Goal: Task Accomplishment & Management: Use online tool/utility

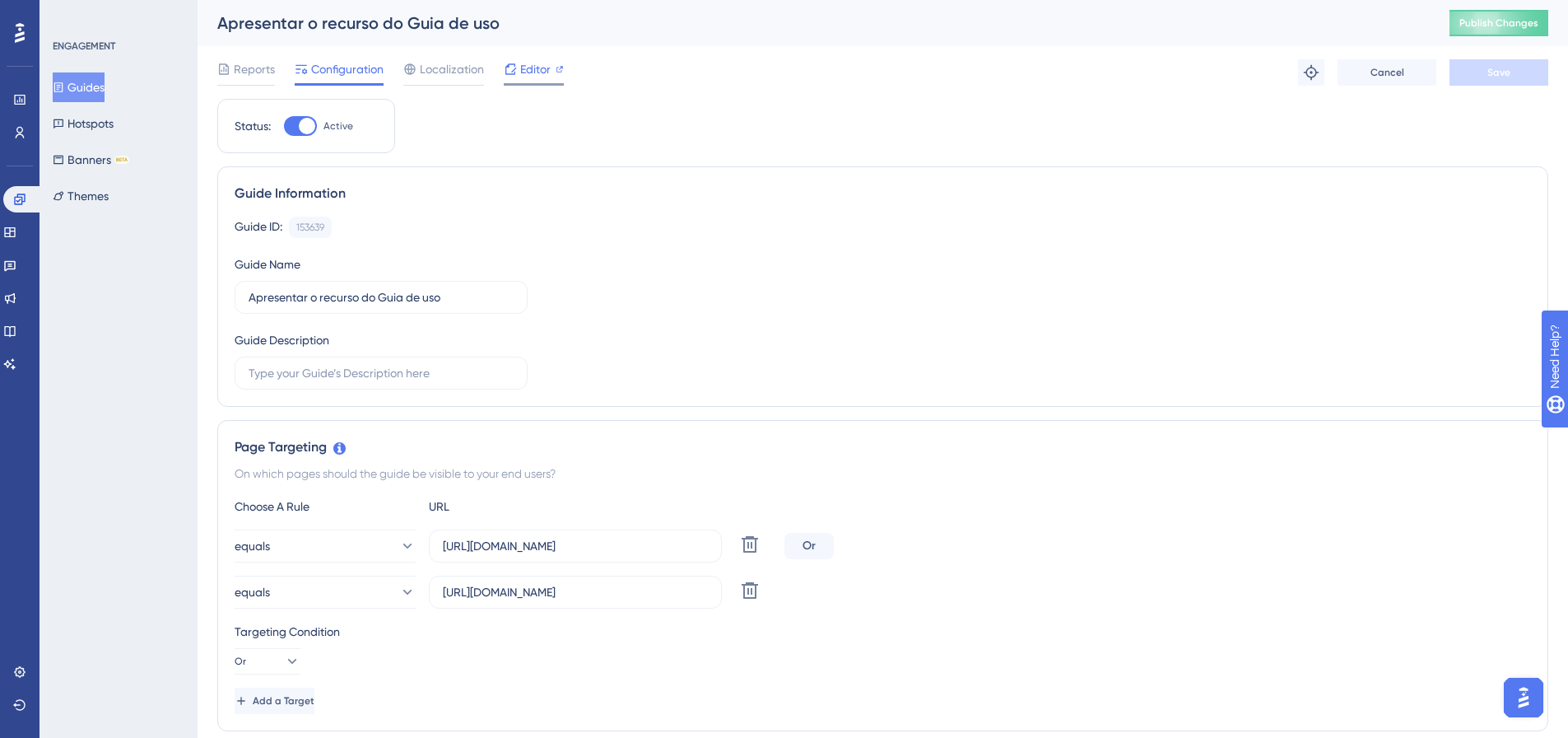
click at [551, 64] on div "Editor" at bounding box center [533, 69] width 60 height 19
click at [15, 228] on icon at bounding box center [9, 232] width 11 height 10
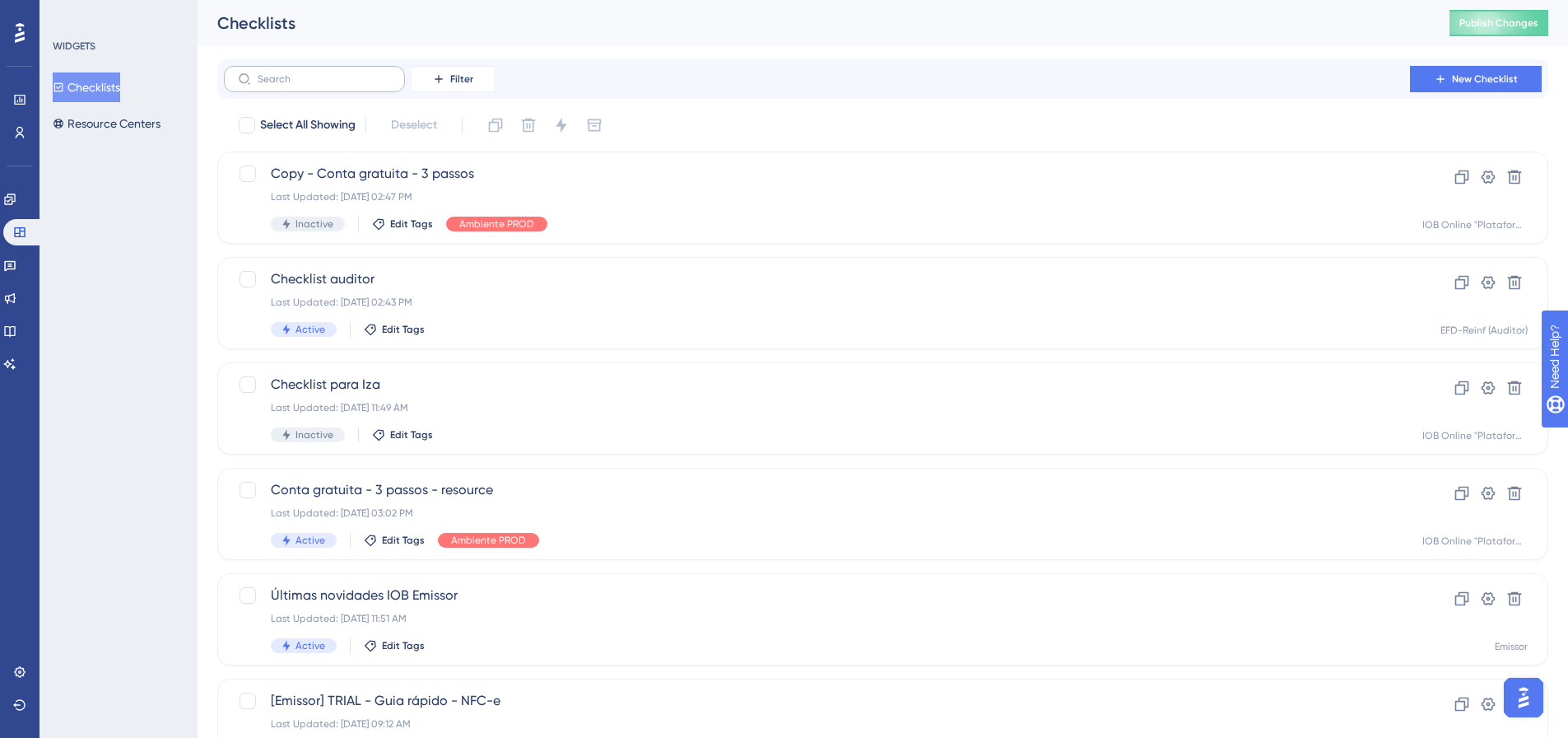
click at [298, 88] on label at bounding box center [315, 79] width 181 height 26
click at [298, 85] on input "text" at bounding box center [324, 80] width 134 height 12
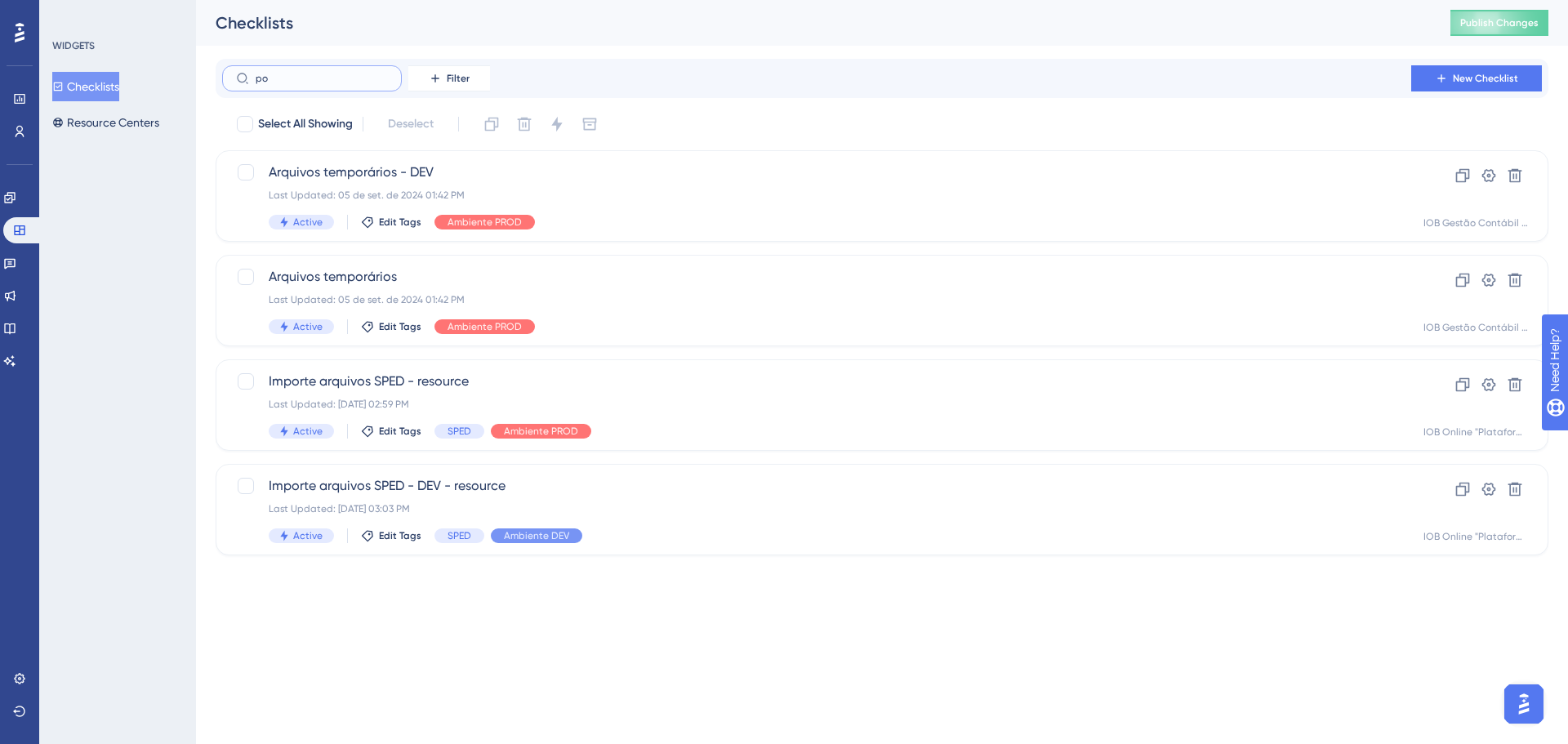
type input "pon"
checkbox input "true"
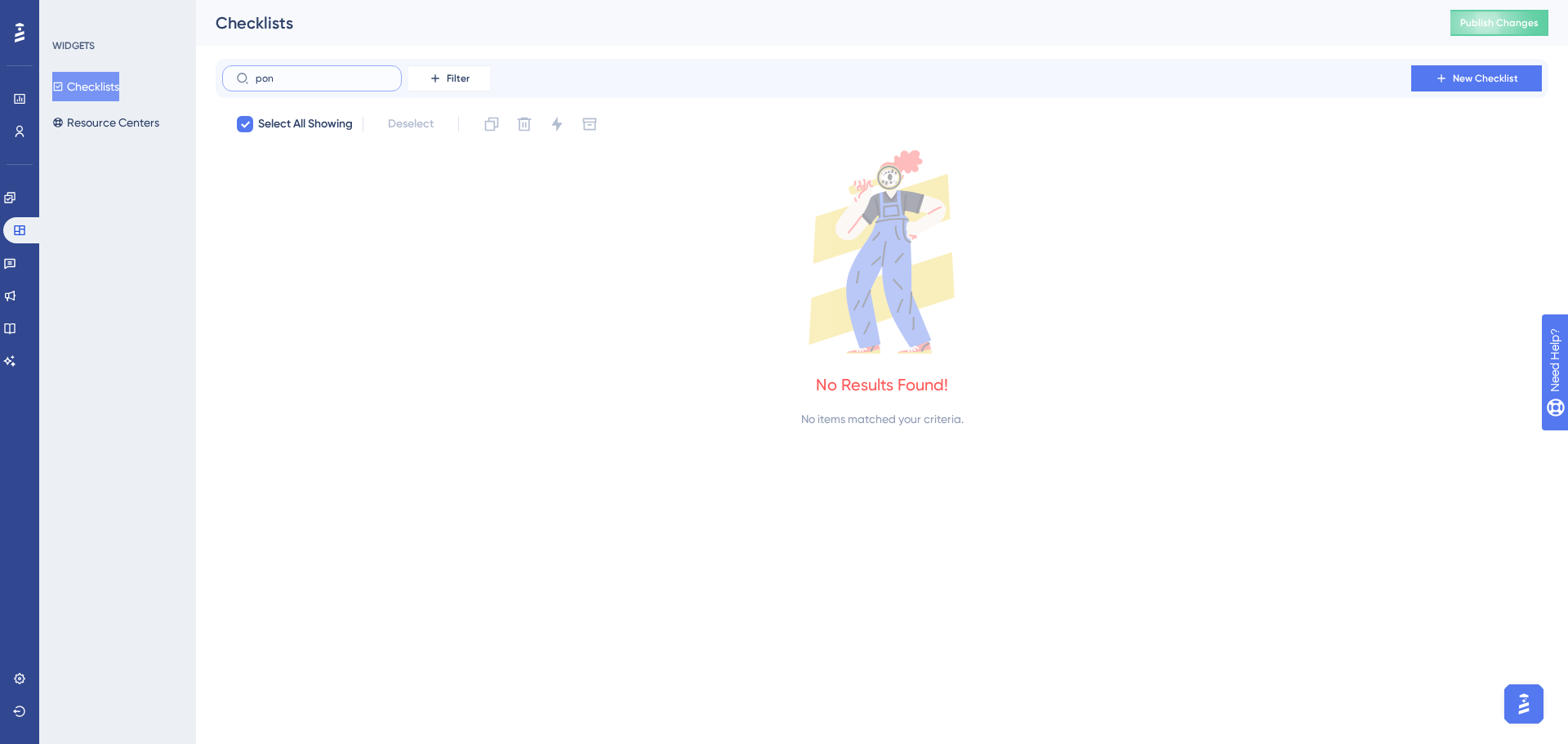
type input "po"
checkbox input "false"
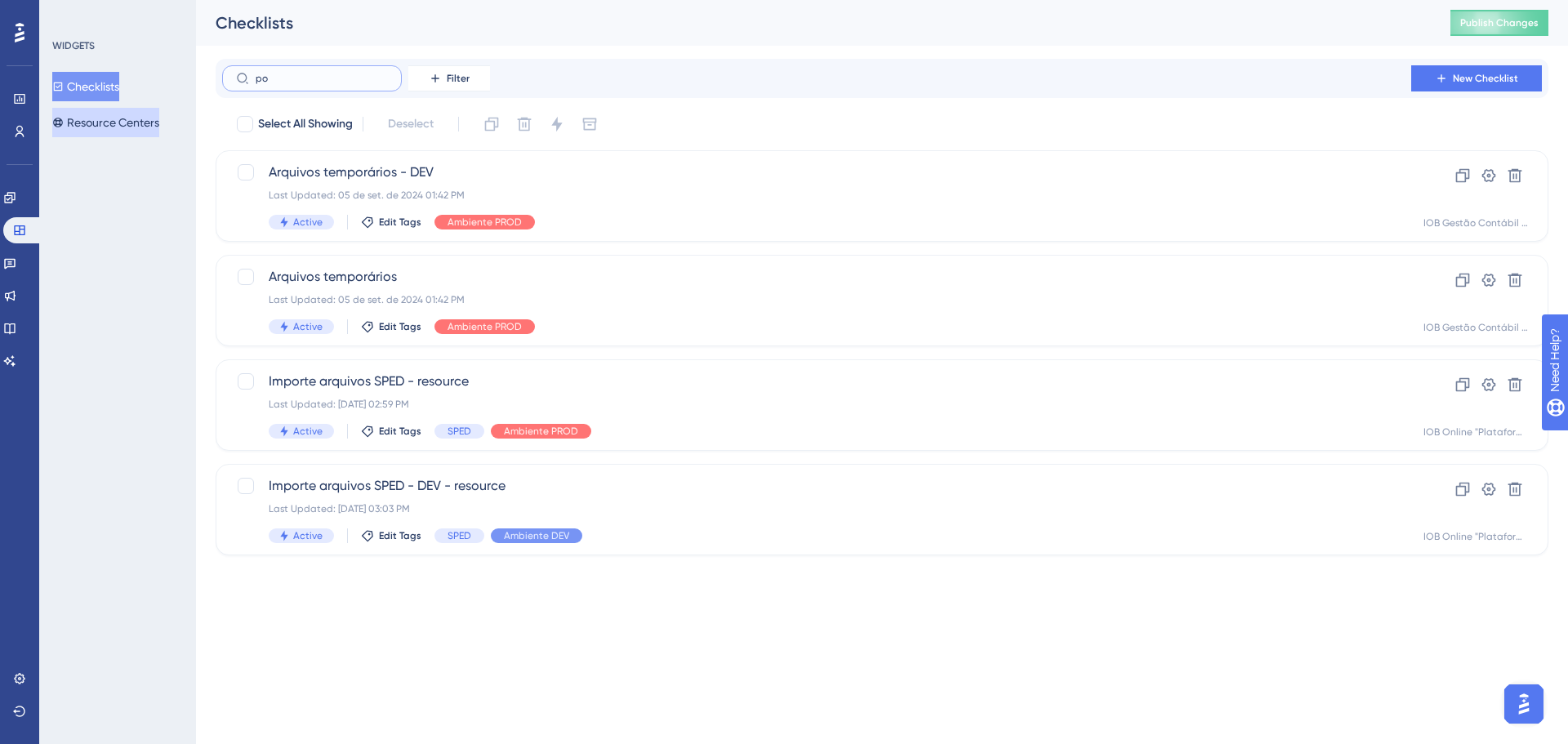
type input "po"
click at [139, 126] on button "Resource Centers" at bounding box center [105, 122] width 107 height 29
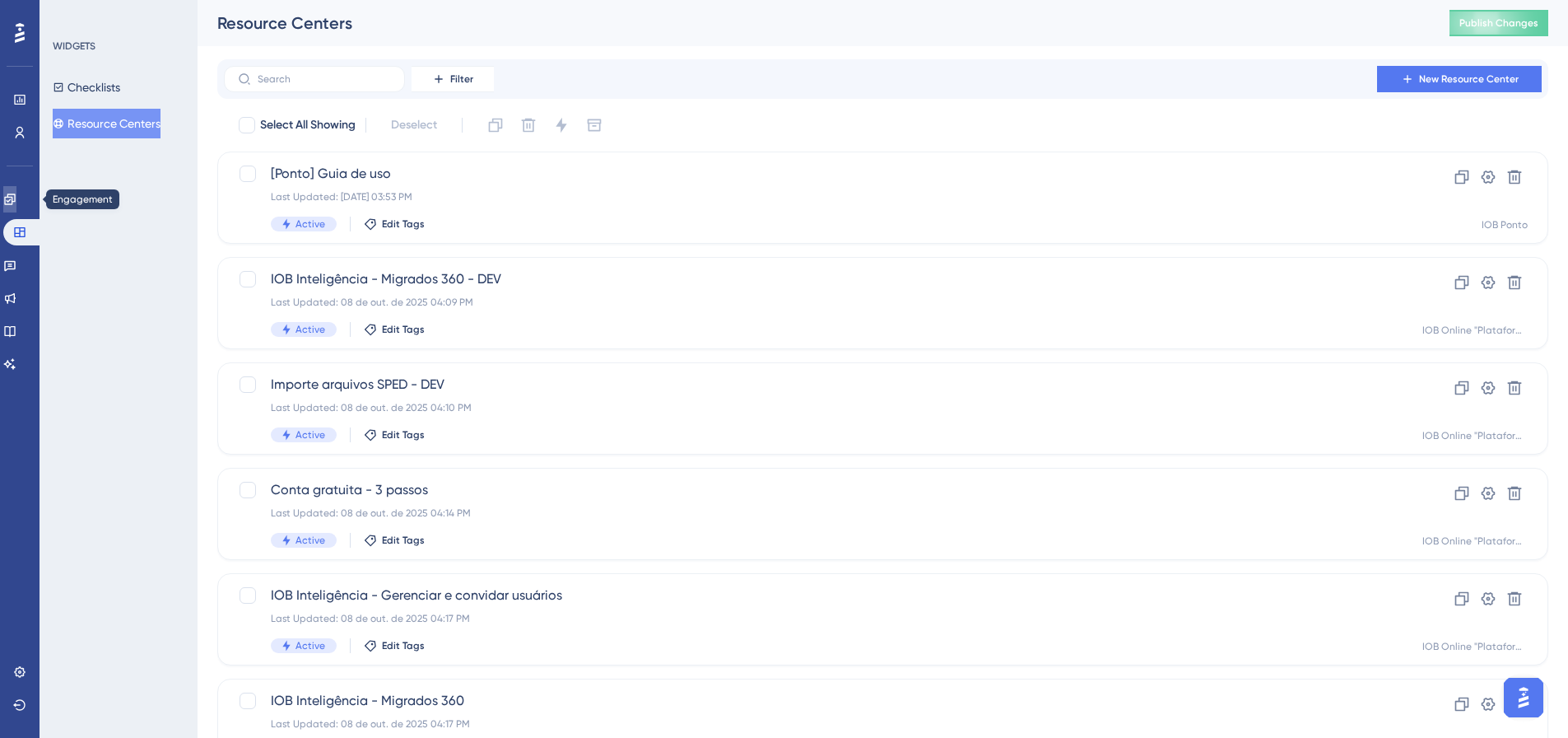
click at [16, 211] on link at bounding box center [10, 199] width 14 height 26
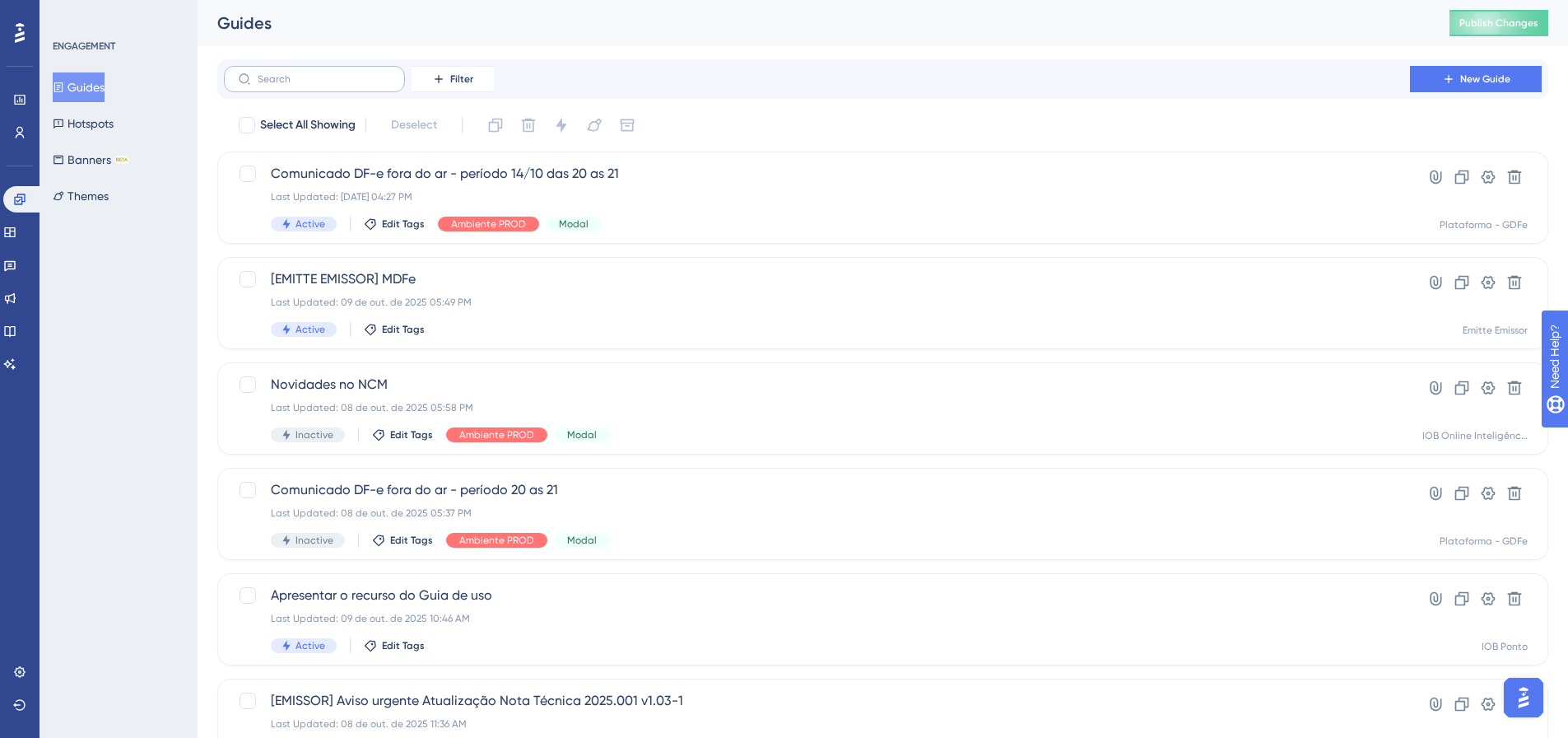
click at [296, 86] on label at bounding box center [315, 79] width 181 height 26
click at [296, 85] on input "text" at bounding box center [324, 80] width 134 height 12
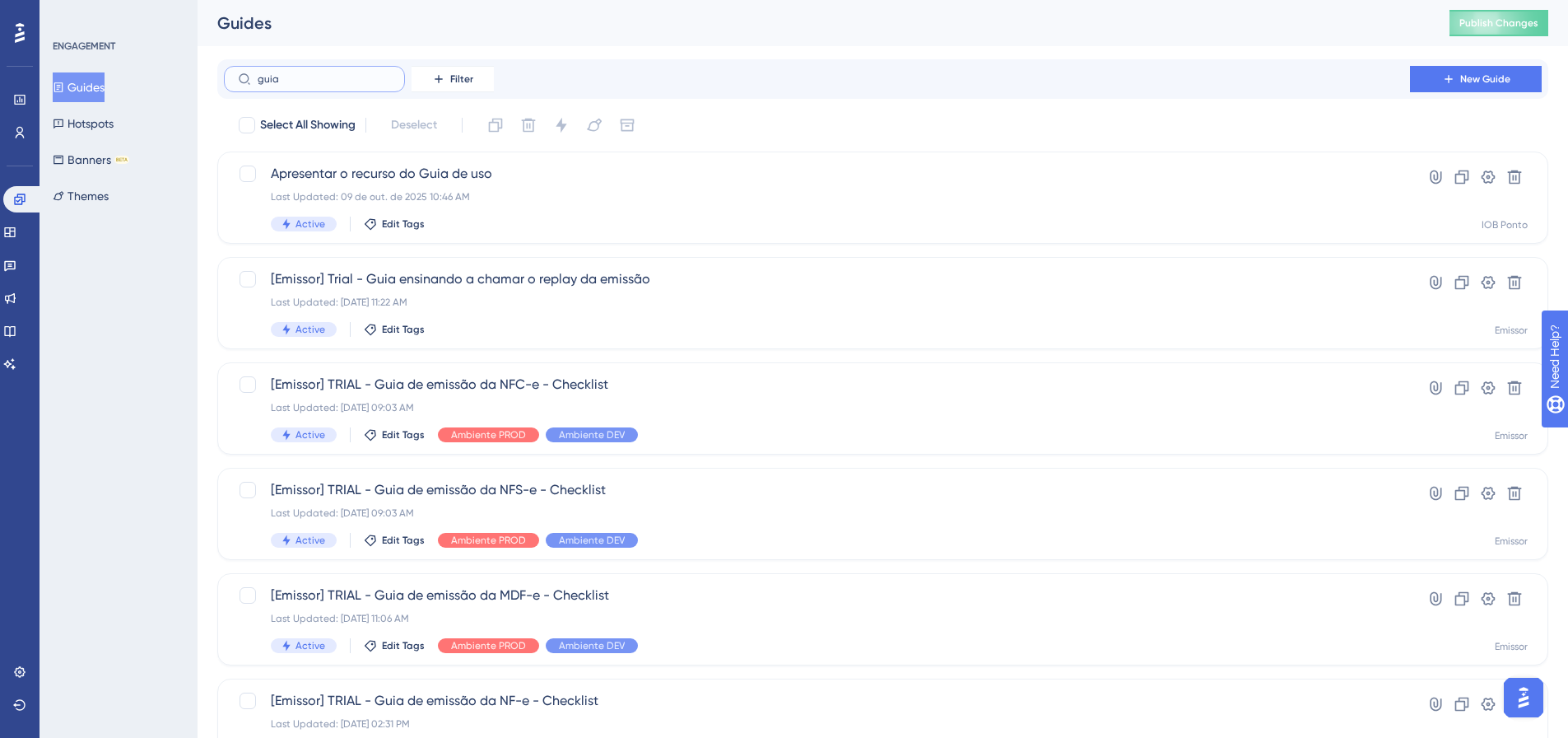
type input "guia"
click at [1452, 82] on icon at bounding box center [1449, 80] width 14 height 14
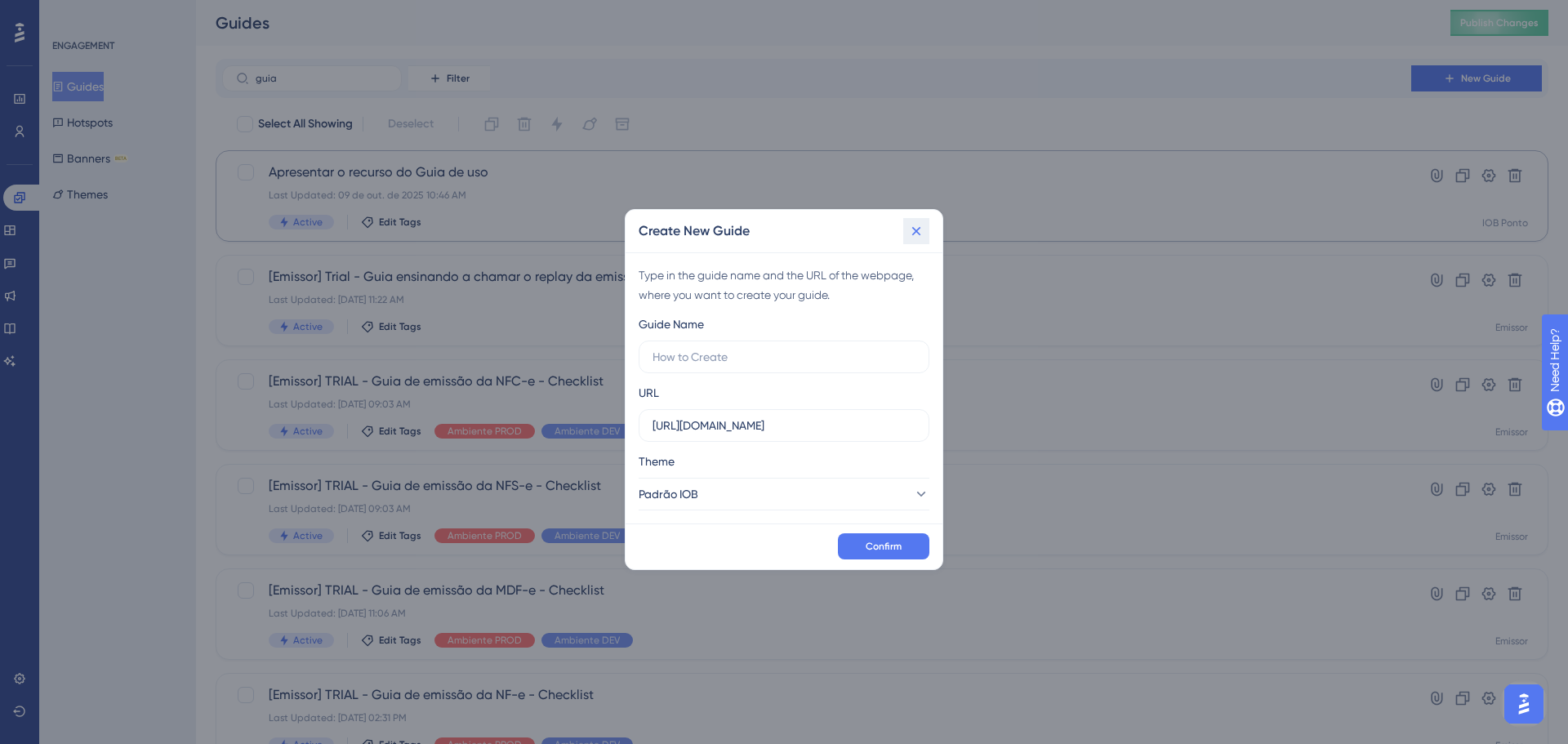
click at [923, 232] on icon at bounding box center [916, 231] width 16 height 16
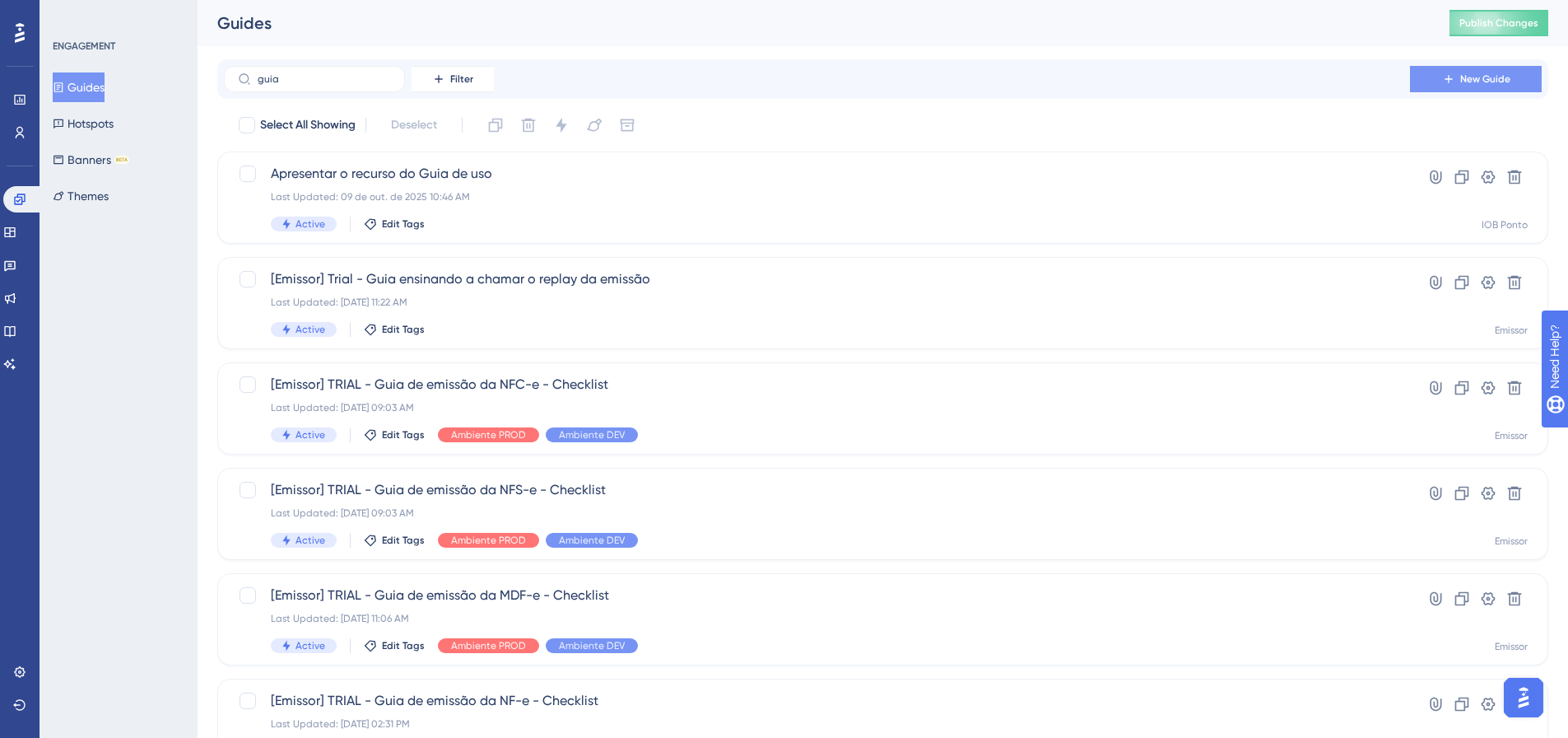
click at [1450, 80] on icon at bounding box center [1449, 80] width 14 height 14
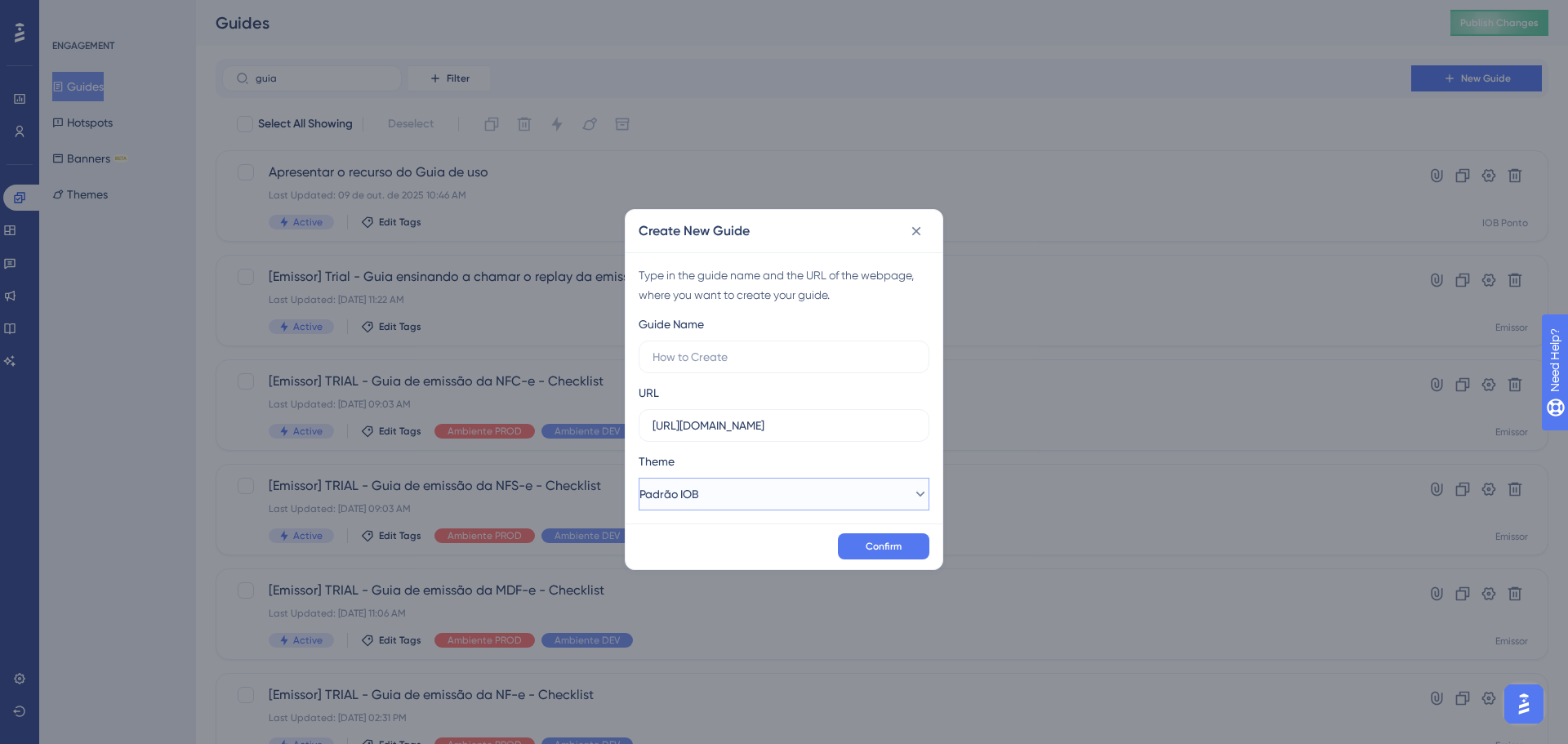
click at [745, 488] on button "Padrão IOB" at bounding box center [784, 494] width 290 height 33
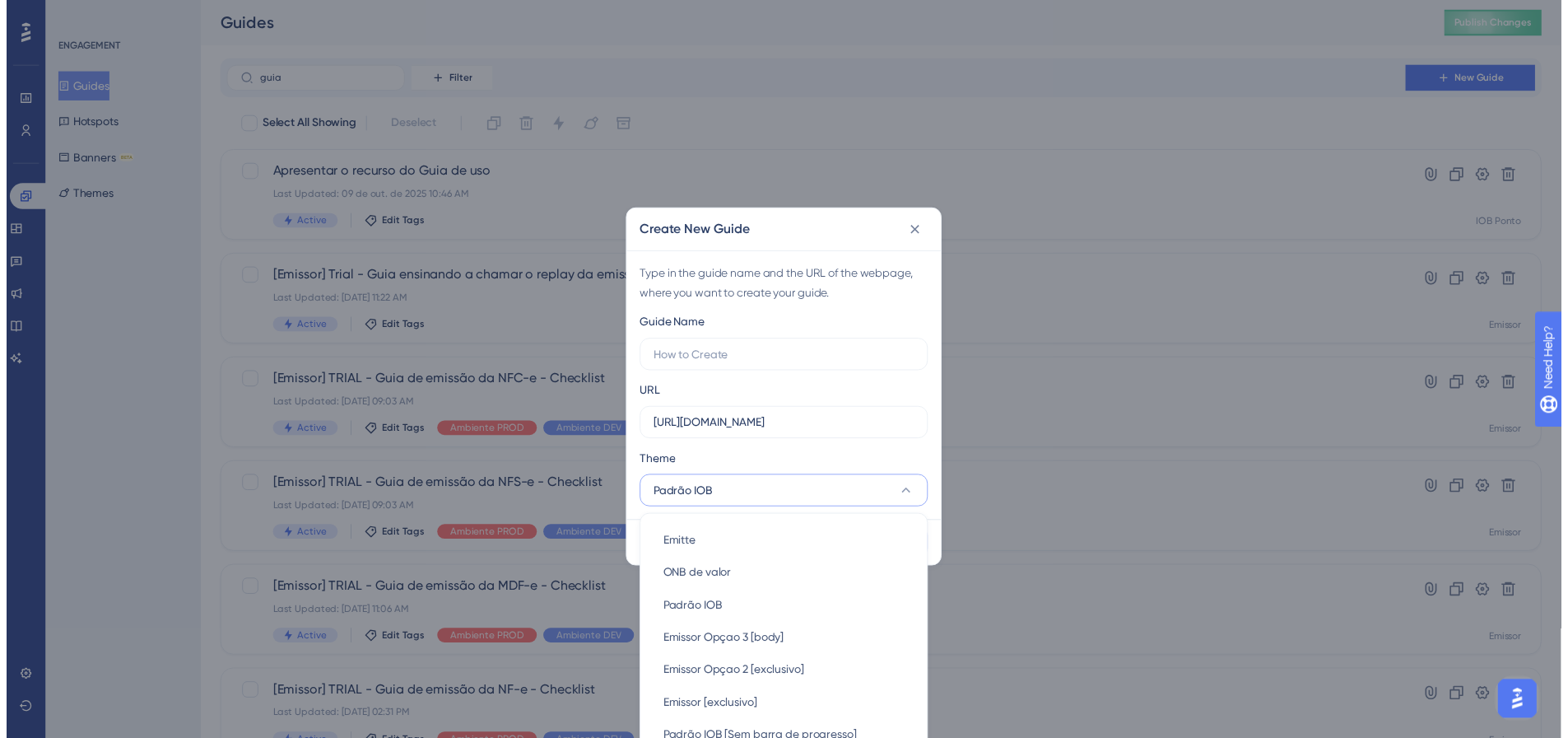
scroll to position [35, 0]
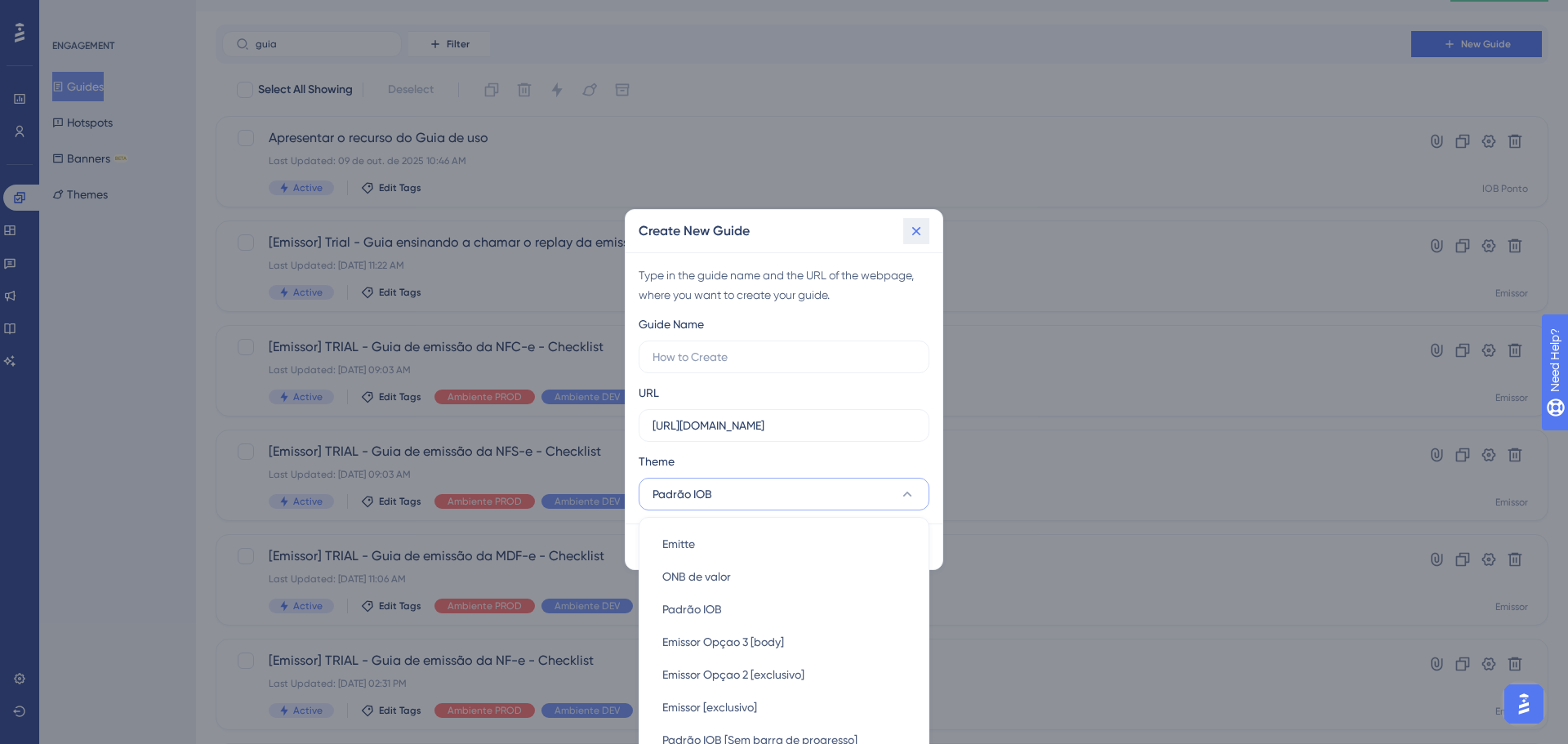
click at [914, 231] on icon at bounding box center [916, 231] width 16 height 16
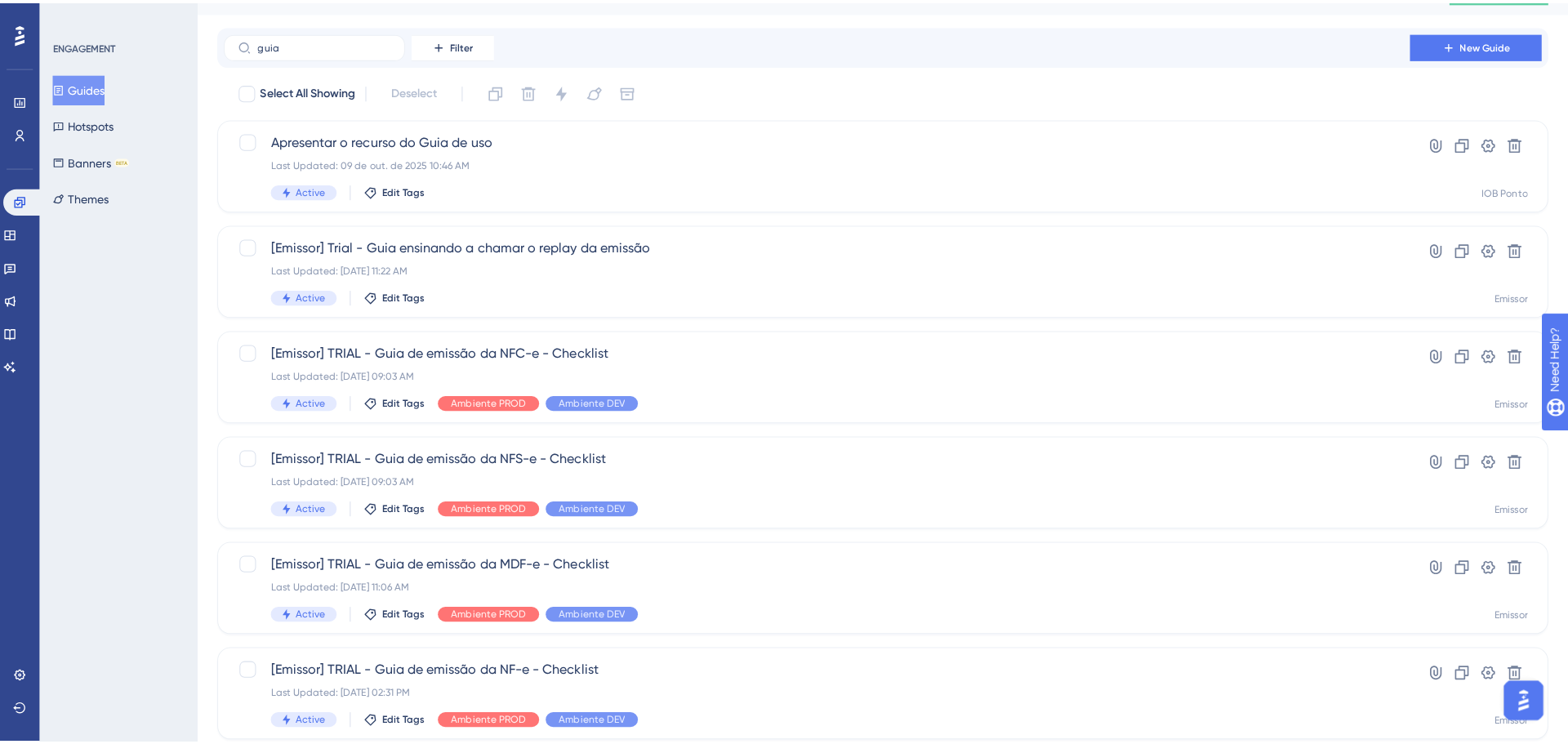
scroll to position [0, 0]
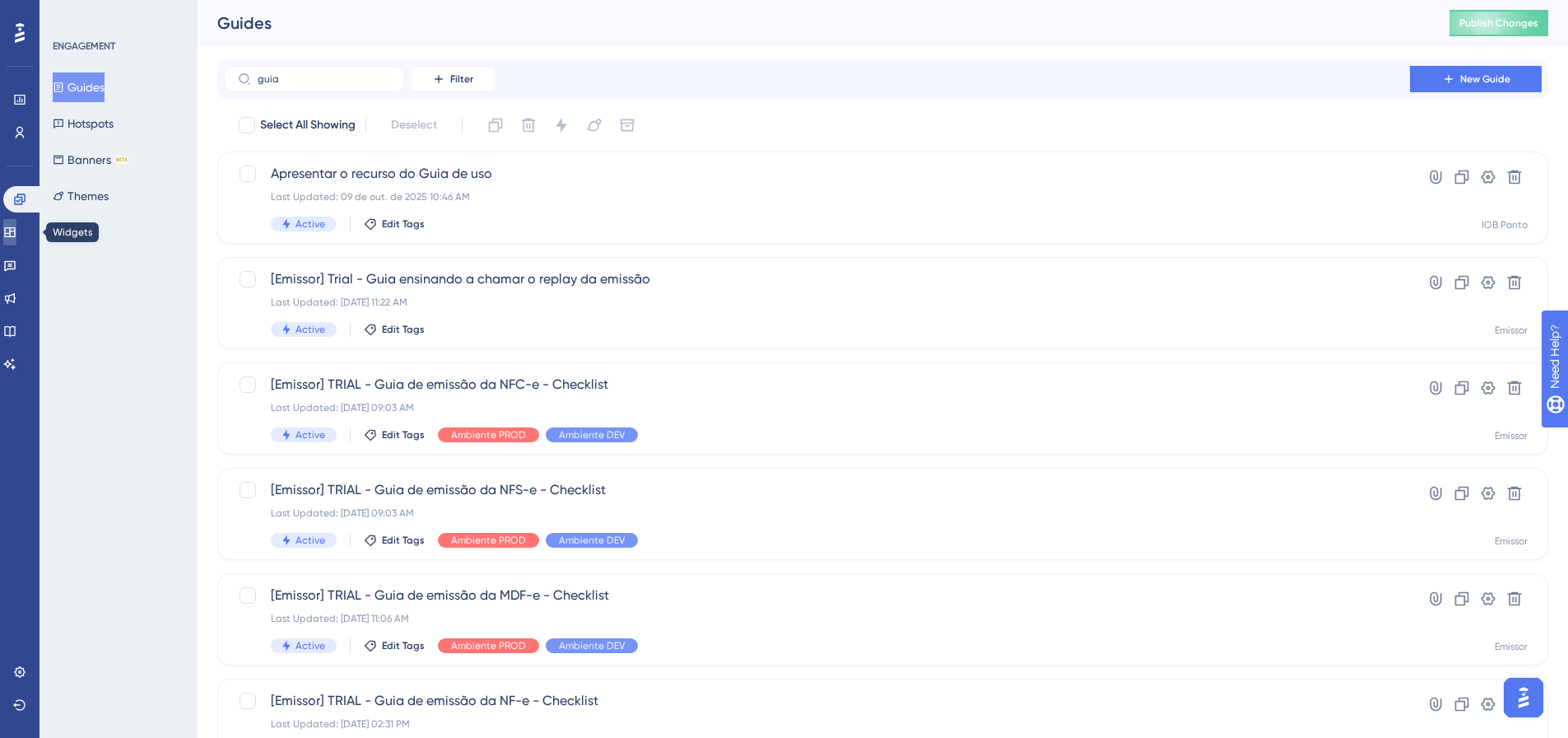
click at [16, 229] on icon at bounding box center [10, 233] width 14 height 14
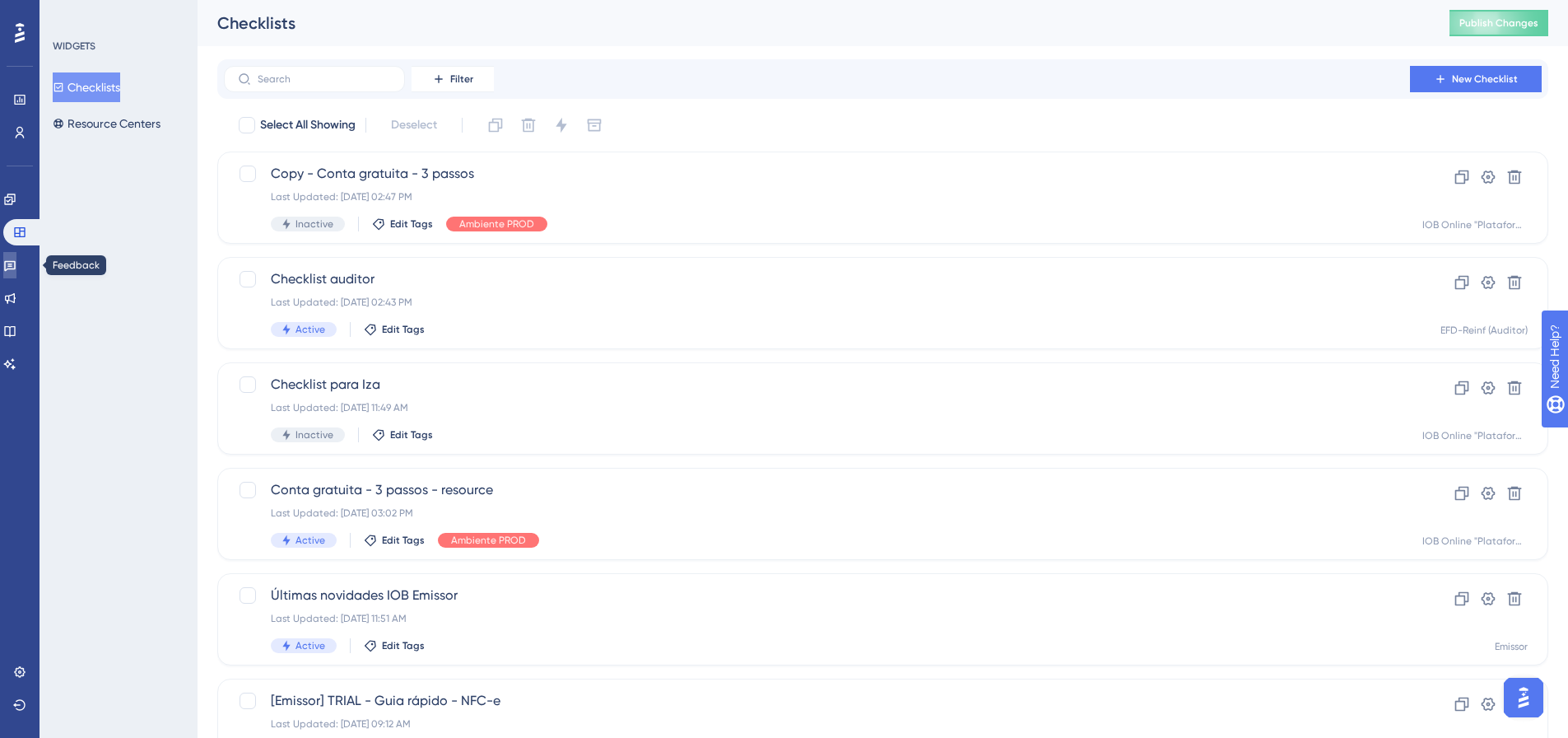
click at [15, 267] on icon at bounding box center [10, 265] width 14 height 14
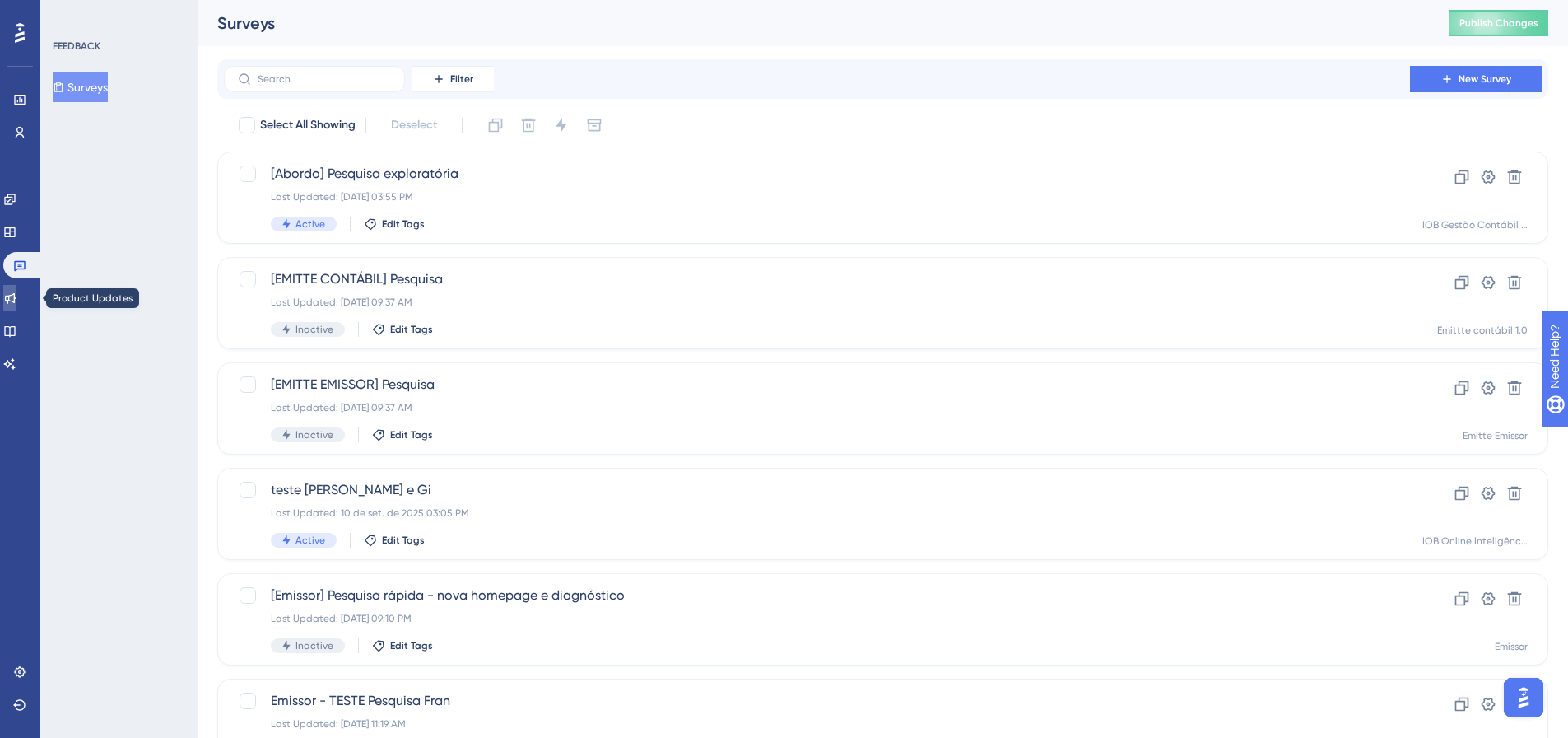
click at [15, 301] on icon at bounding box center [10, 298] width 11 height 11
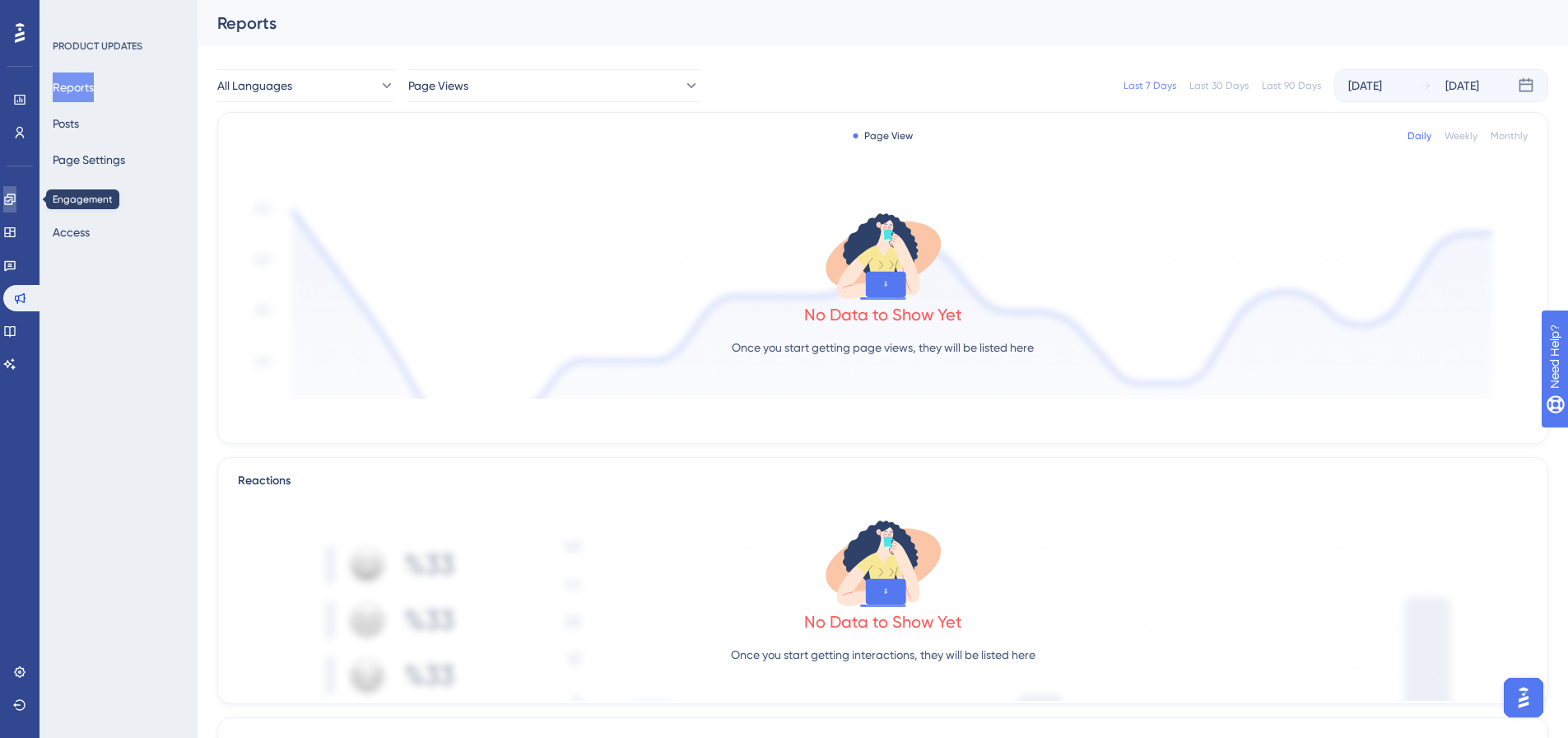
click at [16, 193] on icon at bounding box center [10, 200] width 14 height 14
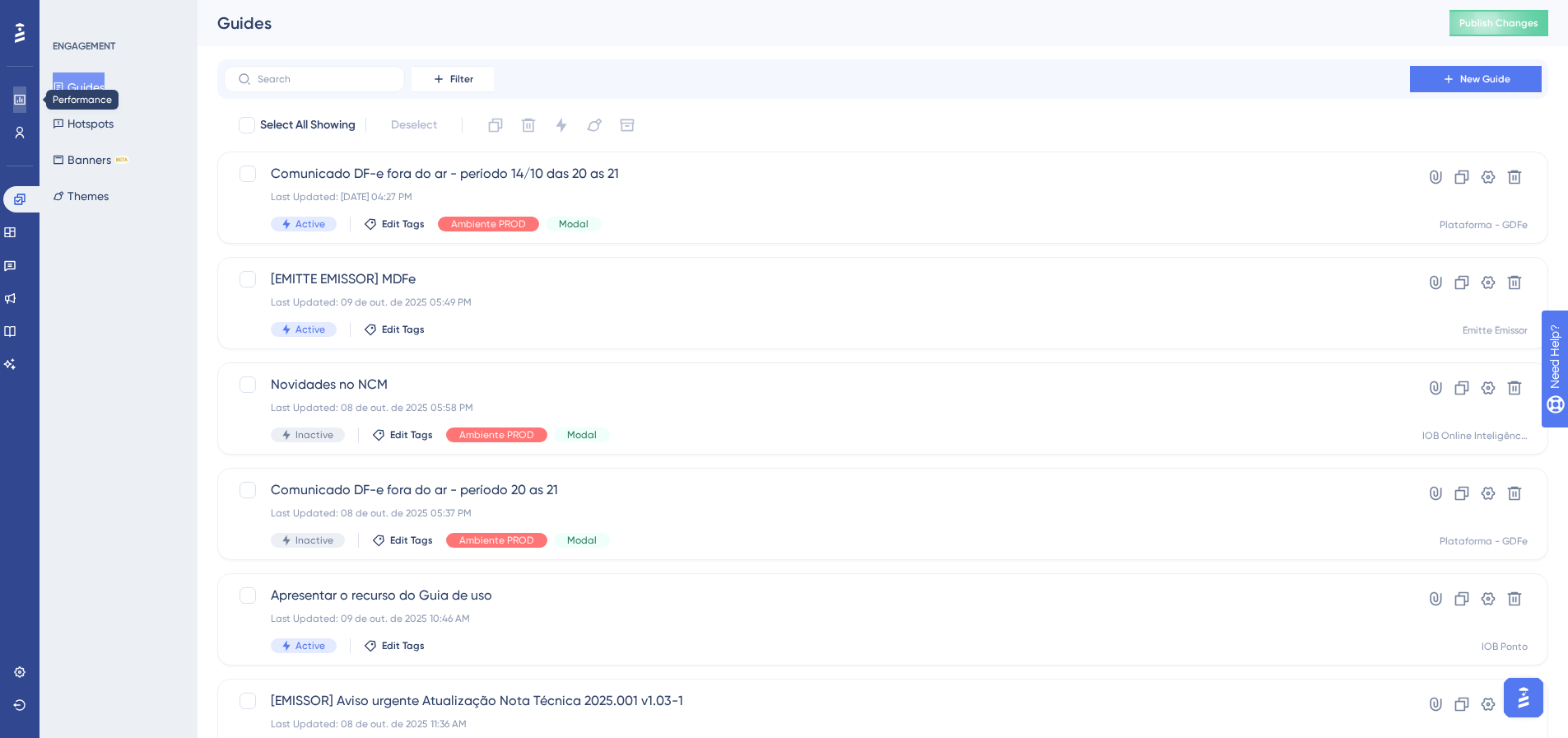
click at [16, 97] on icon at bounding box center [20, 100] width 14 height 14
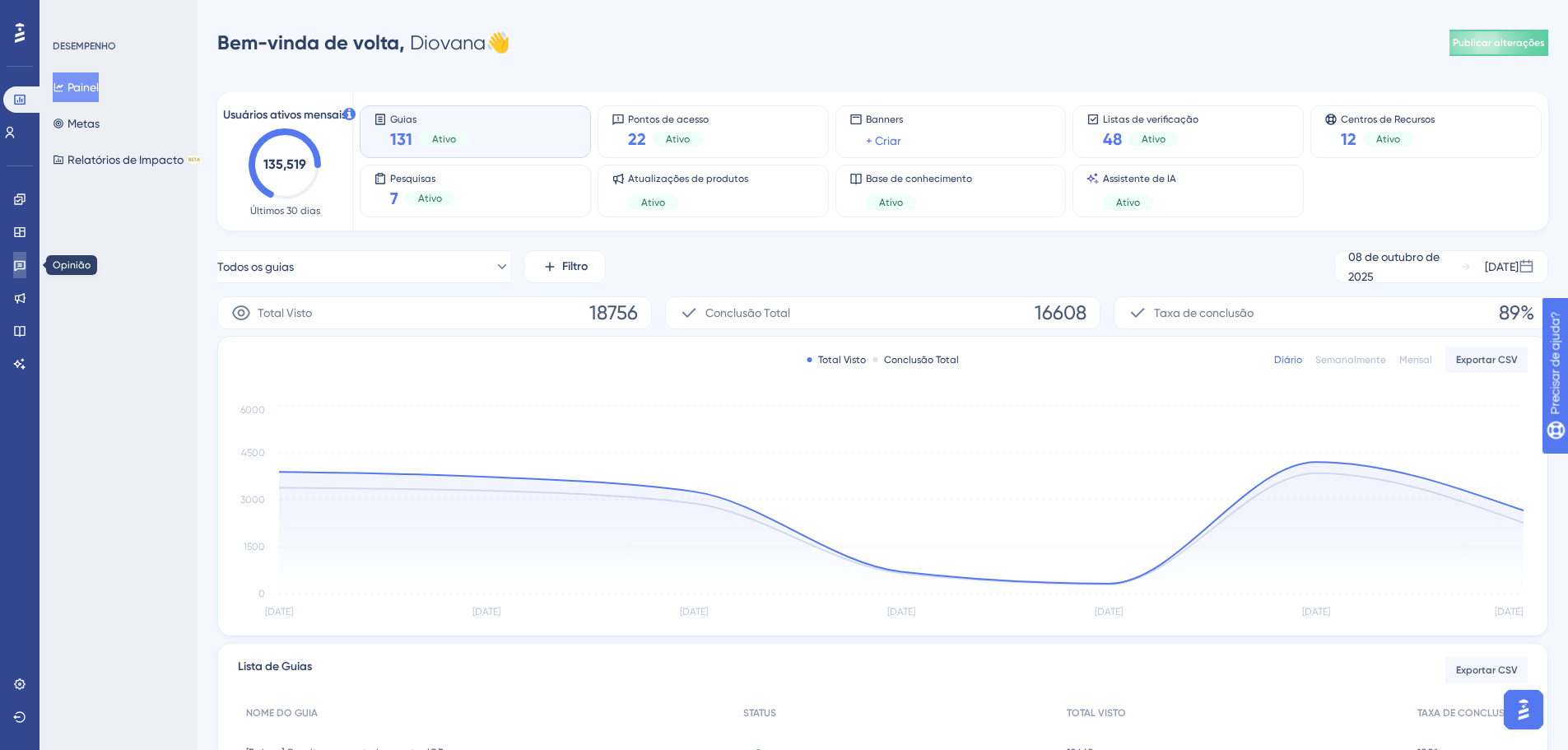
click at [26, 256] on link at bounding box center [20, 265] width 14 height 26
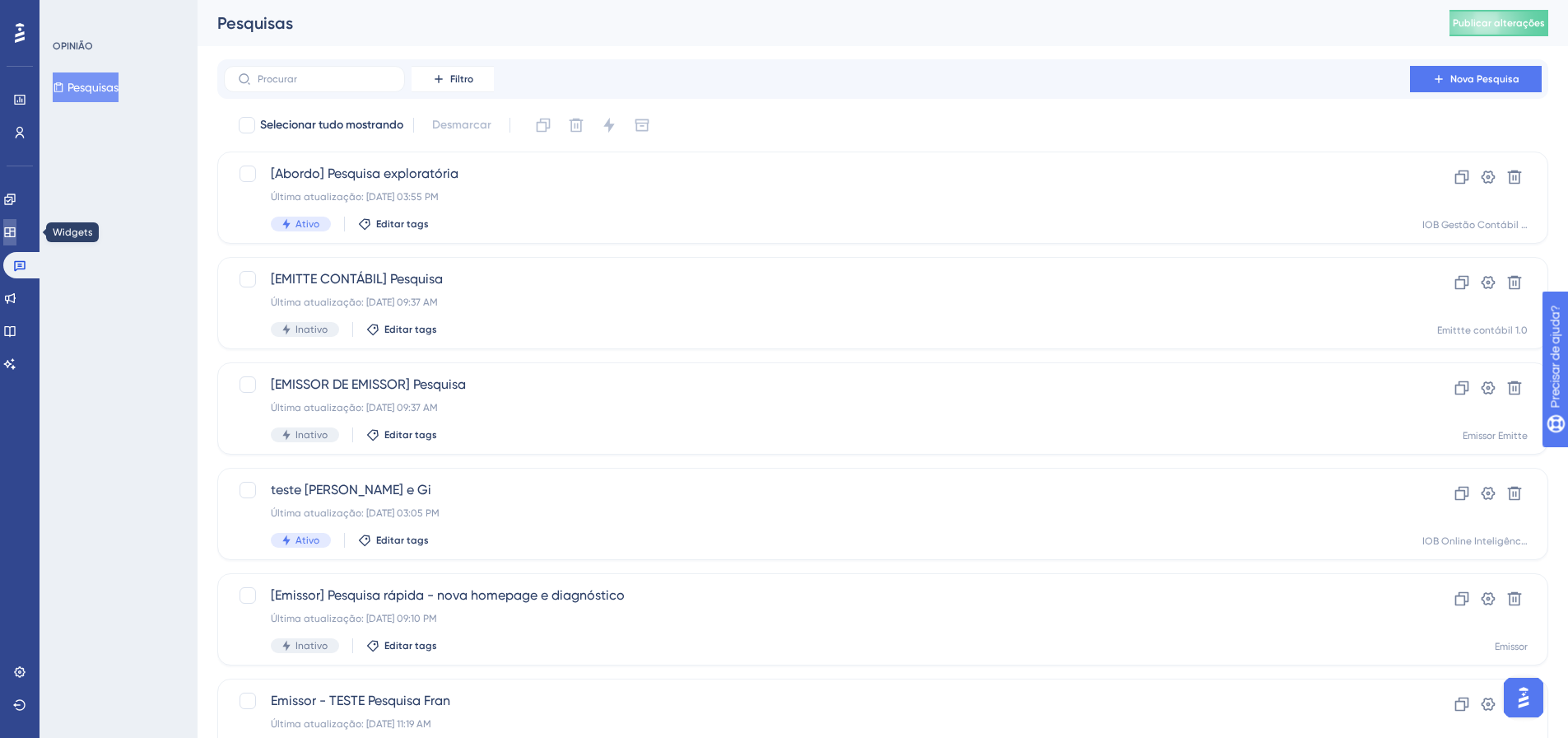
click at [15, 229] on icon at bounding box center [9, 232] width 11 height 10
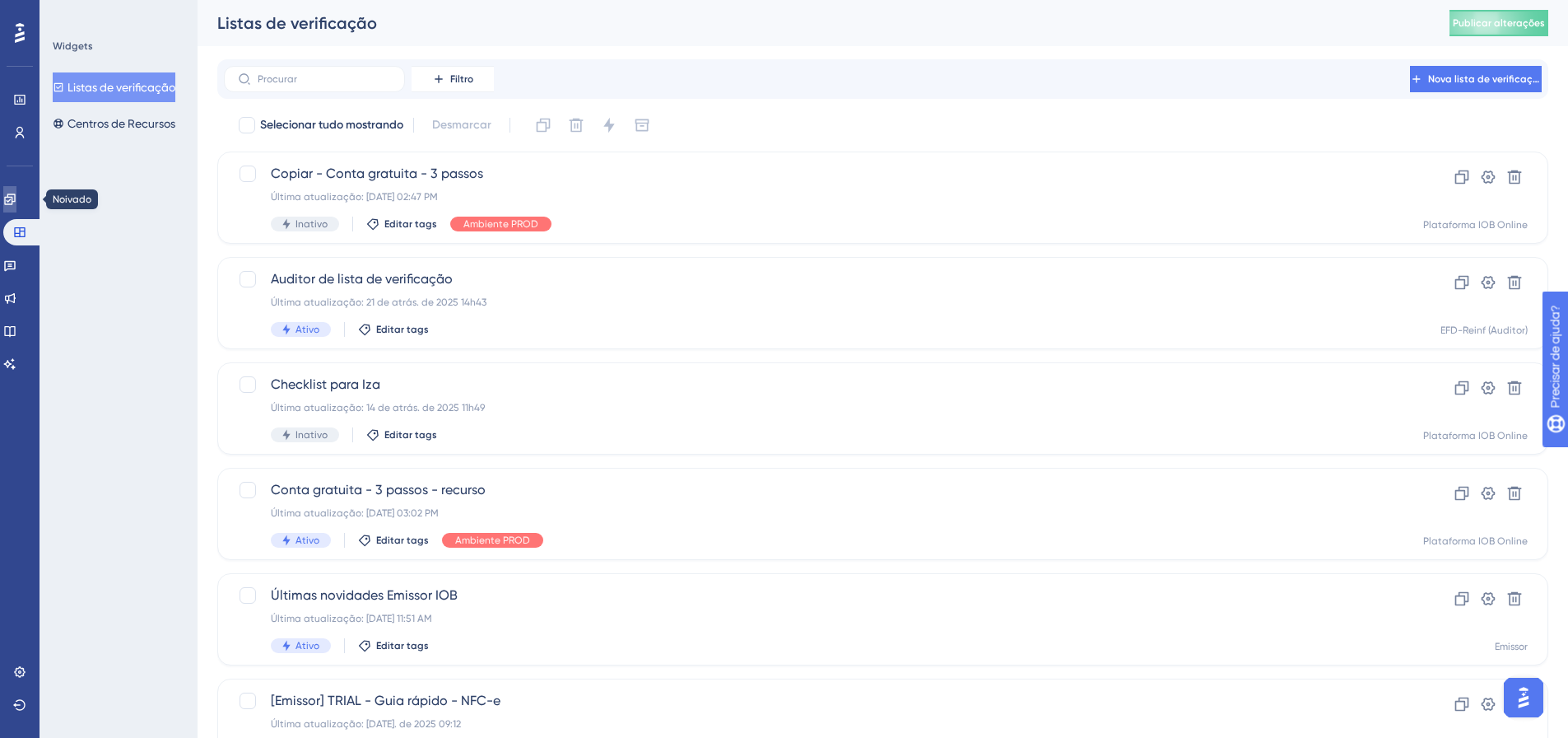
click at [15, 200] on icon at bounding box center [9, 199] width 11 height 11
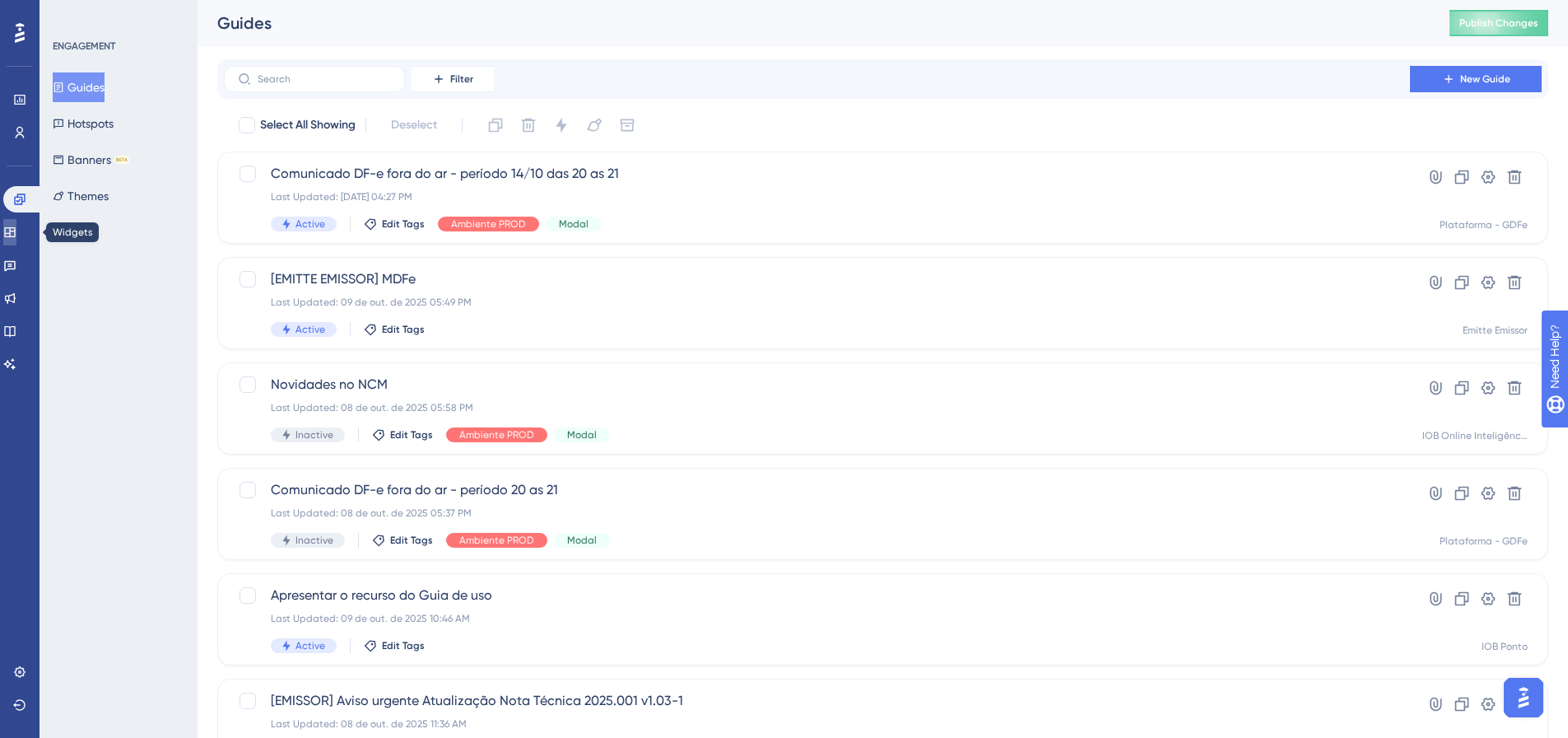
click at [16, 225] on link at bounding box center [10, 232] width 14 height 26
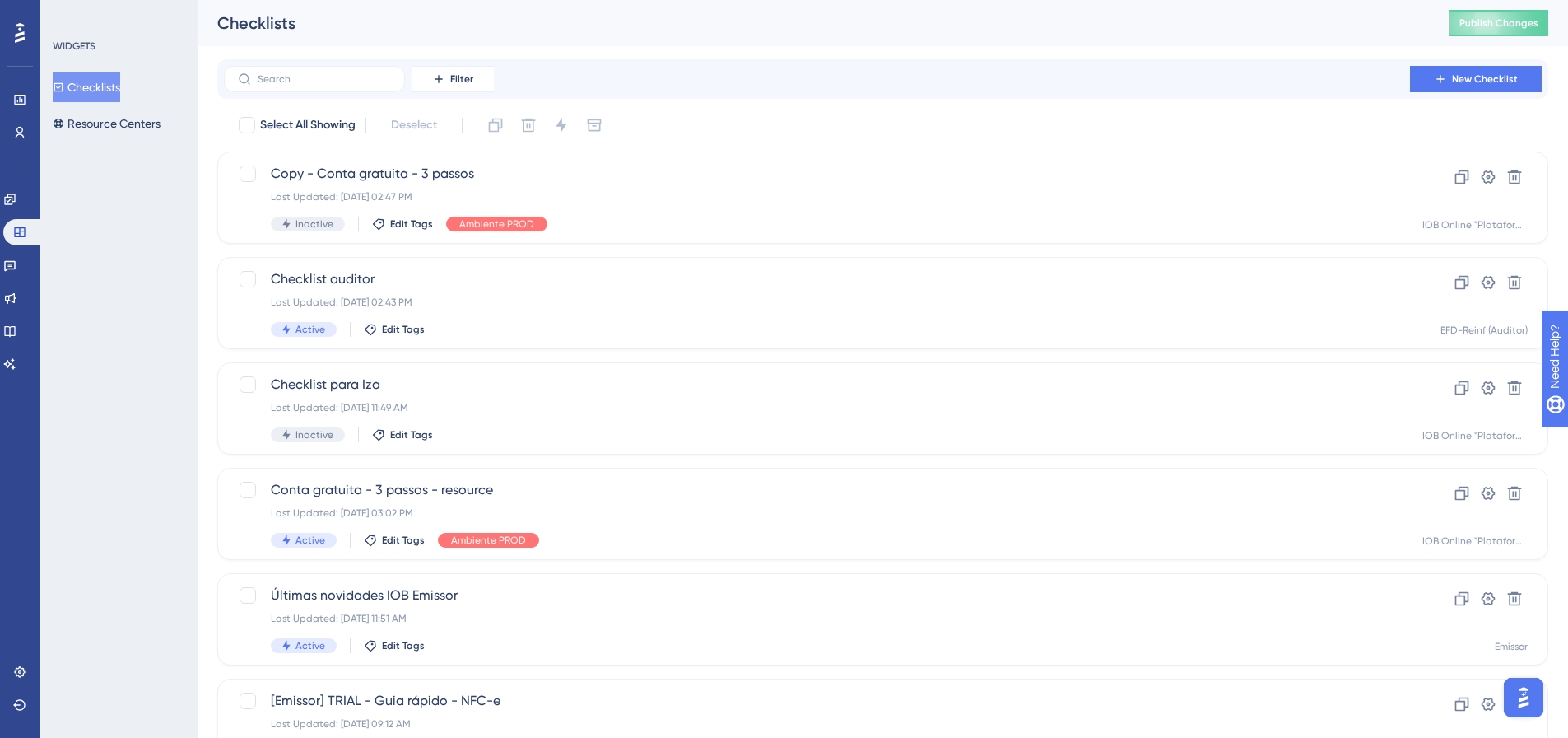
click at [105, 107] on div "Checklists Resource Centers" at bounding box center [119, 106] width 134 height 66
click at [108, 124] on button "Resource Centers" at bounding box center [106, 123] width 107 height 30
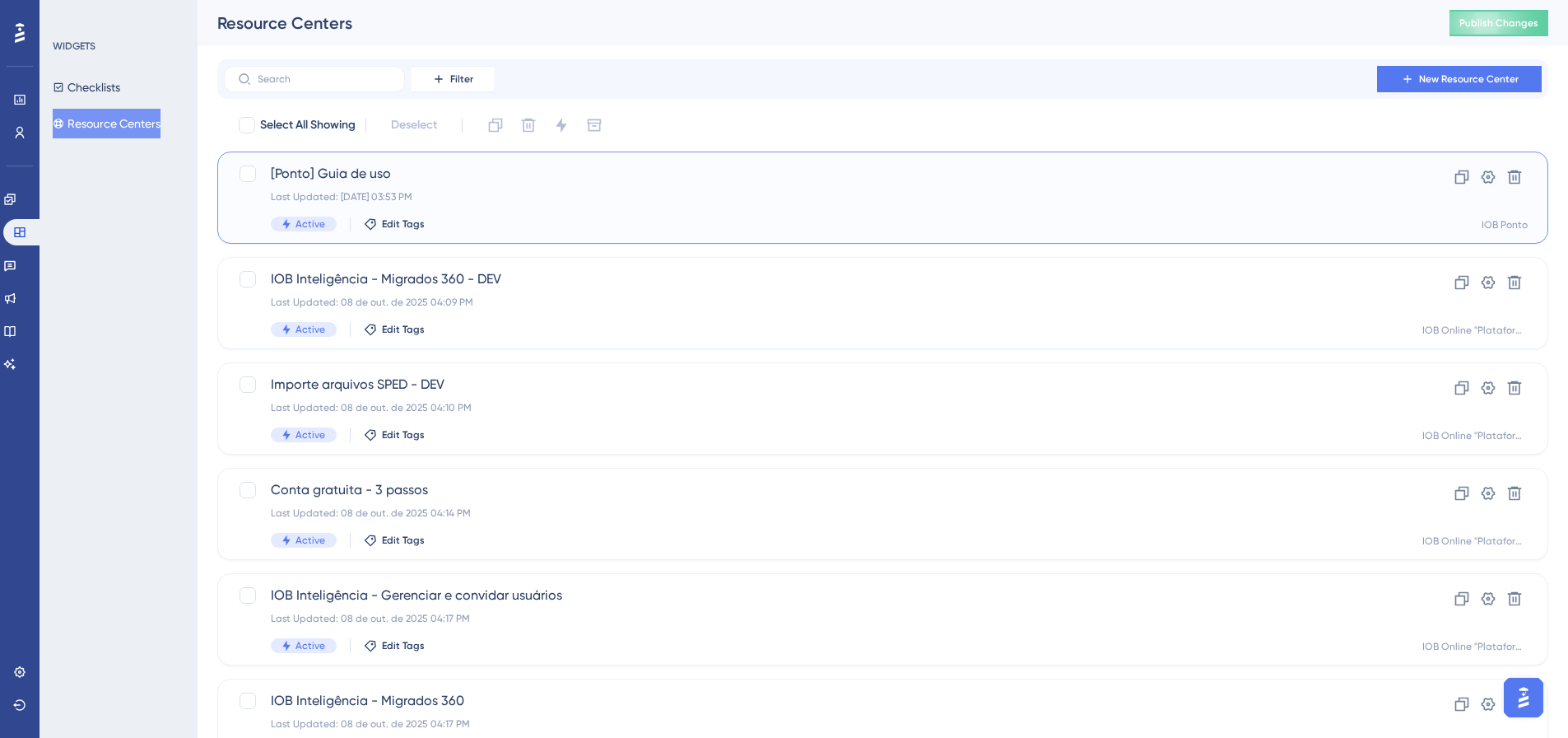
click at [357, 170] on span "[Ponto] Guia de uso" at bounding box center [817, 173] width 1092 height 19
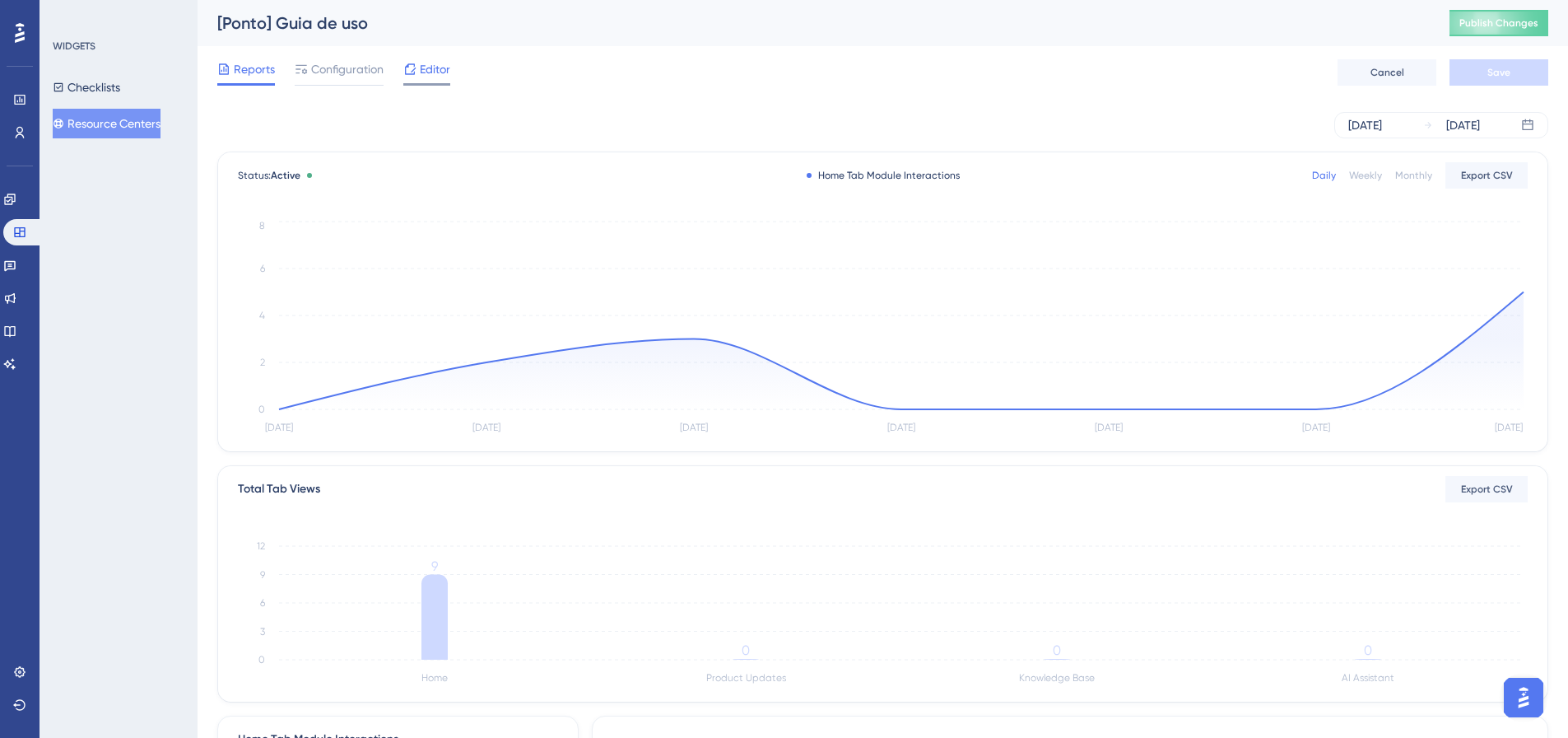
click at [413, 75] on icon at bounding box center [410, 69] width 14 height 14
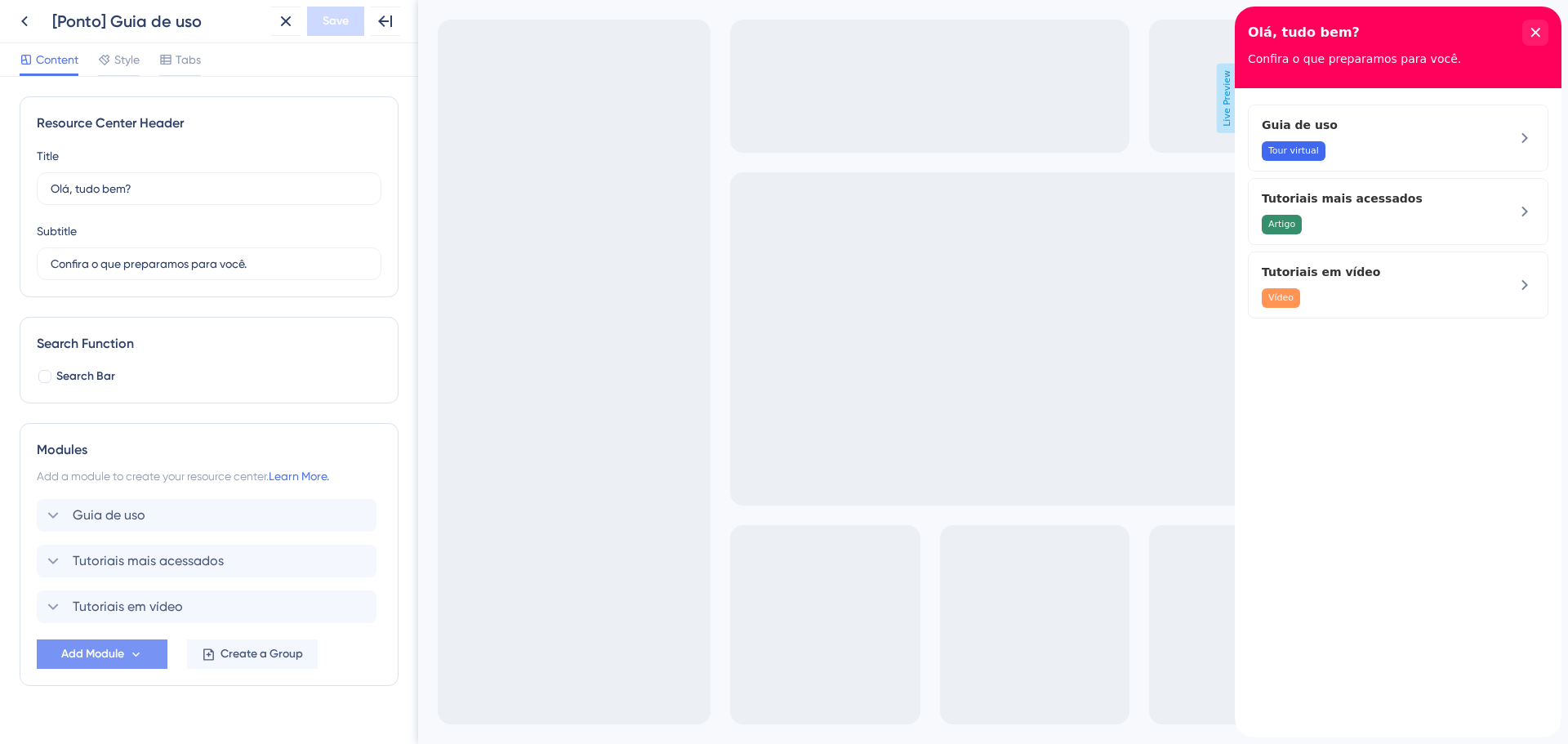
click at [144, 658] on button "Add Module" at bounding box center [102, 654] width 131 height 29
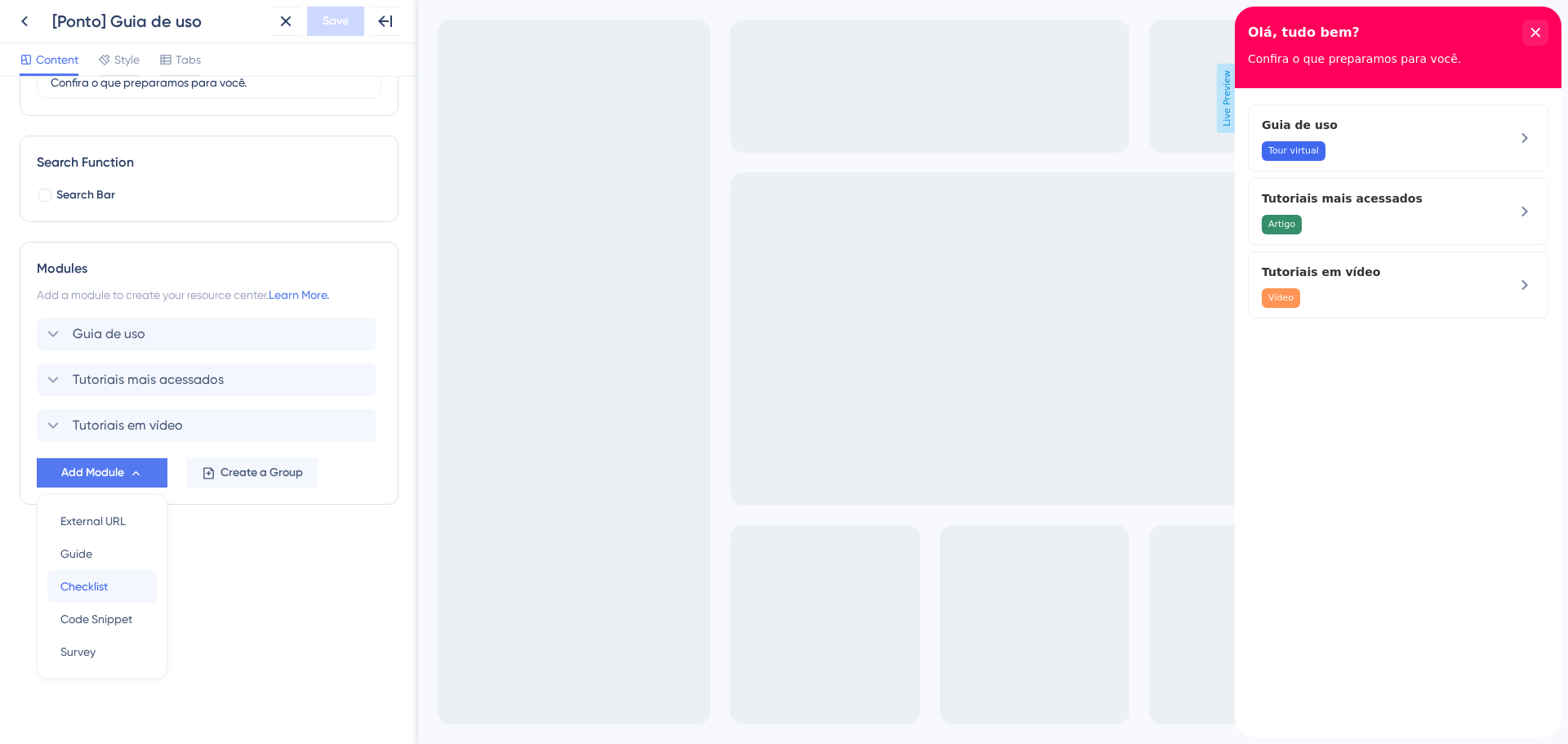
click at [123, 581] on div "Checklist Checklist" at bounding box center [102, 586] width 83 height 33
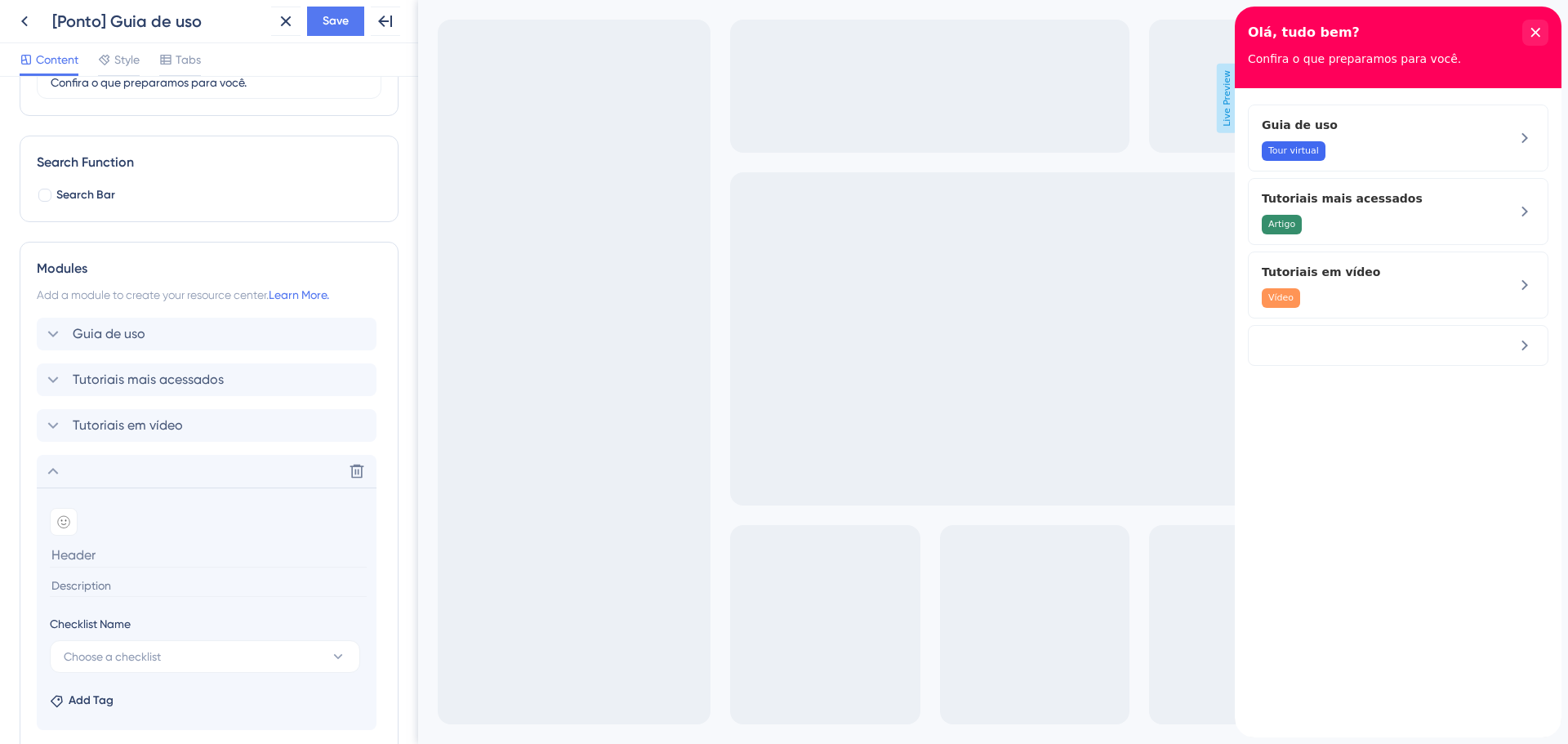
scroll to position [263, 0]
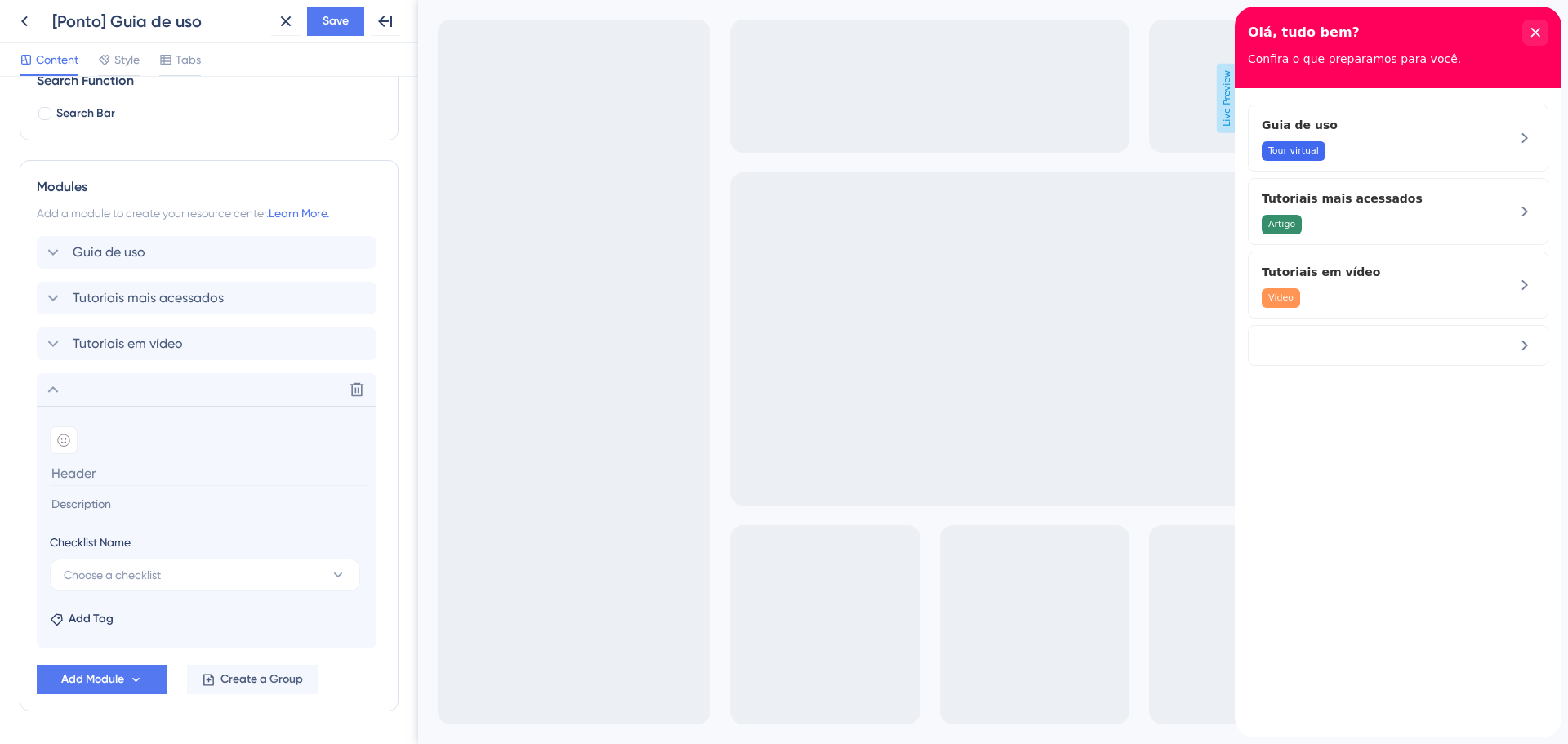
click at [87, 475] on input at bounding box center [207, 474] width 316 height 25
type input "Checklist"
click at [160, 562] on button "Choose a checklist" at bounding box center [205, 574] width 311 height 33
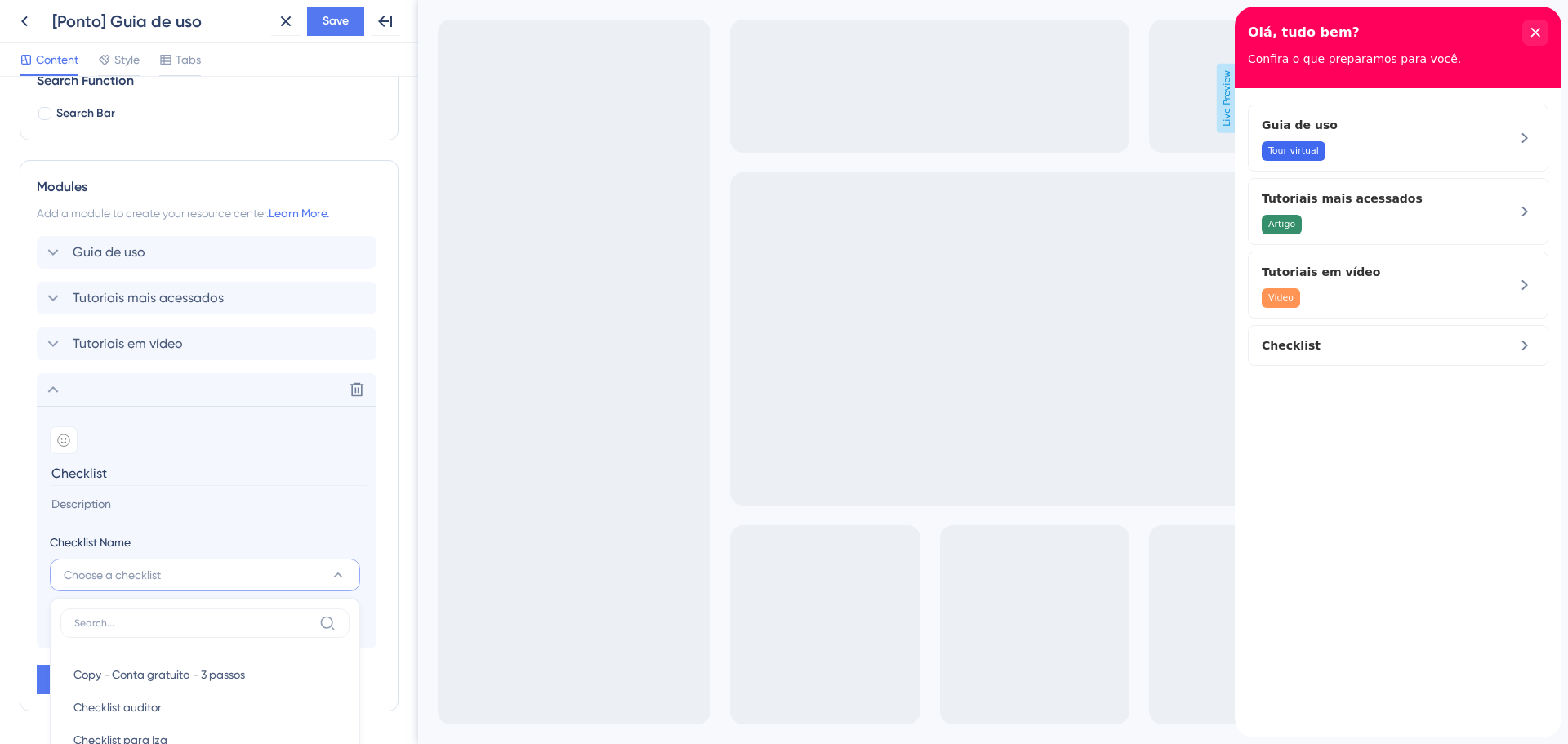
scroll to position [545, 0]
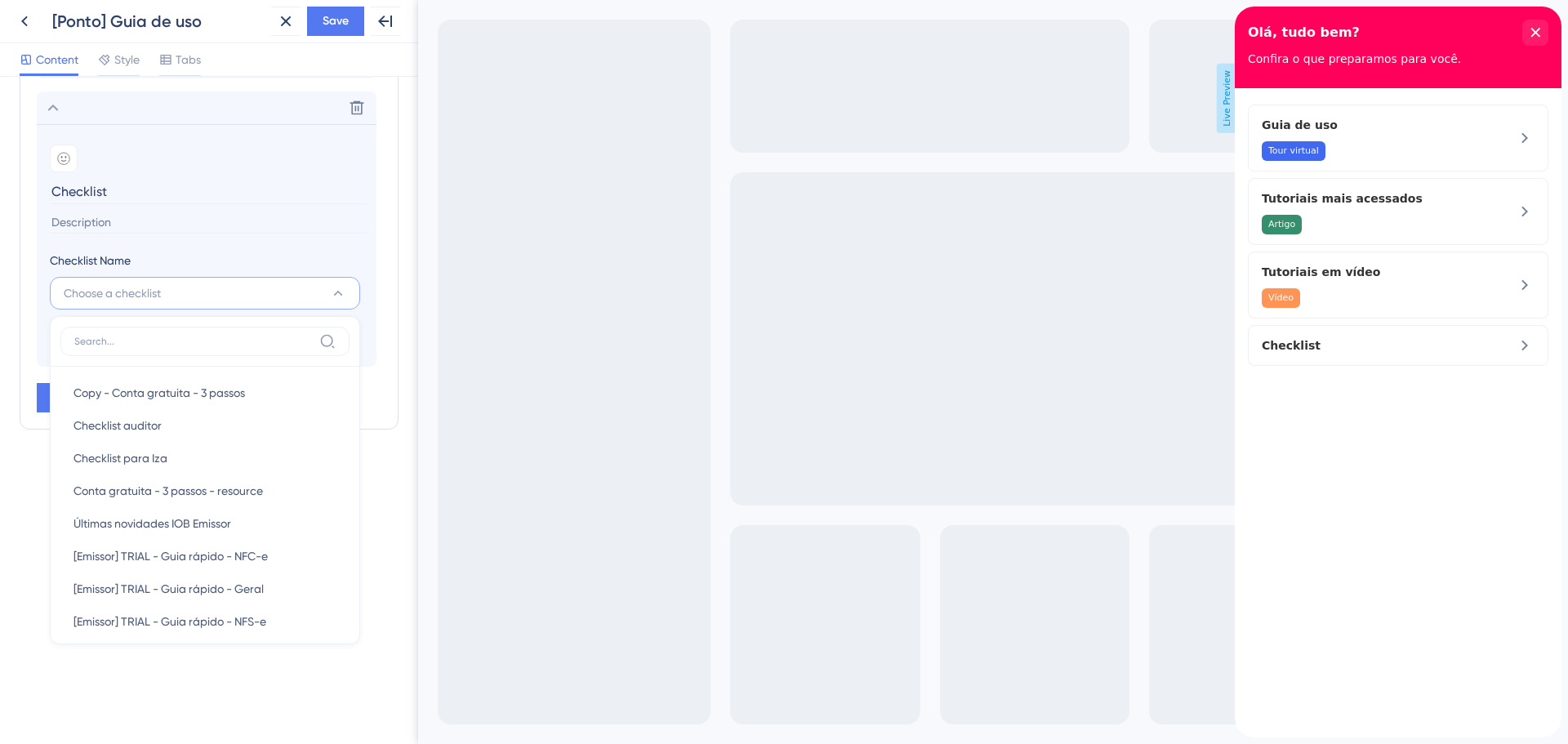
click at [78, 684] on div "Resource Center Header Title Olá, tudo bem? 14 Olá, tudo bem? Subtitle Confira …" at bounding box center [209, 410] width 418 height 668
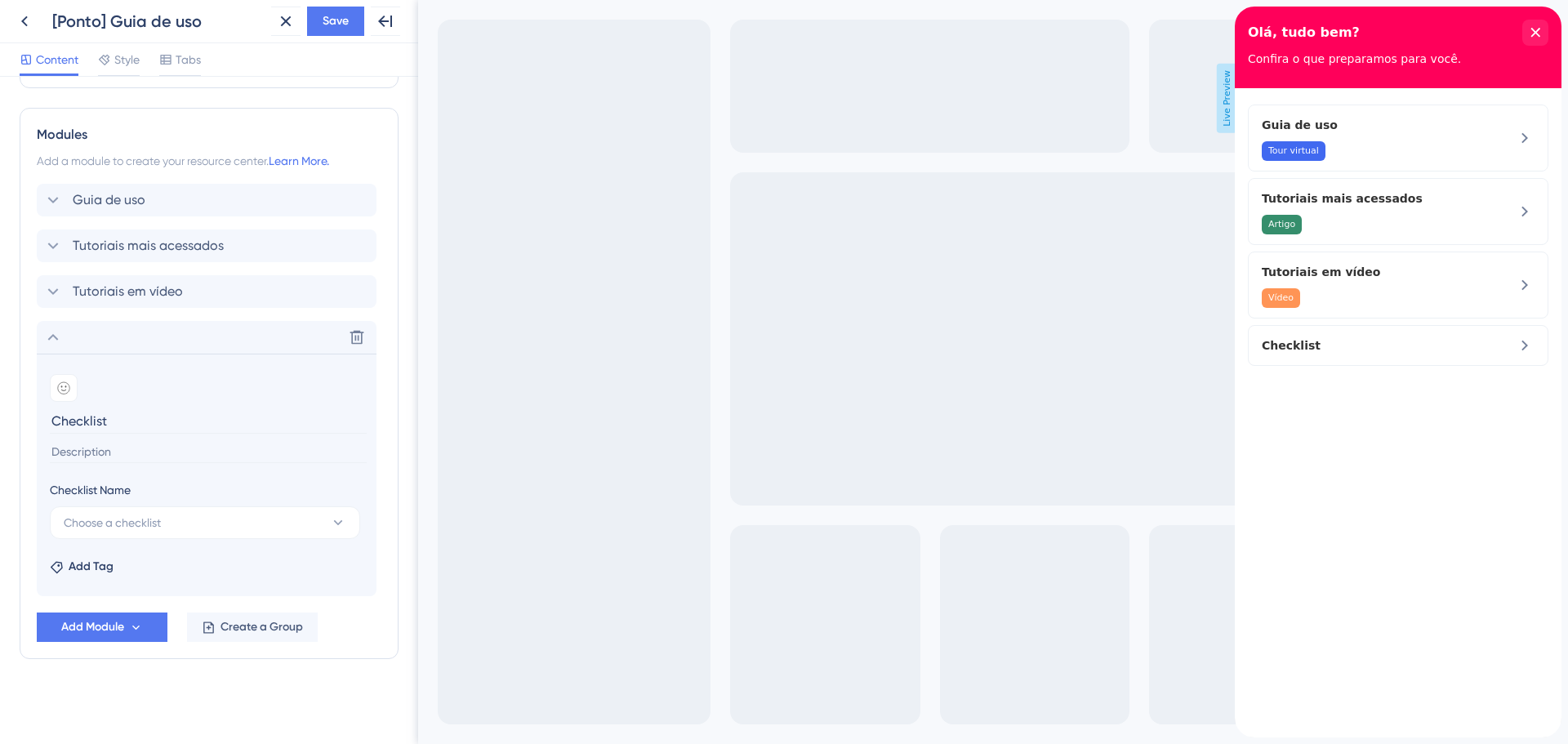
scroll to position [315, 0]
click at [113, 628] on span "Add Module" at bounding box center [92, 626] width 63 height 19
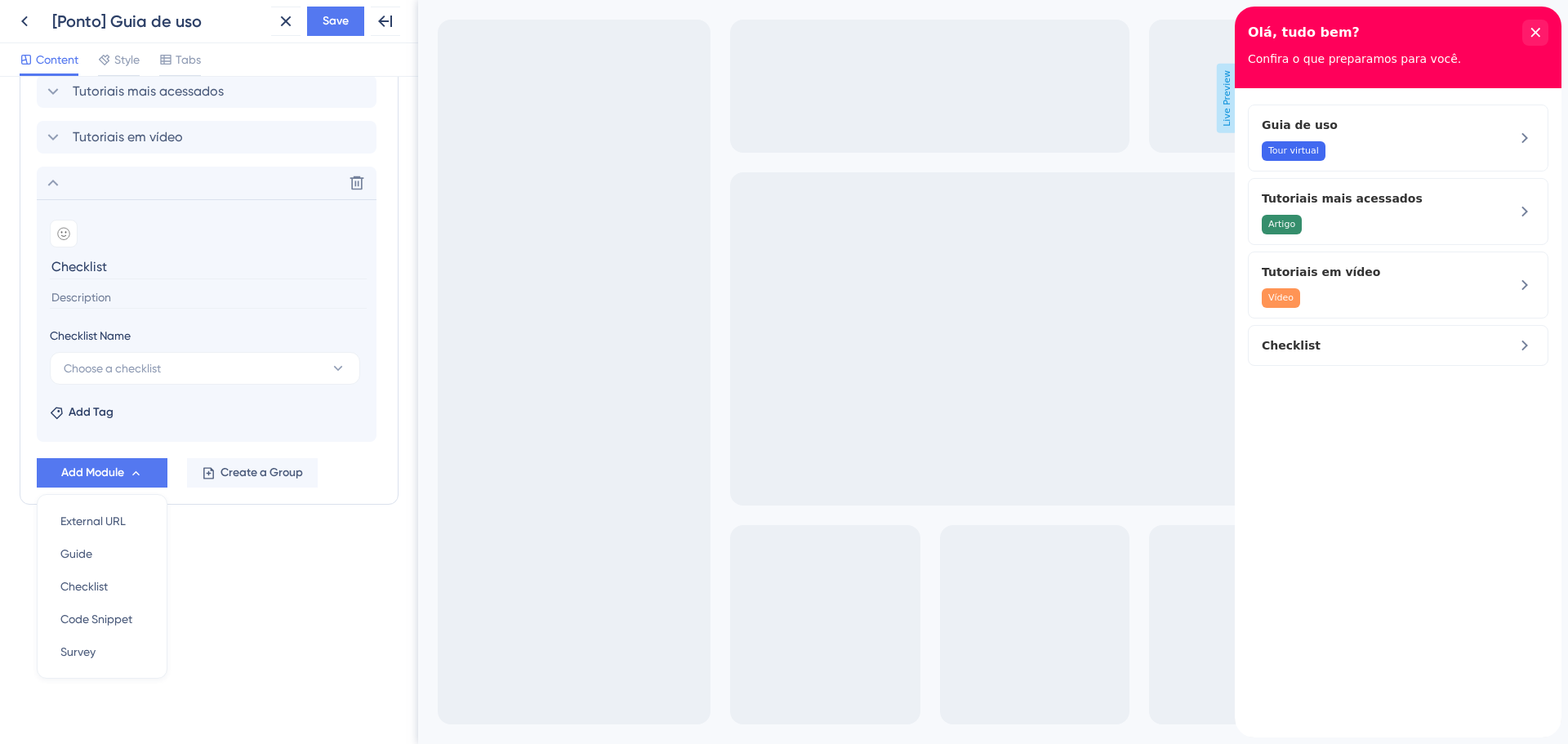
click at [298, 599] on div "Resource Center Header Title Olá, tudo bem? 14 Olá, tudo bem? Subtitle Confira …" at bounding box center [209, 410] width 418 height 668
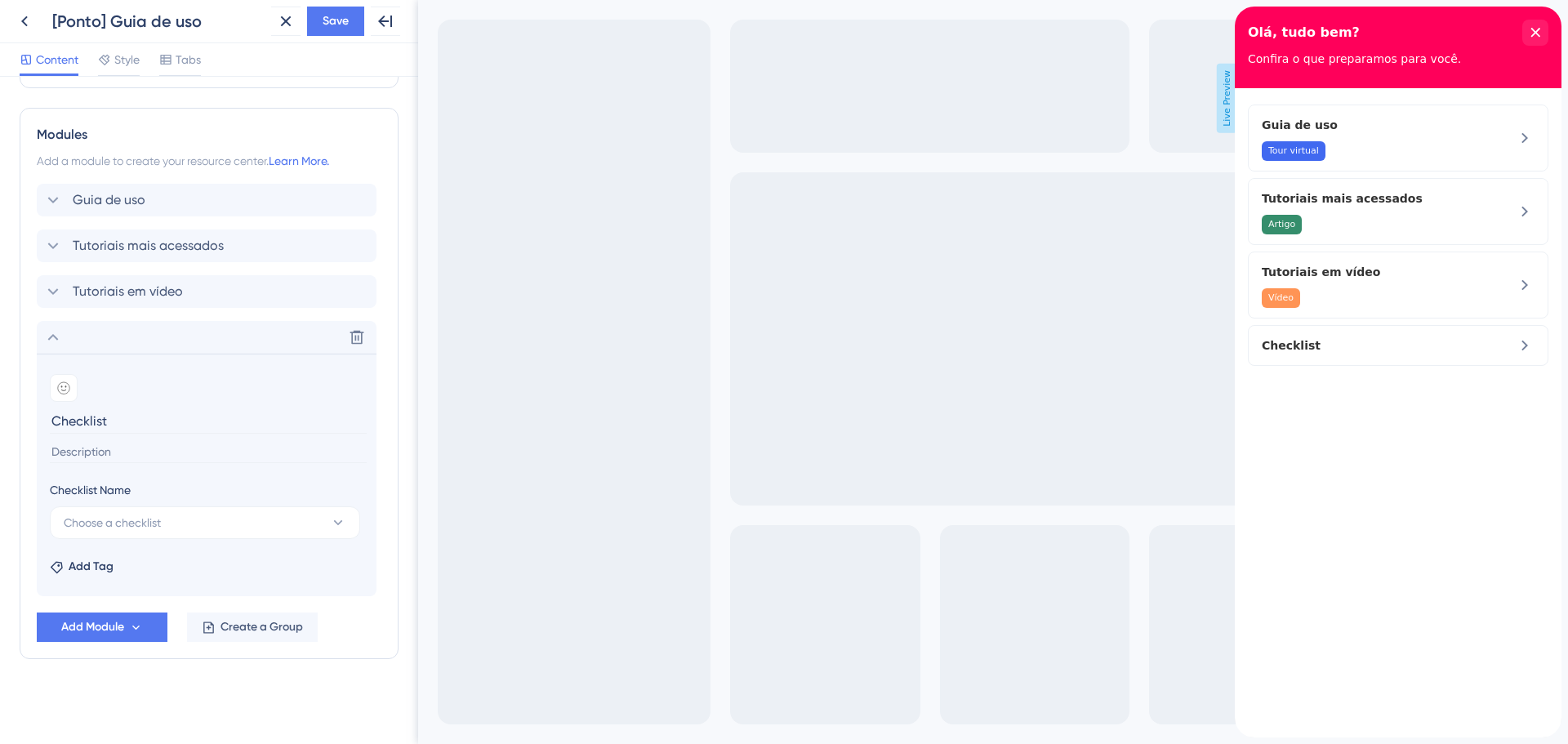
scroll to position [315, 0]
click at [44, 210] on div "Guia de uso Delete" at bounding box center [206, 200] width 340 height 33
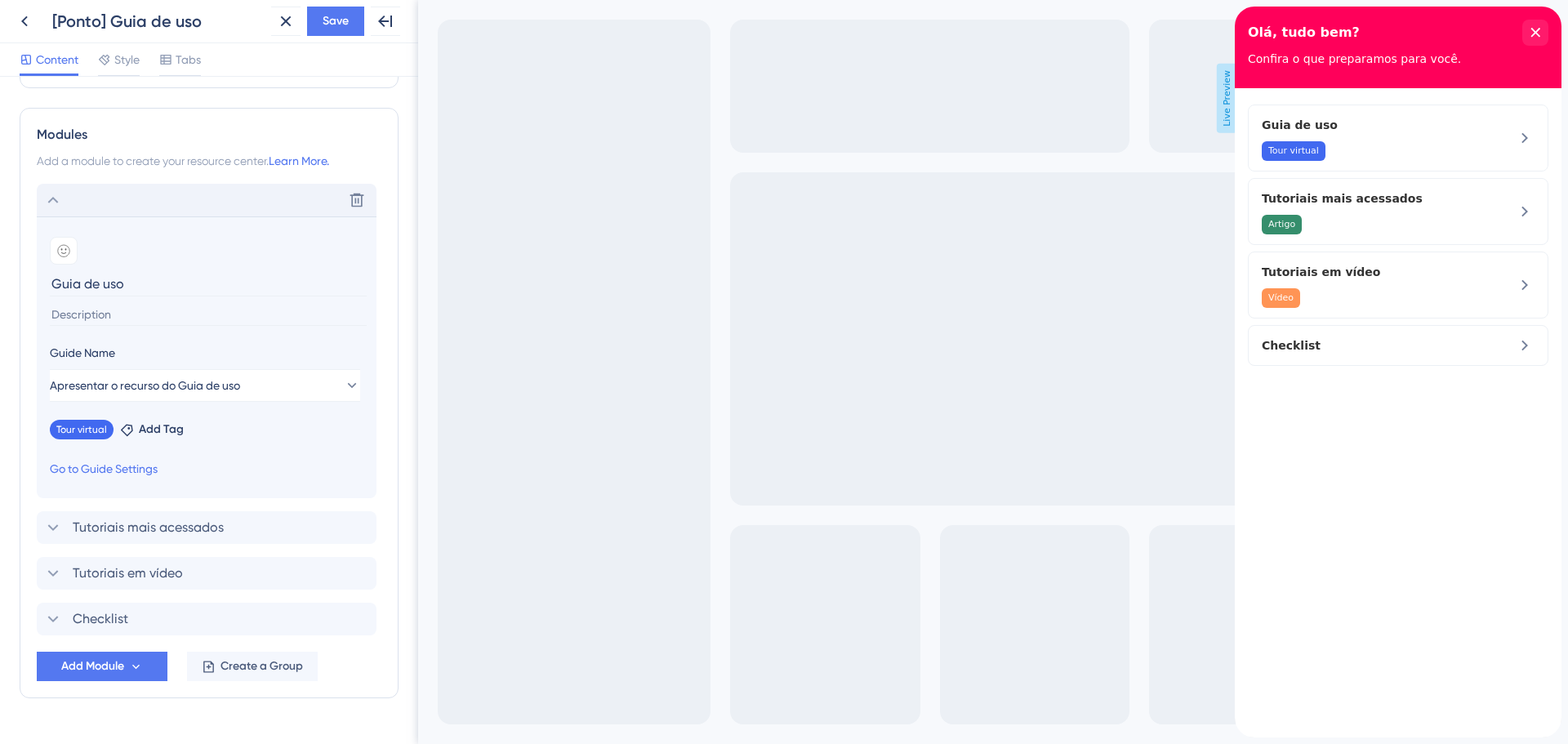
scroll to position [354, 0]
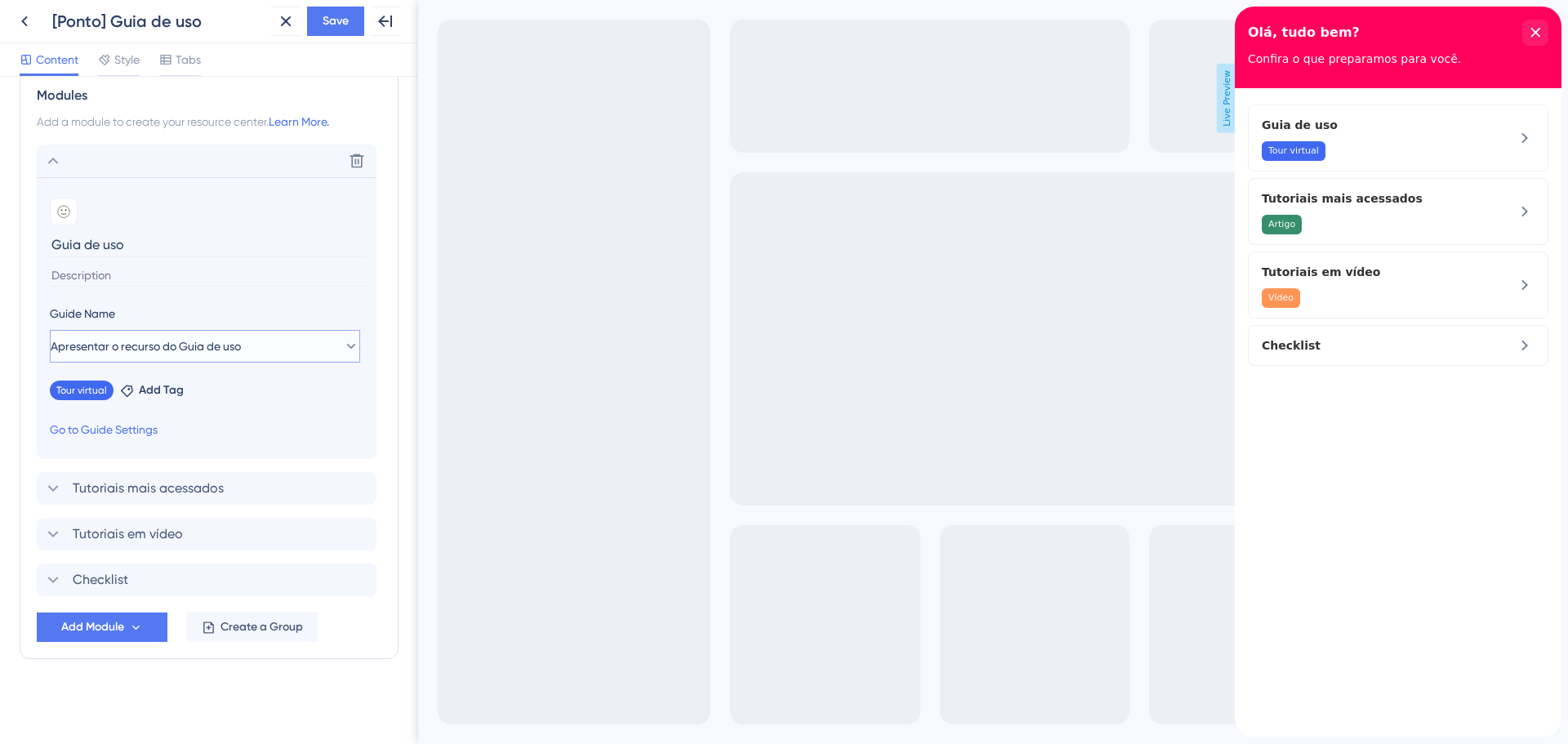
click at [293, 348] on button "Apresentar o recurso do Guia de uso" at bounding box center [205, 346] width 311 height 33
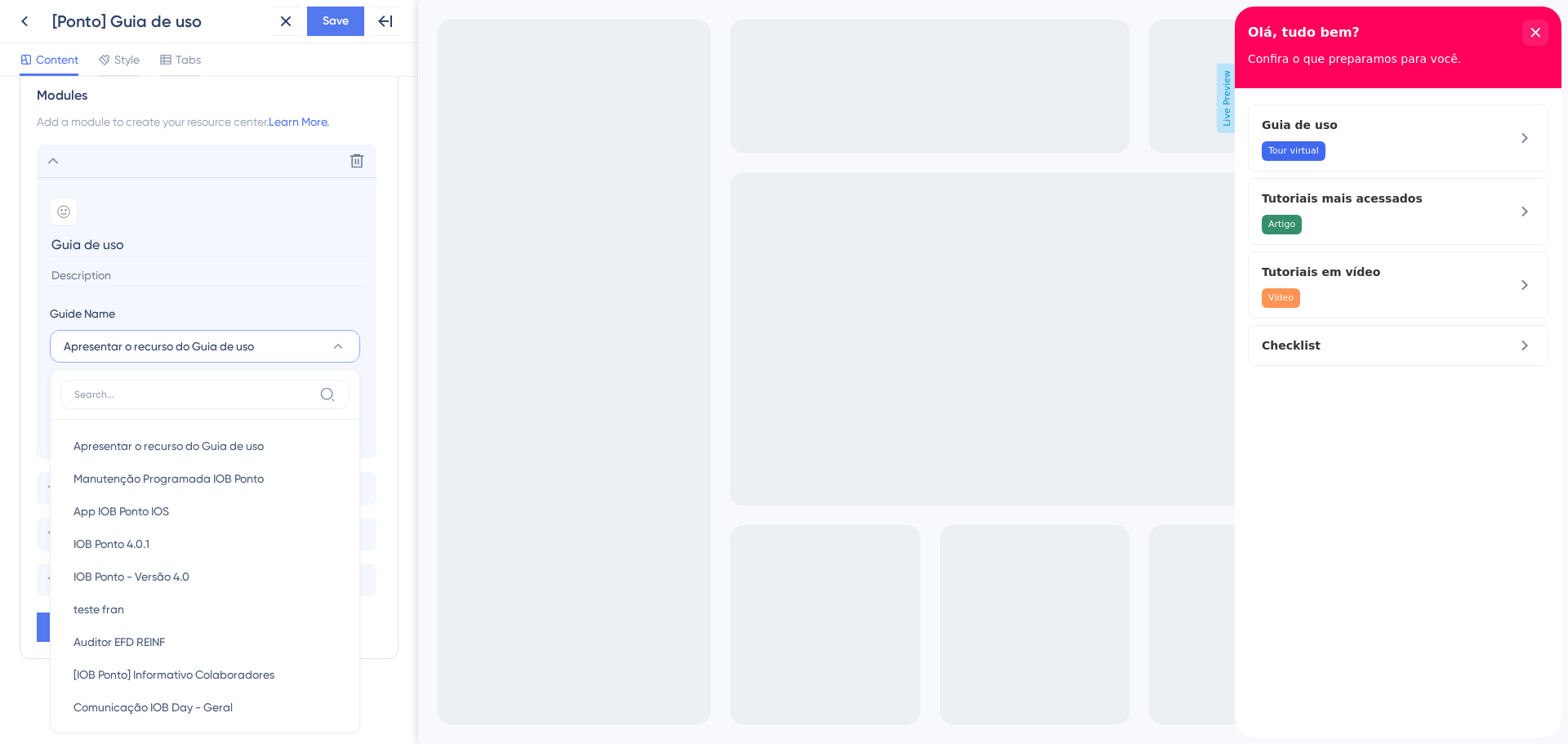
click at [214, 294] on section "Add emoji Guia de uso Guide Name Apresentar o recurso do Guia de uso Apresentar…" at bounding box center [206, 318] width 340 height 282
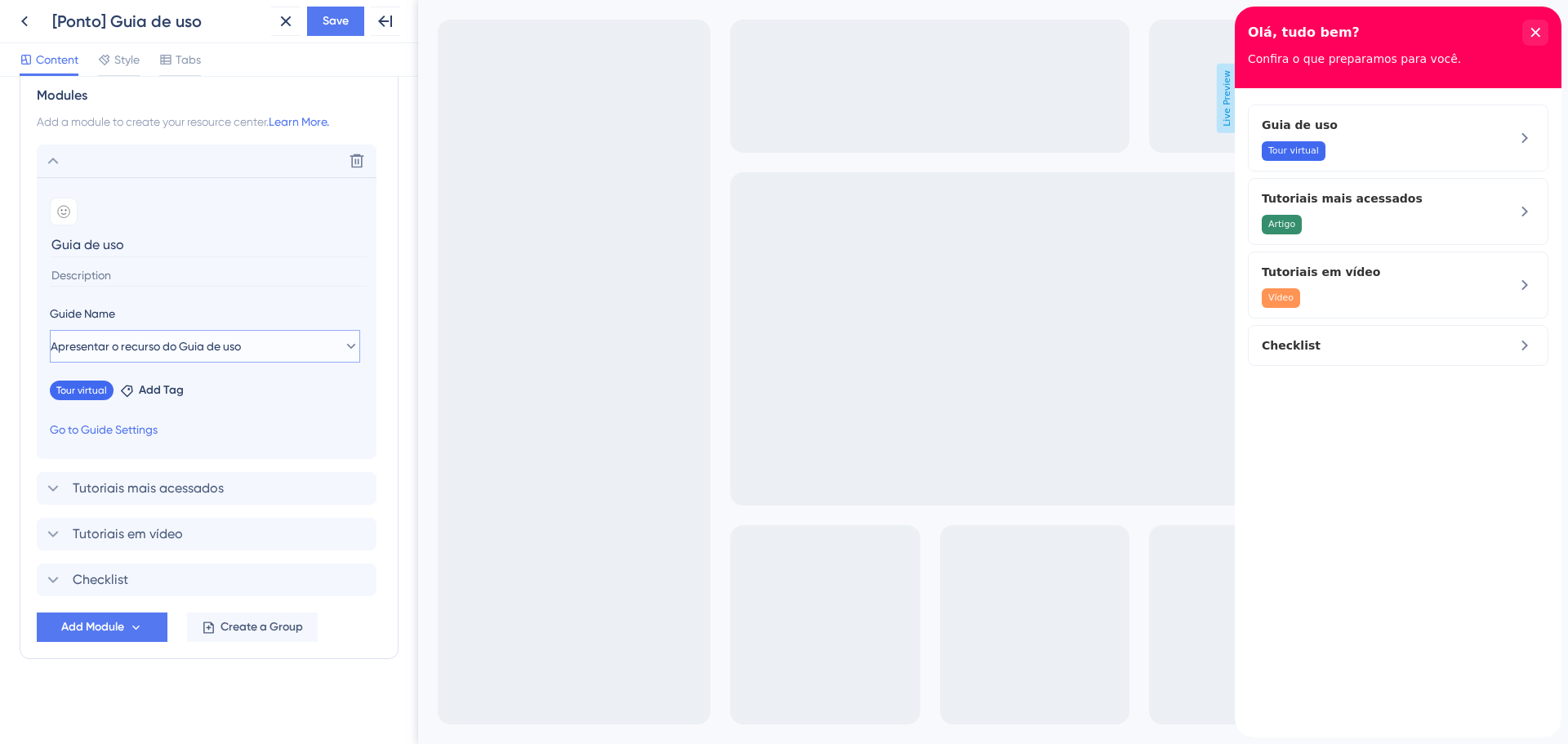
click at [109, 347] on span "Apresentar o recurso do Guia de uso" at bounding box center [145, 346] width 191 height 19
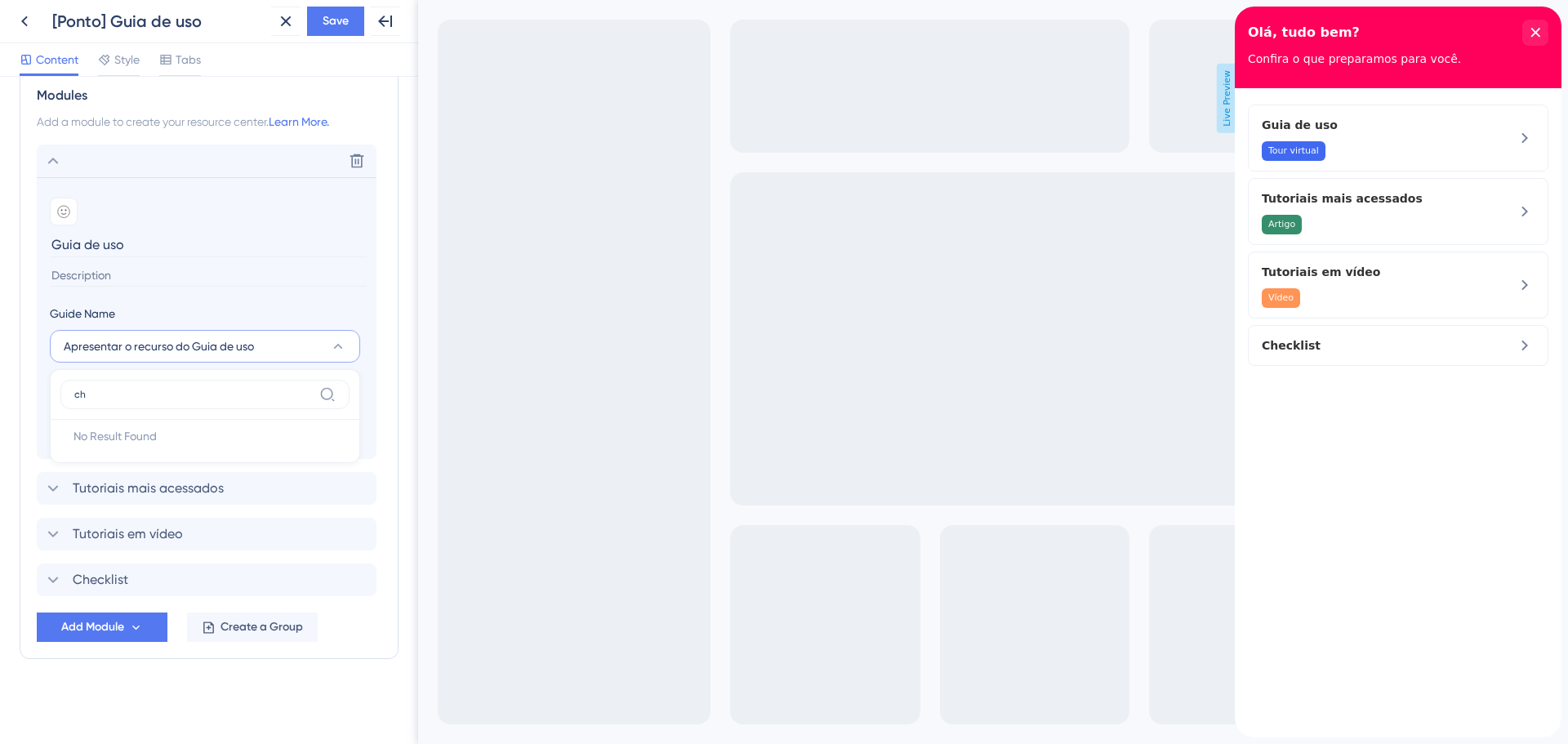
type input "c"
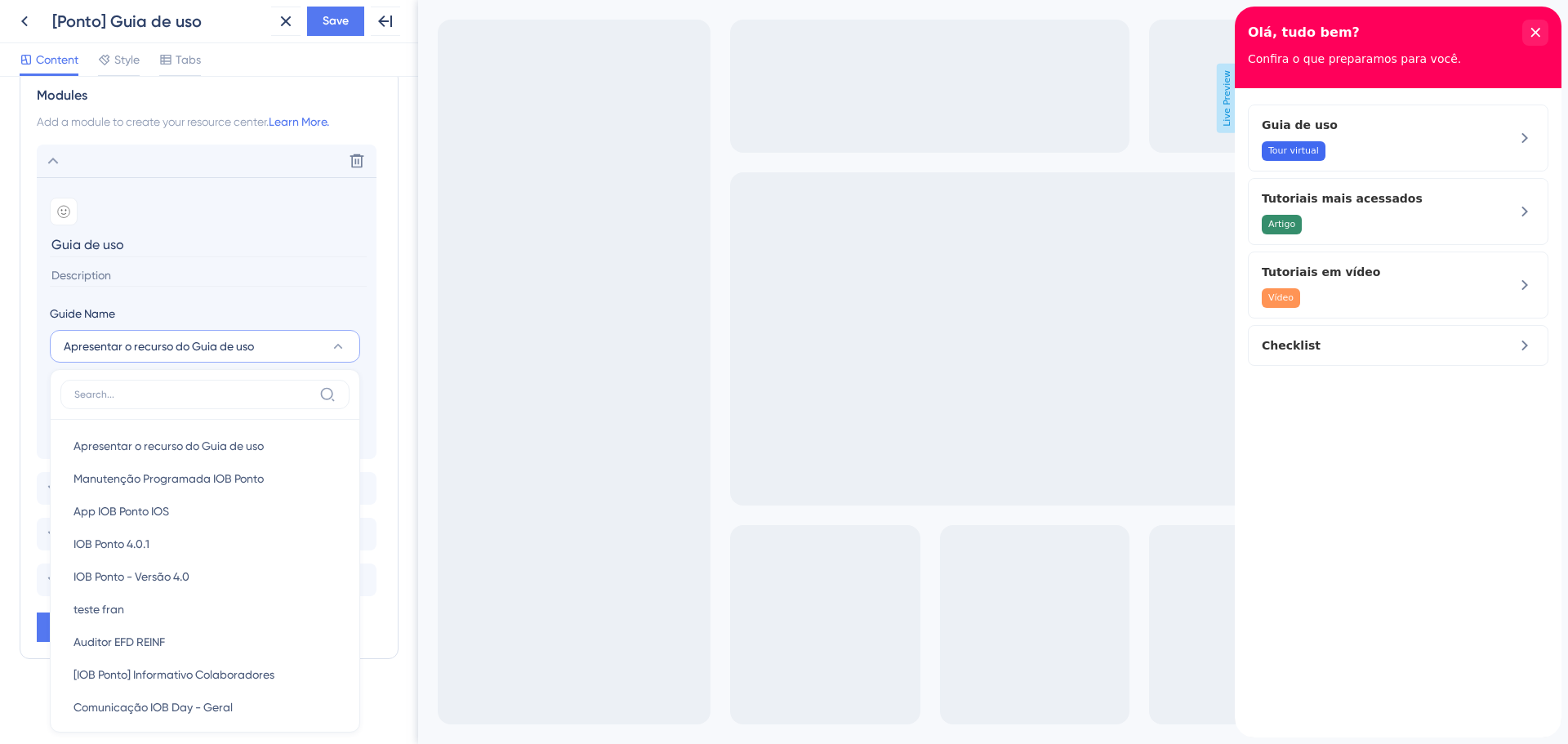
click at [285, 265] on input at bounding box center [207, 275] width 316 height 22
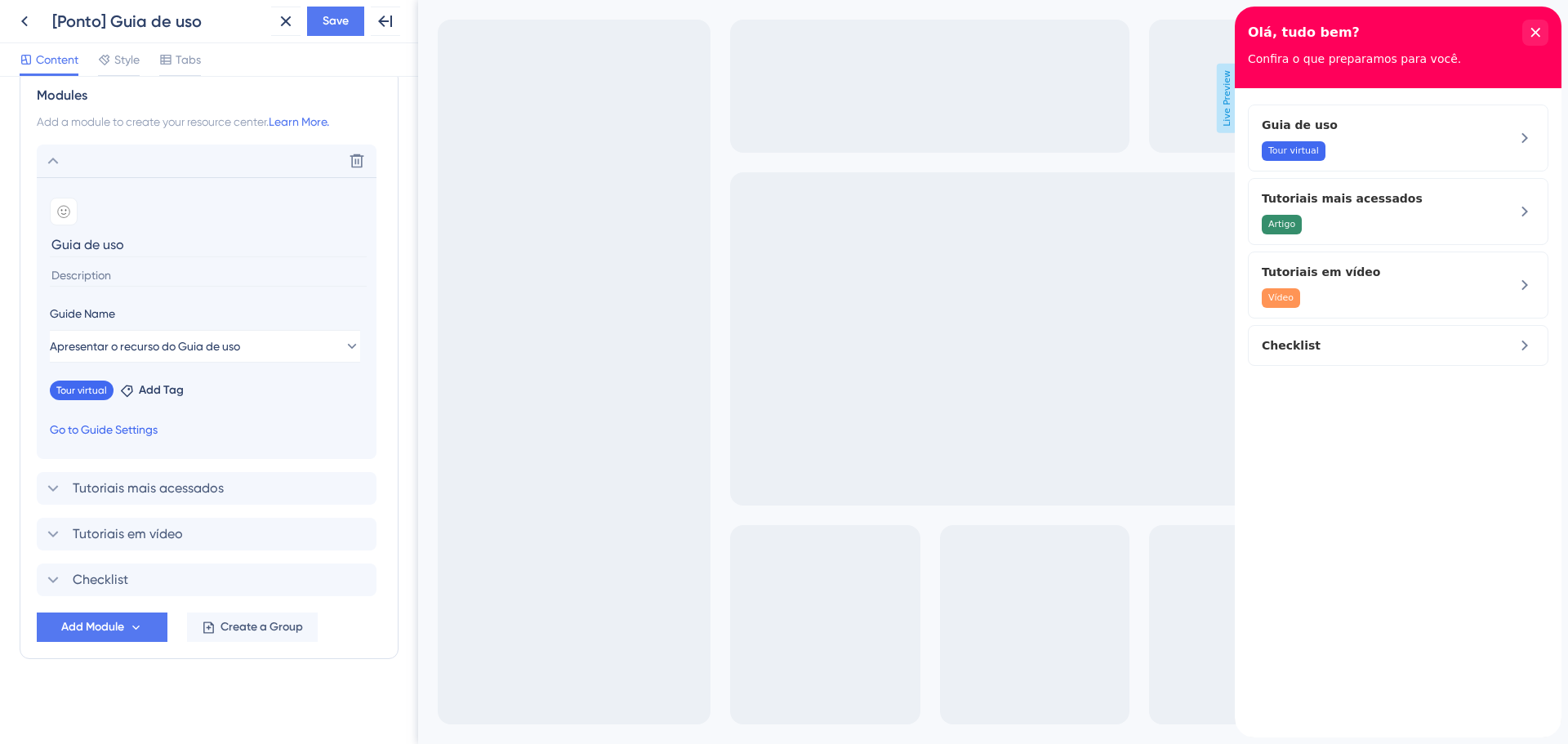
click at [122, 427] on link "Go to Guide Settings" at bounding box center [103, 429] width 107 height 19
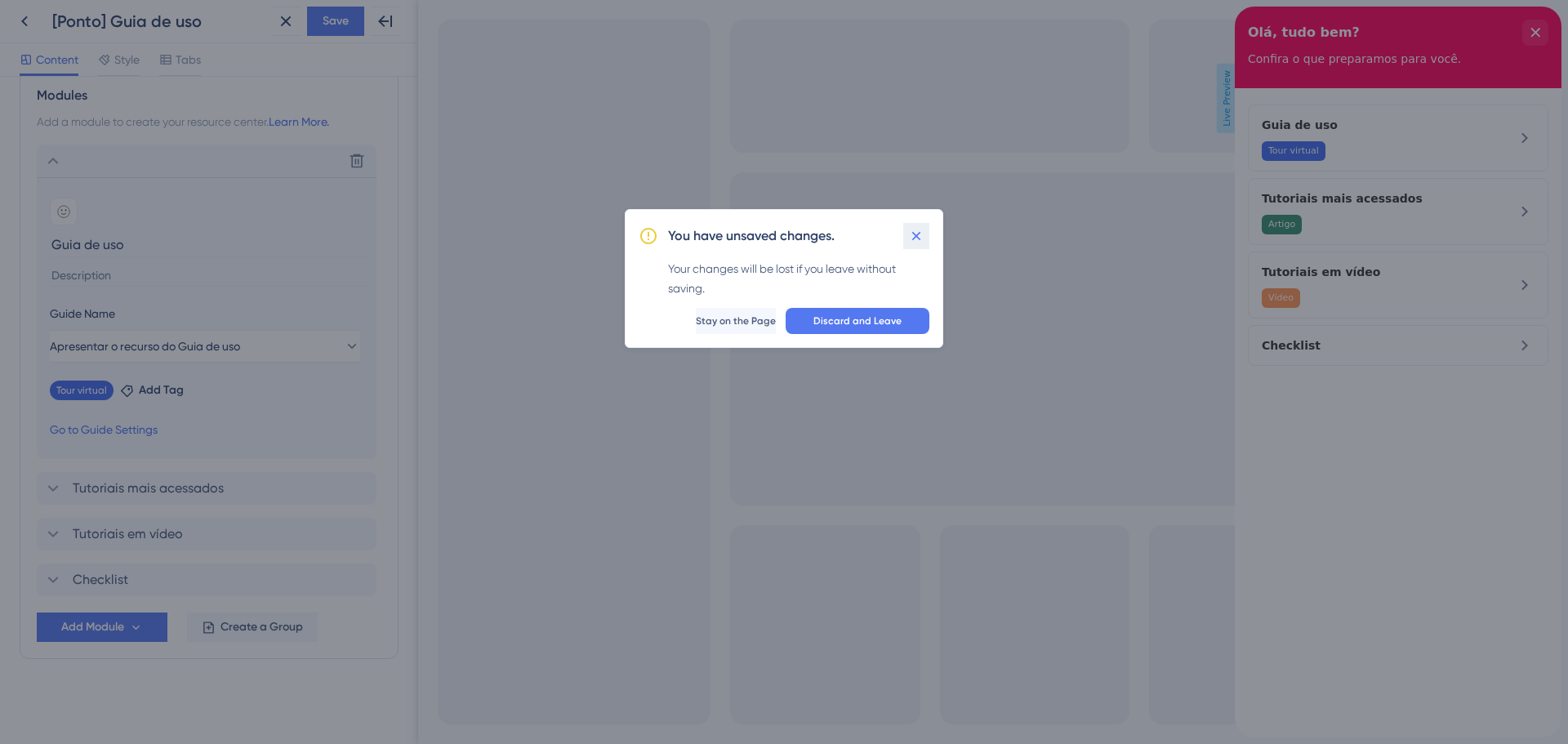
click at [913, 238] on icon at bounding box center [916, 235] width 16 height 16
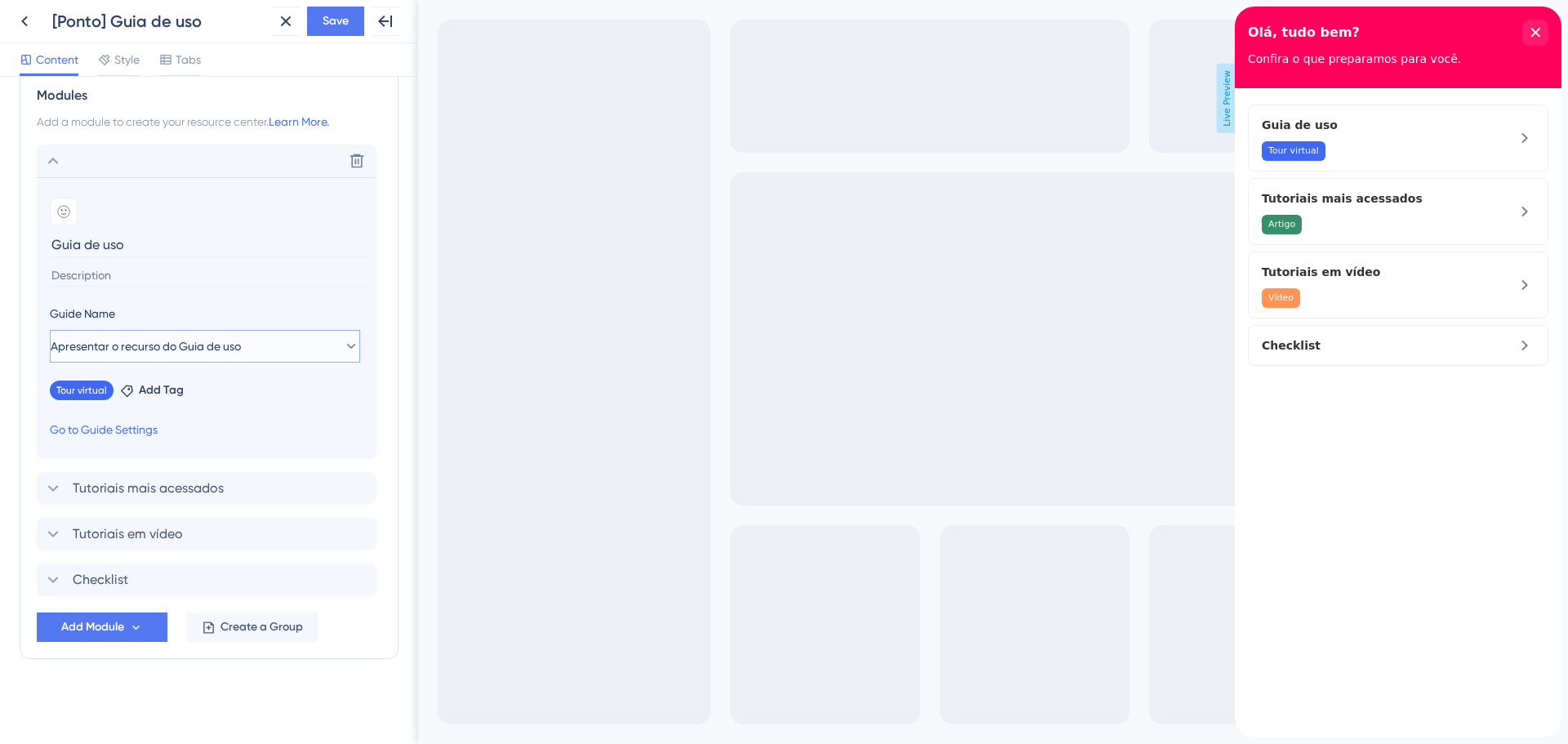
click at [329, 345] on button "Apresentar o recurso do Guia de uso" at bounding box center [205, 346] width 311 height 33
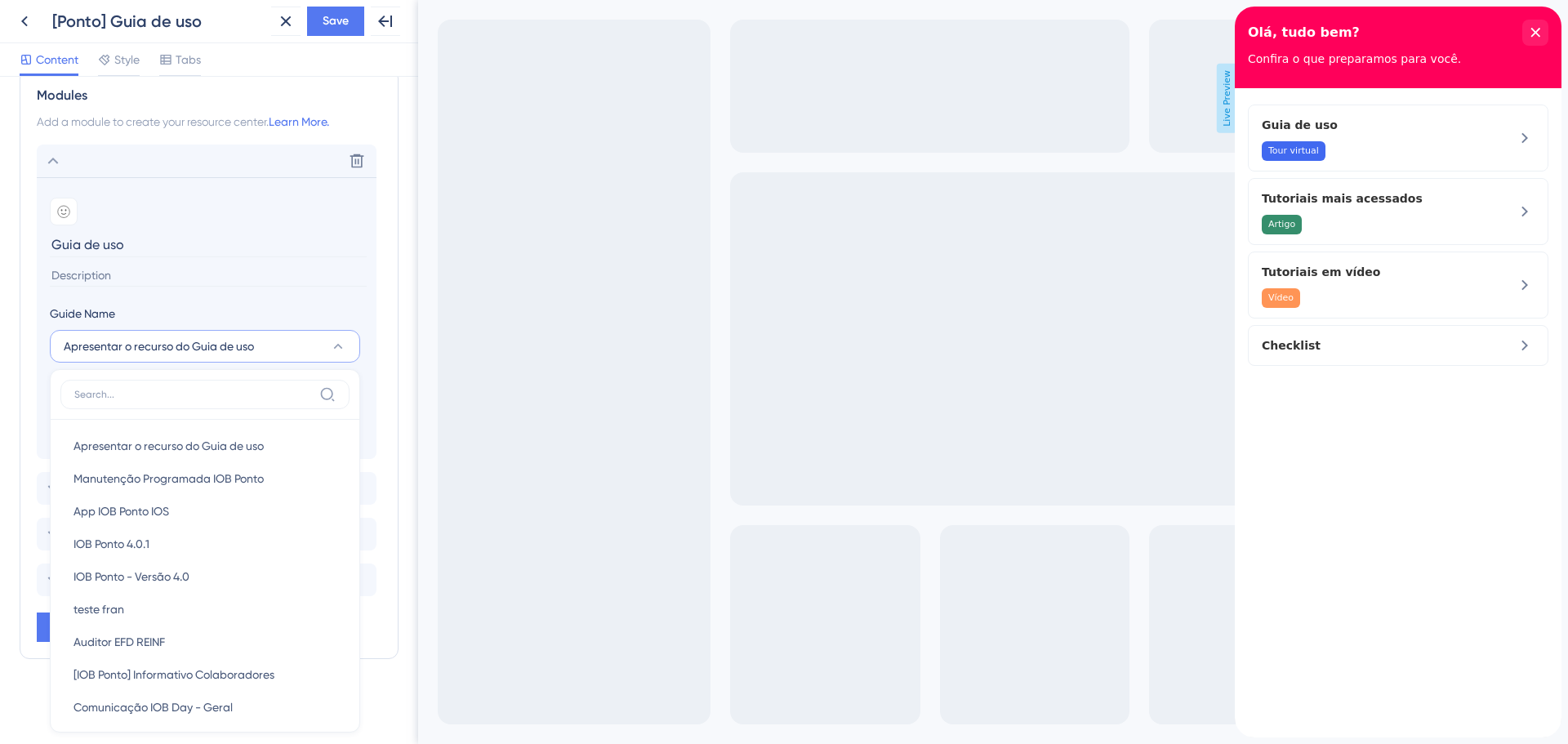
click at [286, 304] on div "Guide Name" at bounding box center [205, 317] width 311 height 26
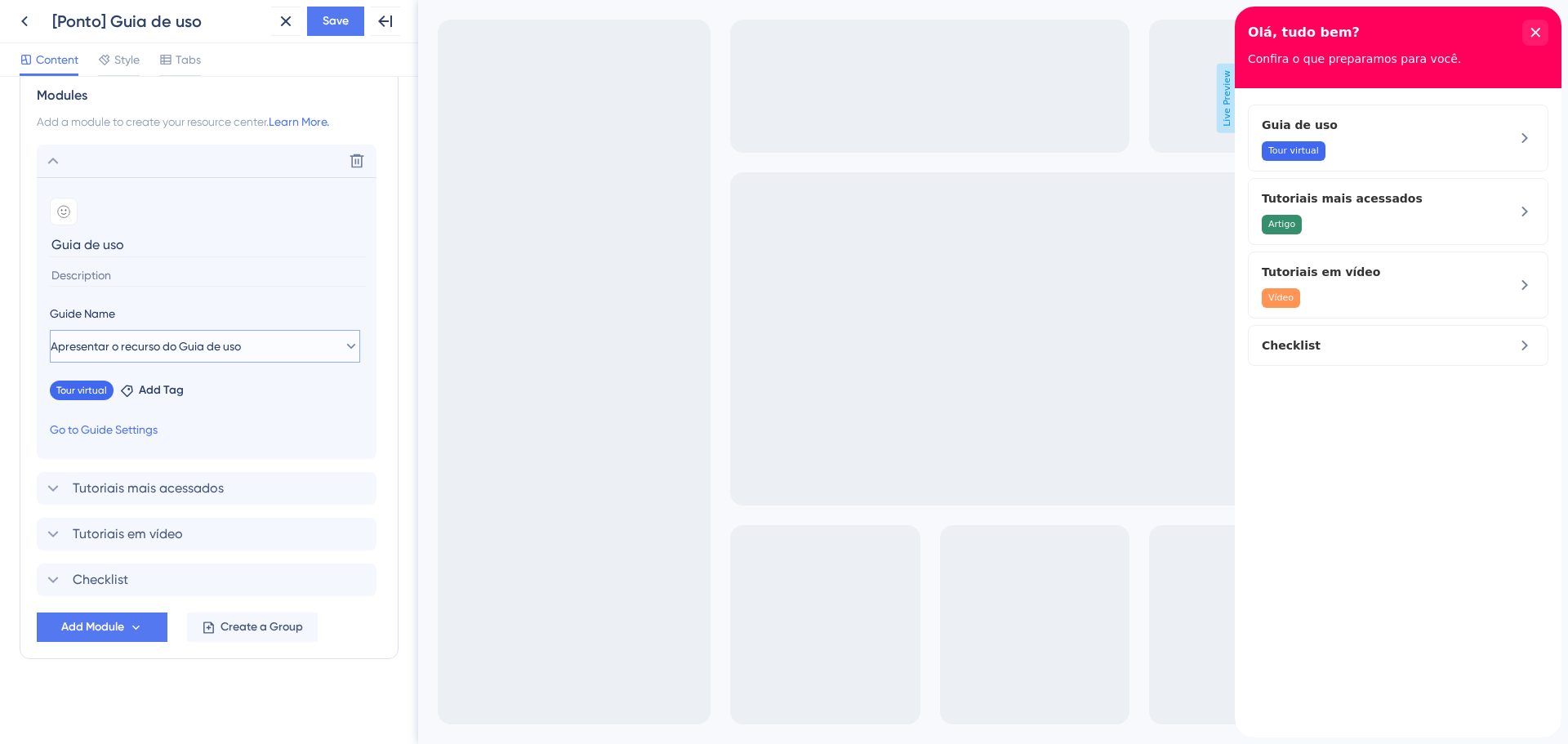
click at [315, 357] on button "Apresentar o recurso do Guia de uso" at bounding box center [205, 346] width 311 height 33
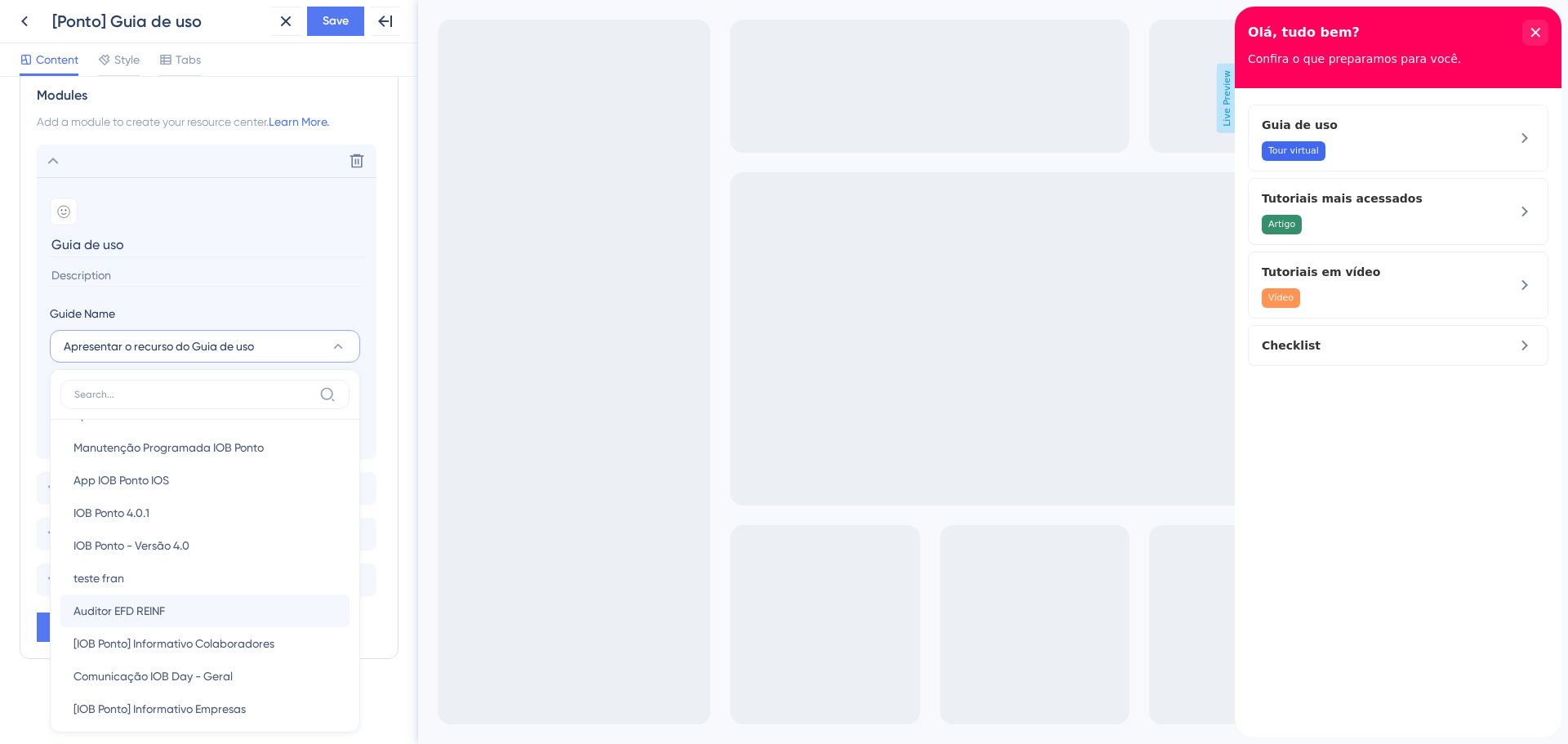
scroll to position [45, 0]
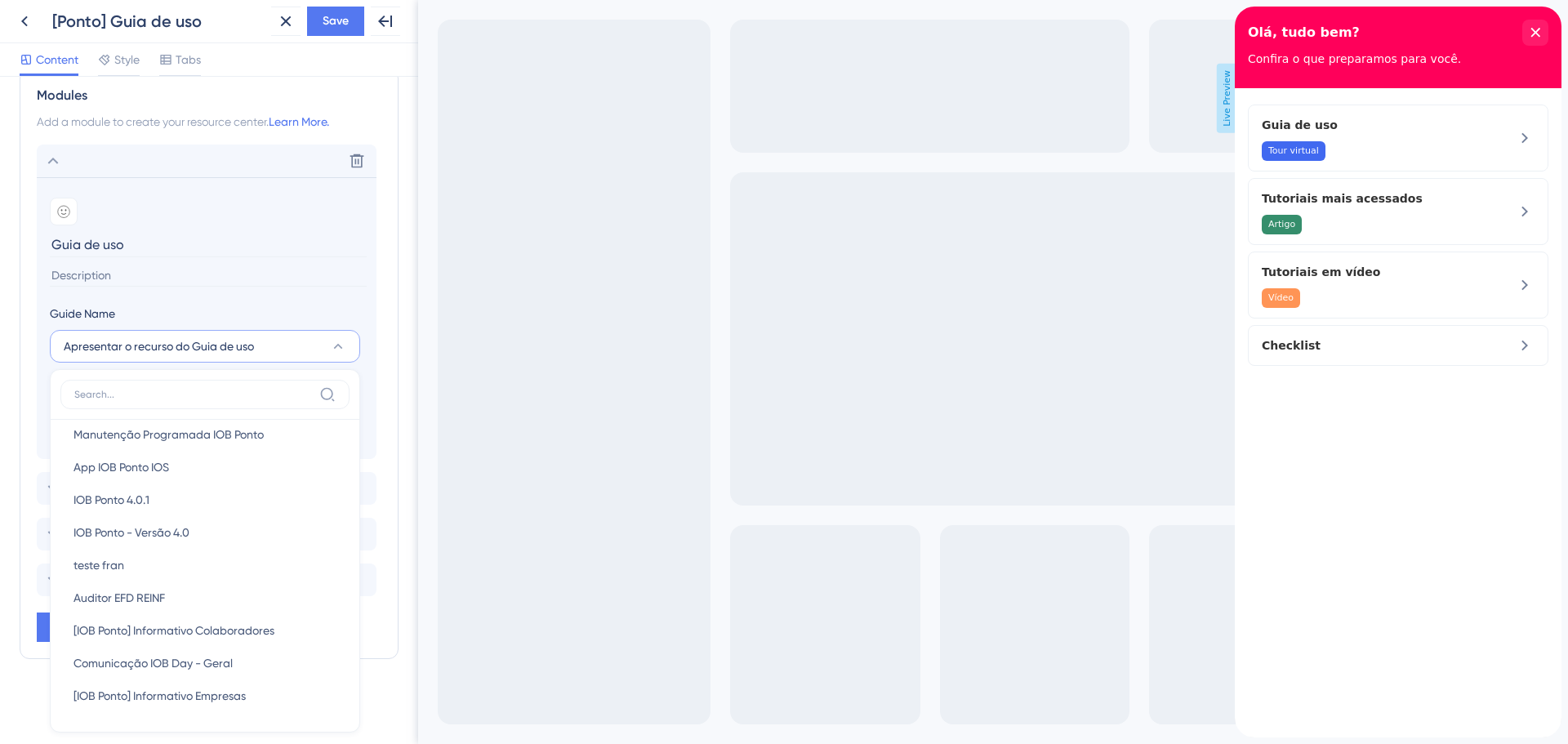
click at [37, 380] on section "Add emoji Guia de uso Guide Name Apresentar o recurso do Guia de uso Apresentar…" at bounding box center [206, 318] width 340 height 282
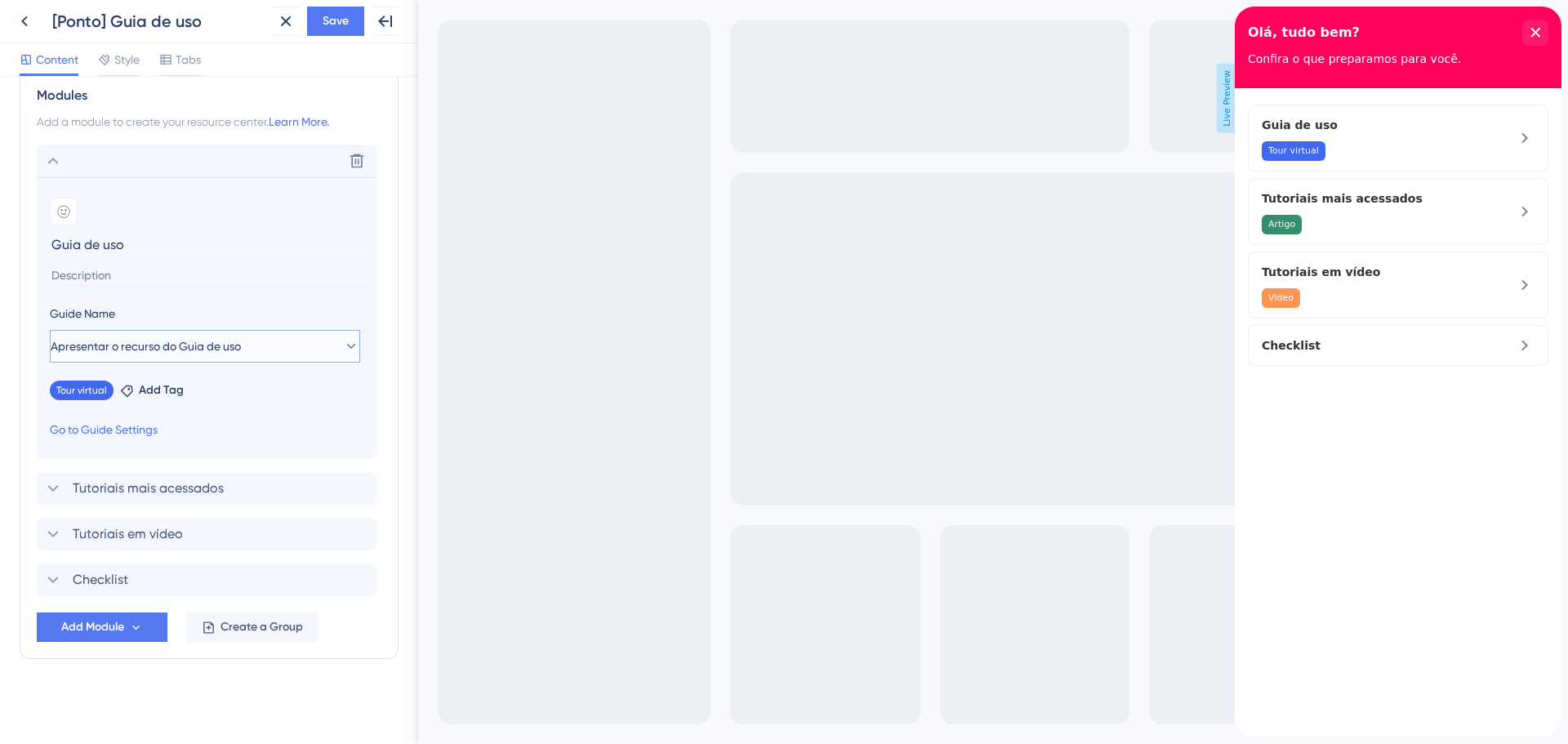
click at [307, 352] on button "Apresentar o recurso do Guia de uso" at bounding box center [205, 346] width 311 height 33
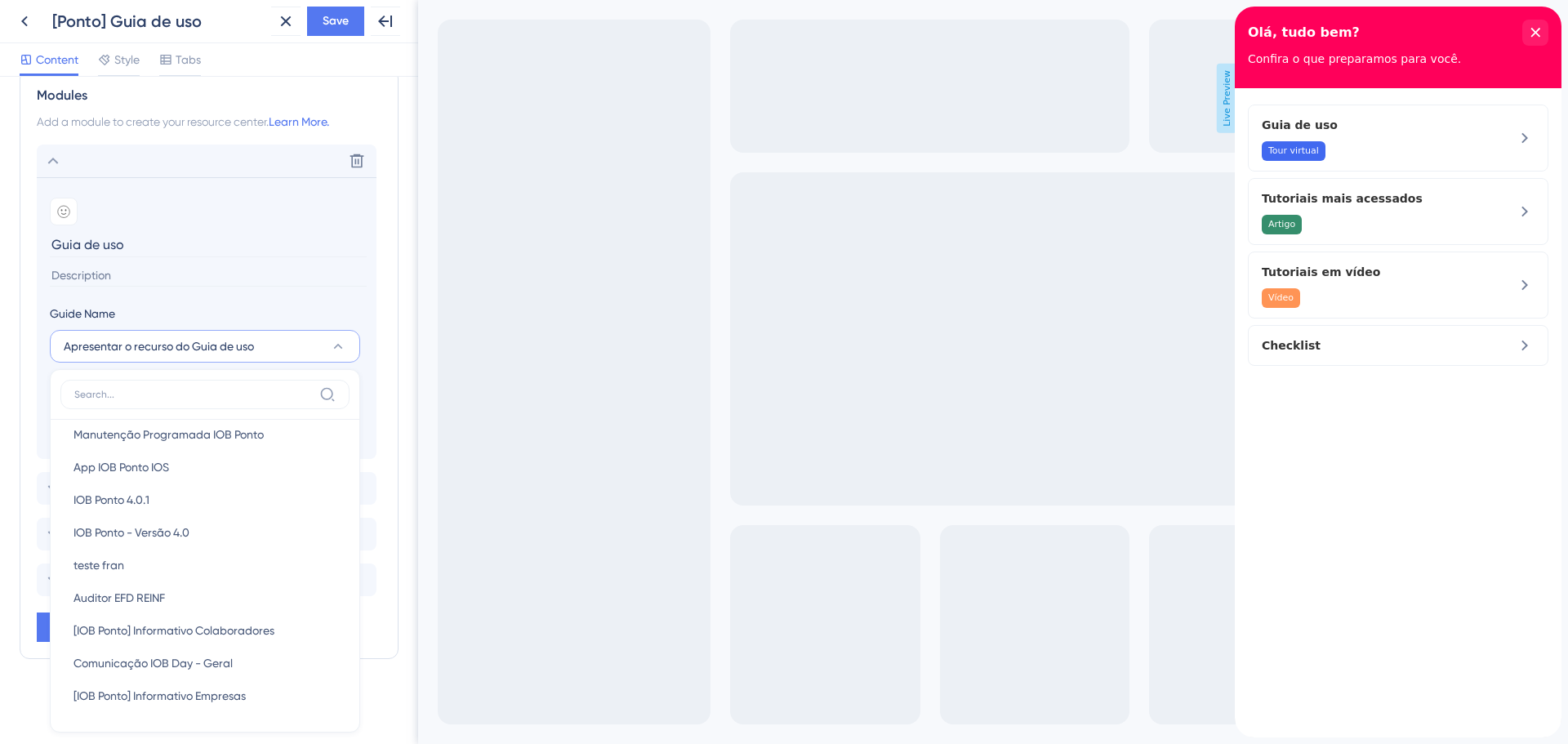
click at [24, 707] on div "Resource Center Header Title Olá, tudo bem? 14 Olá, tudo bem? Subtitle Confira …" at bounding box center [208, 233] width 379 height 982
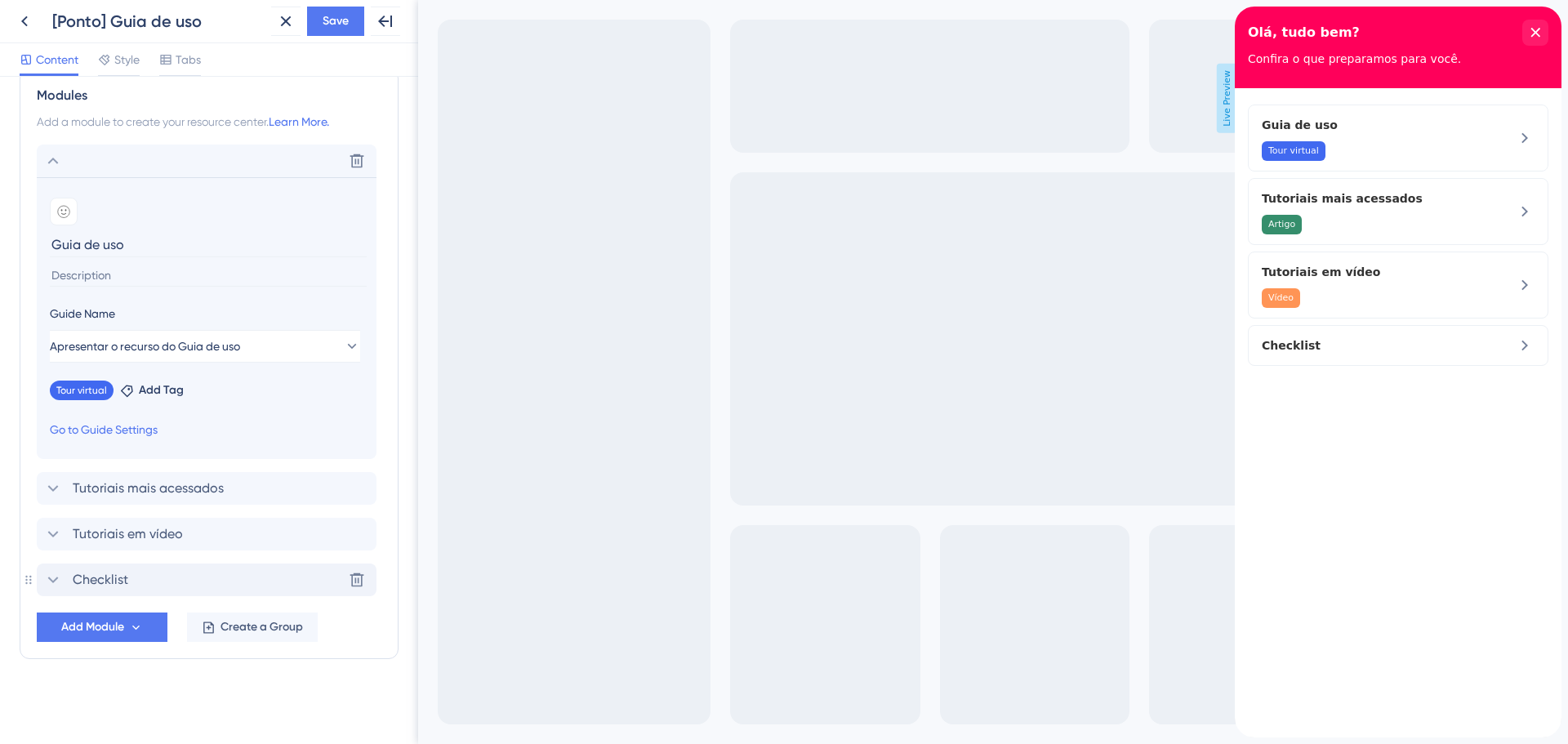
click at [141, 584] on div "Checklist Delete" at bounding box center [206, 579] width 340 height 33
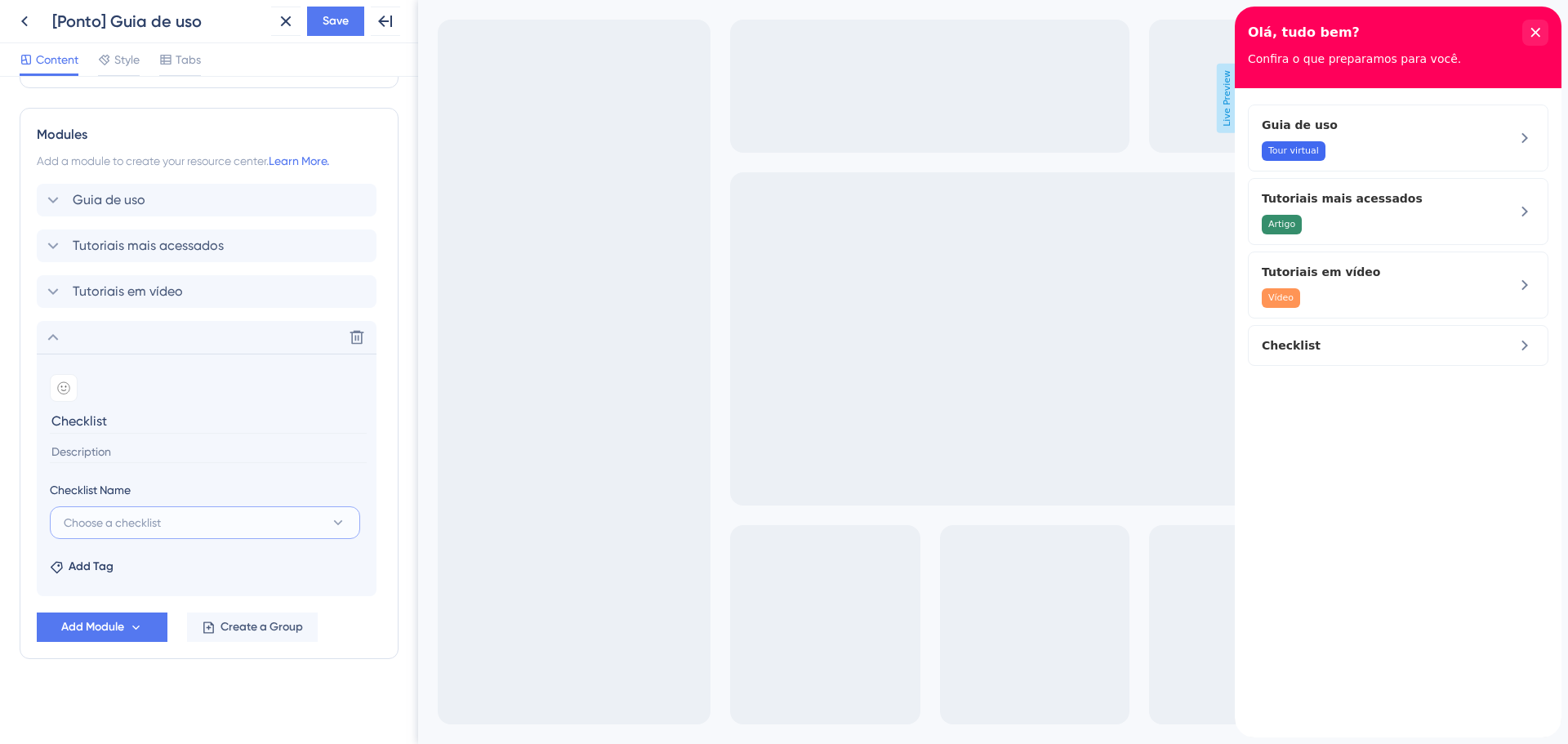
click at [97, 515] on span "Choose a checklist" at bounding box center [112, 522] width 97 height 19
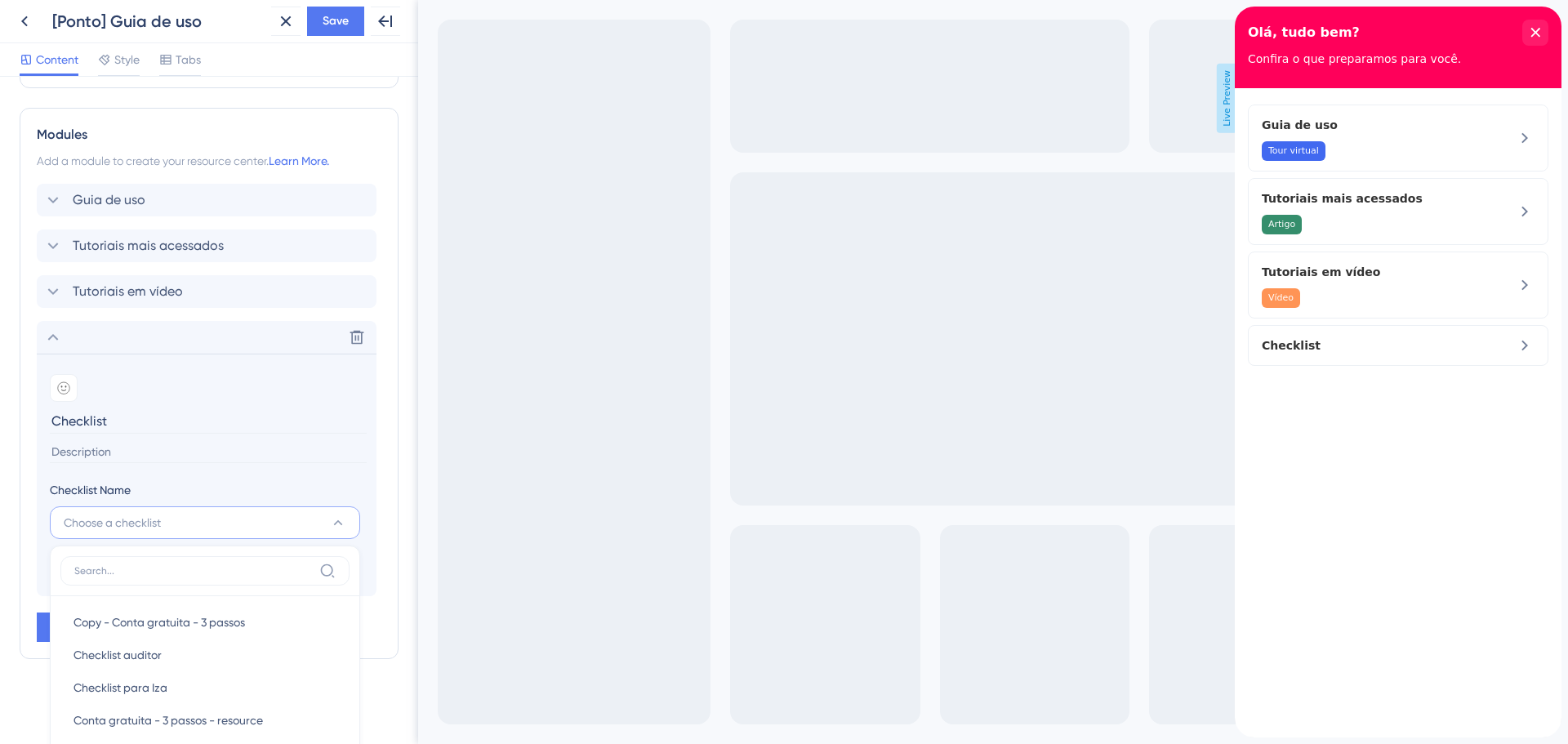
scroll to position [583, 0]
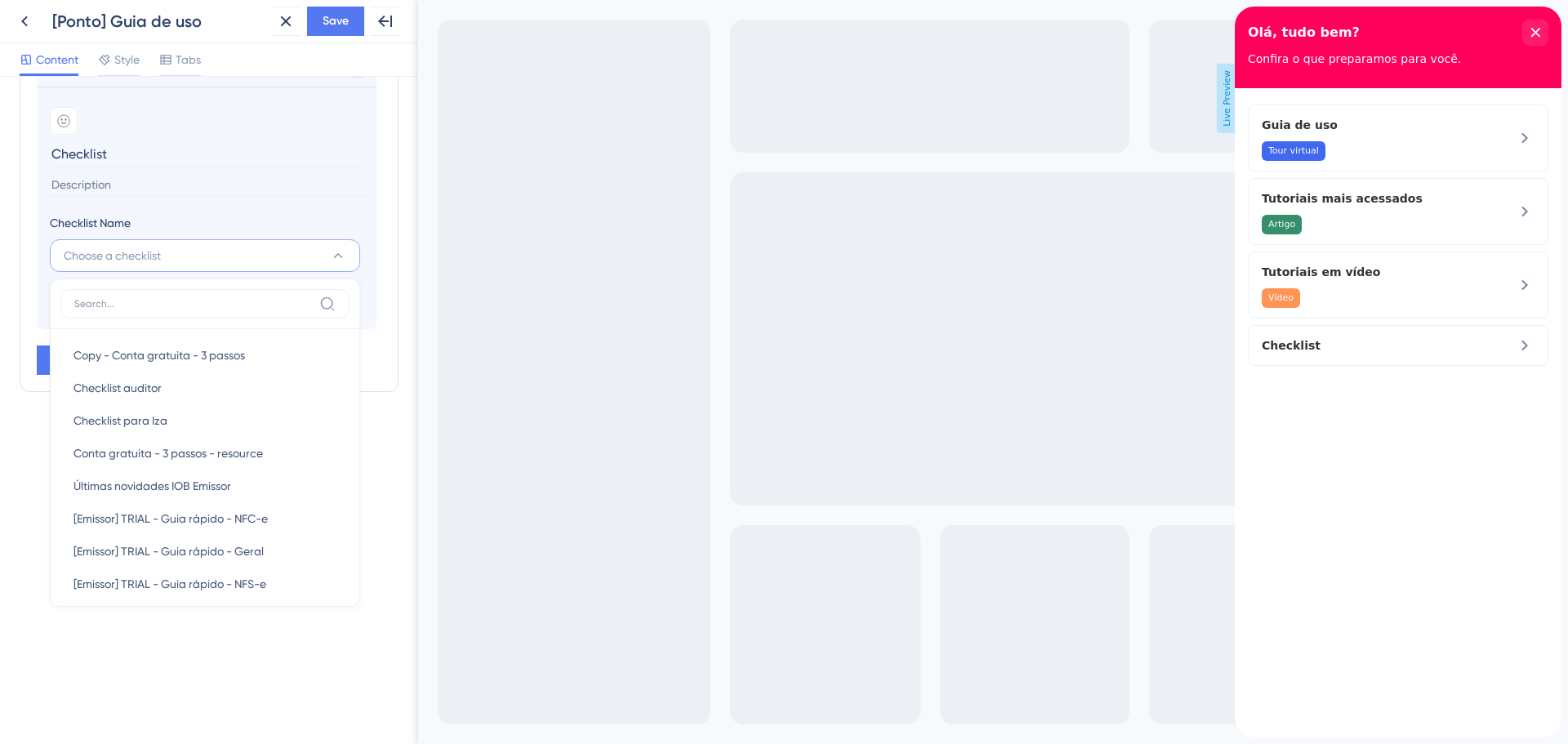
click at [28, 503] on div "Resource Center Header Title Olá, tudo bem? 14 Olá, tudo bem? Subtitle Confira …" at bounding box center [209, 410] width 418 height 668
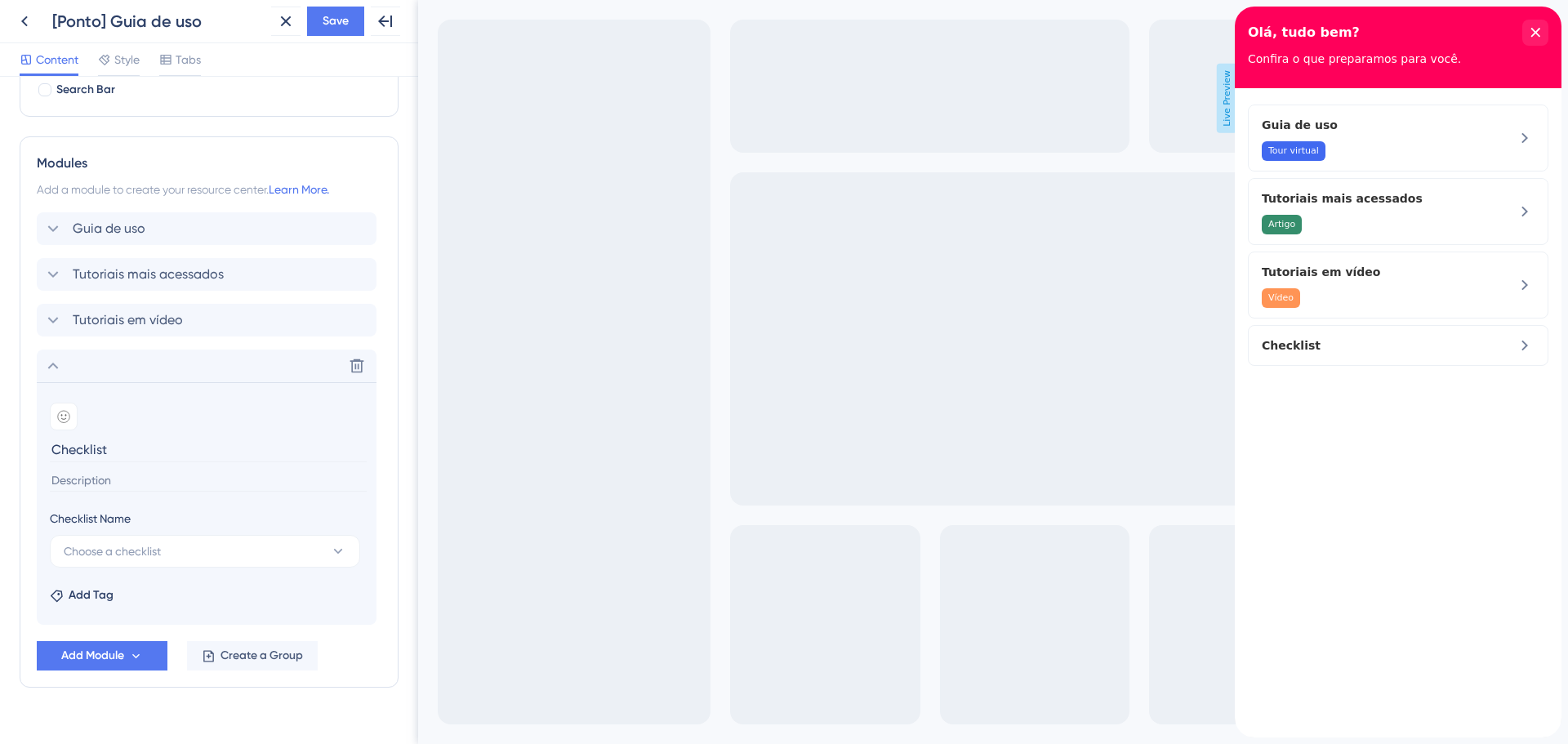
scroll to position [315, 0]
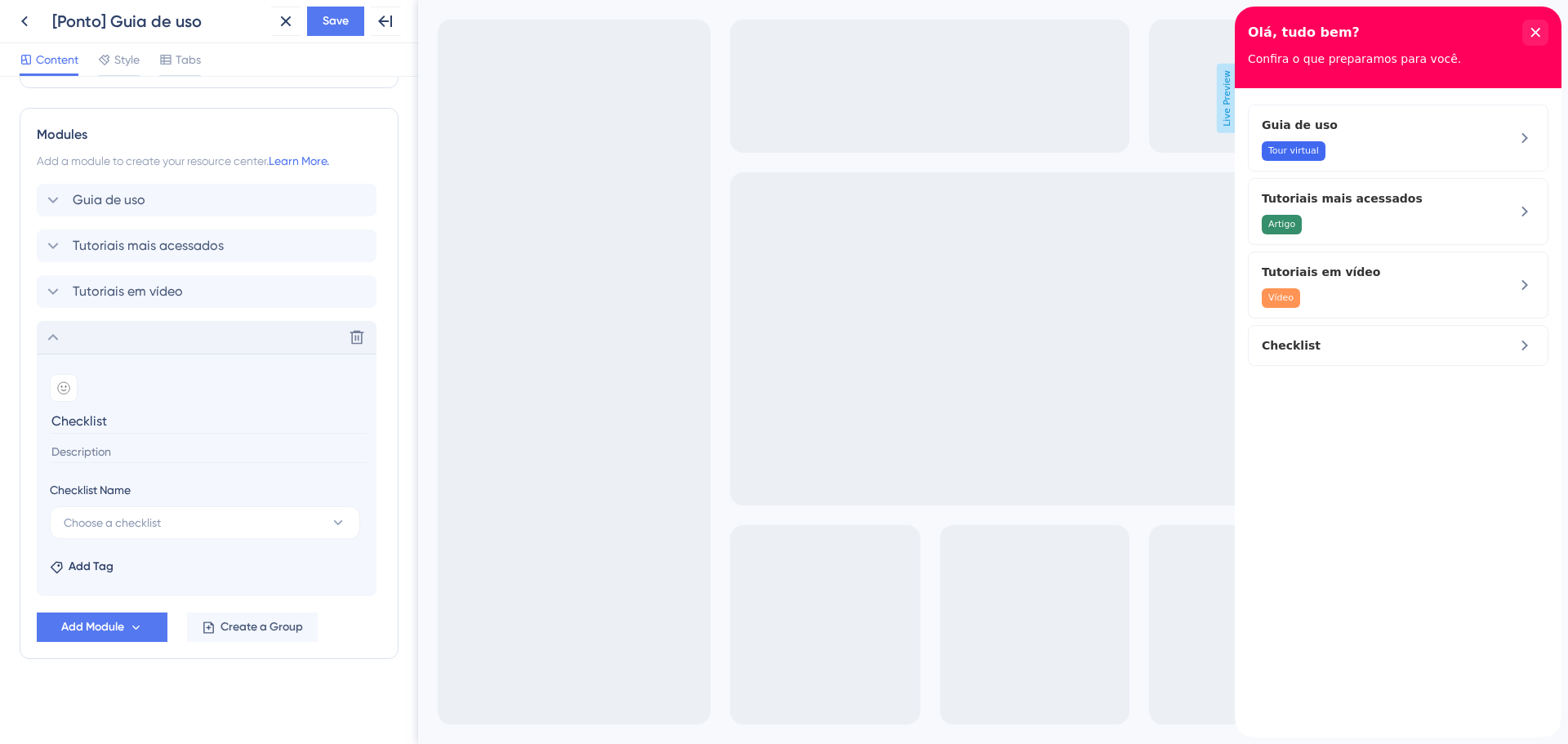
click at [47, 337] on icon at bounding box center [53, 337] width 19 height 19
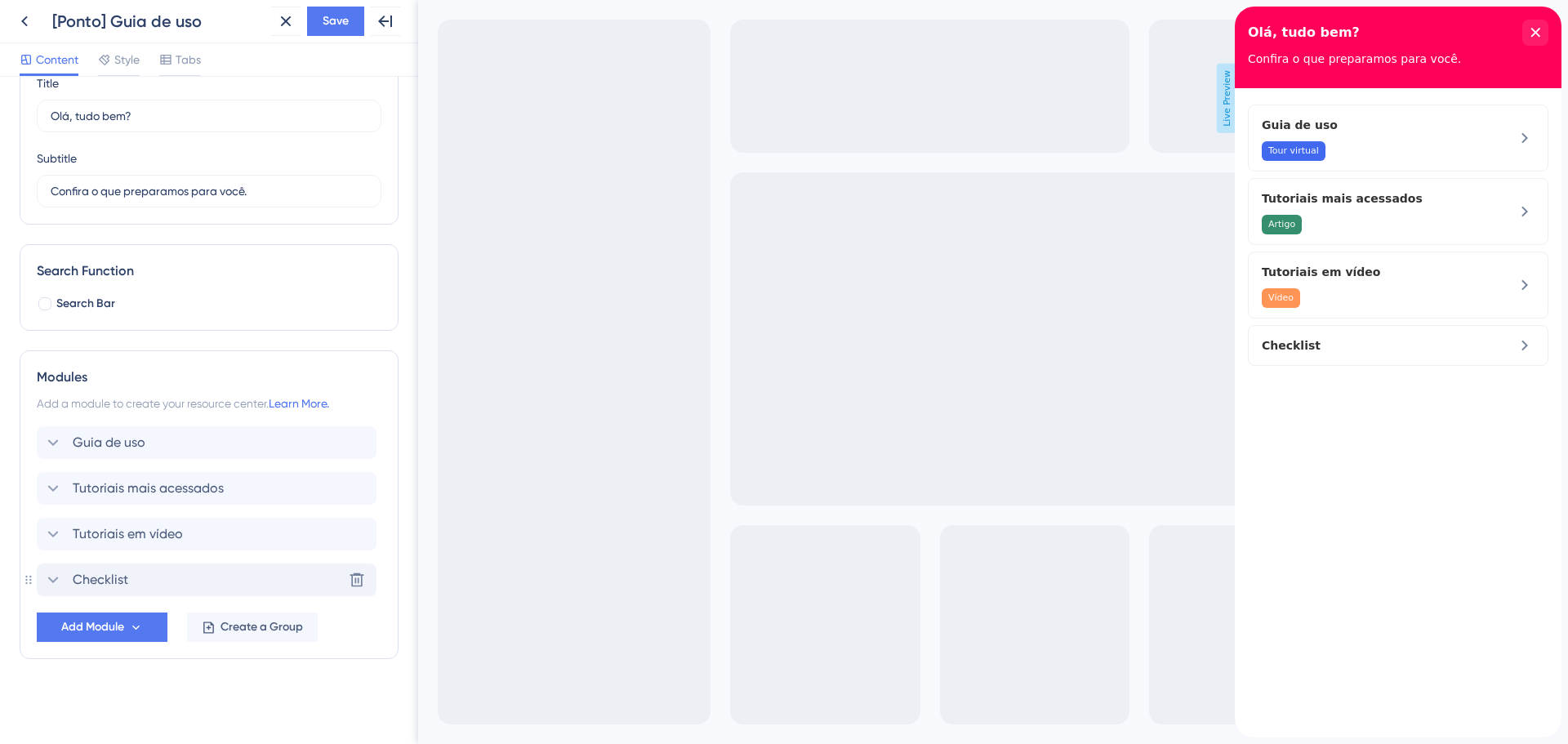
scroll to position [73, 0]
click at [45, 441] on icon at bounding box center [53, 443] width 19 height 19
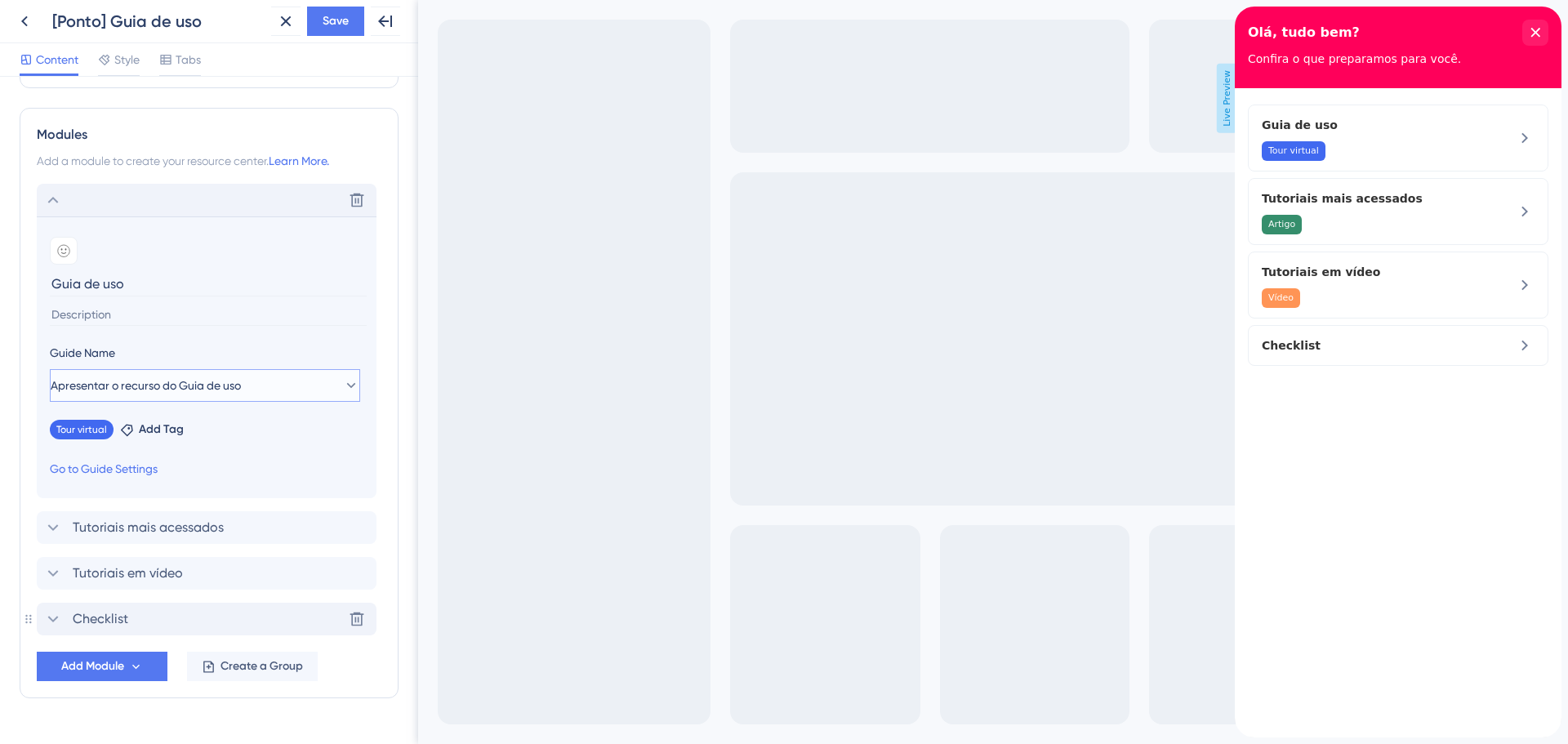
click at [343, 390] on icon at bounding box center [351, 385] width 16 height 16
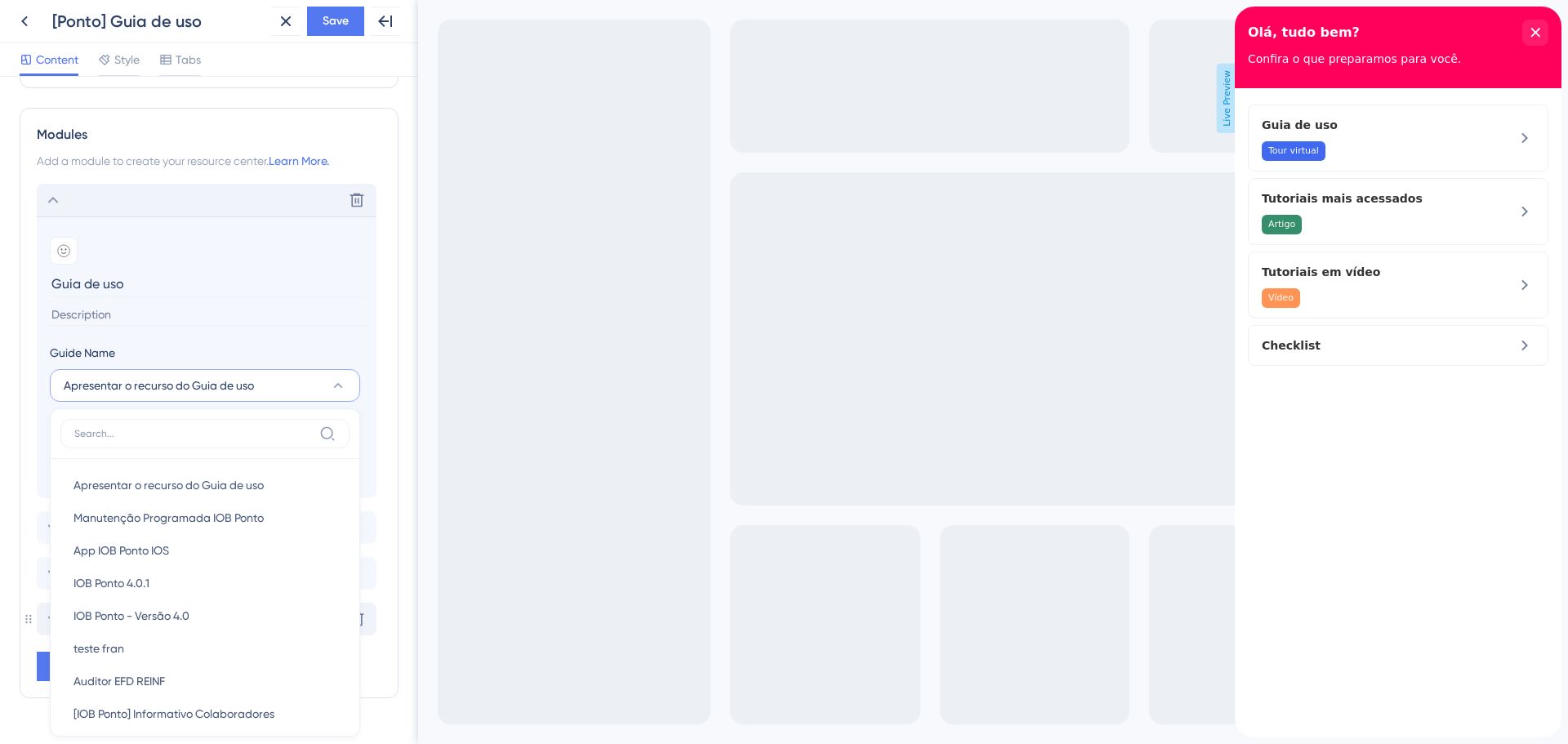
scroll to position [354, 0]
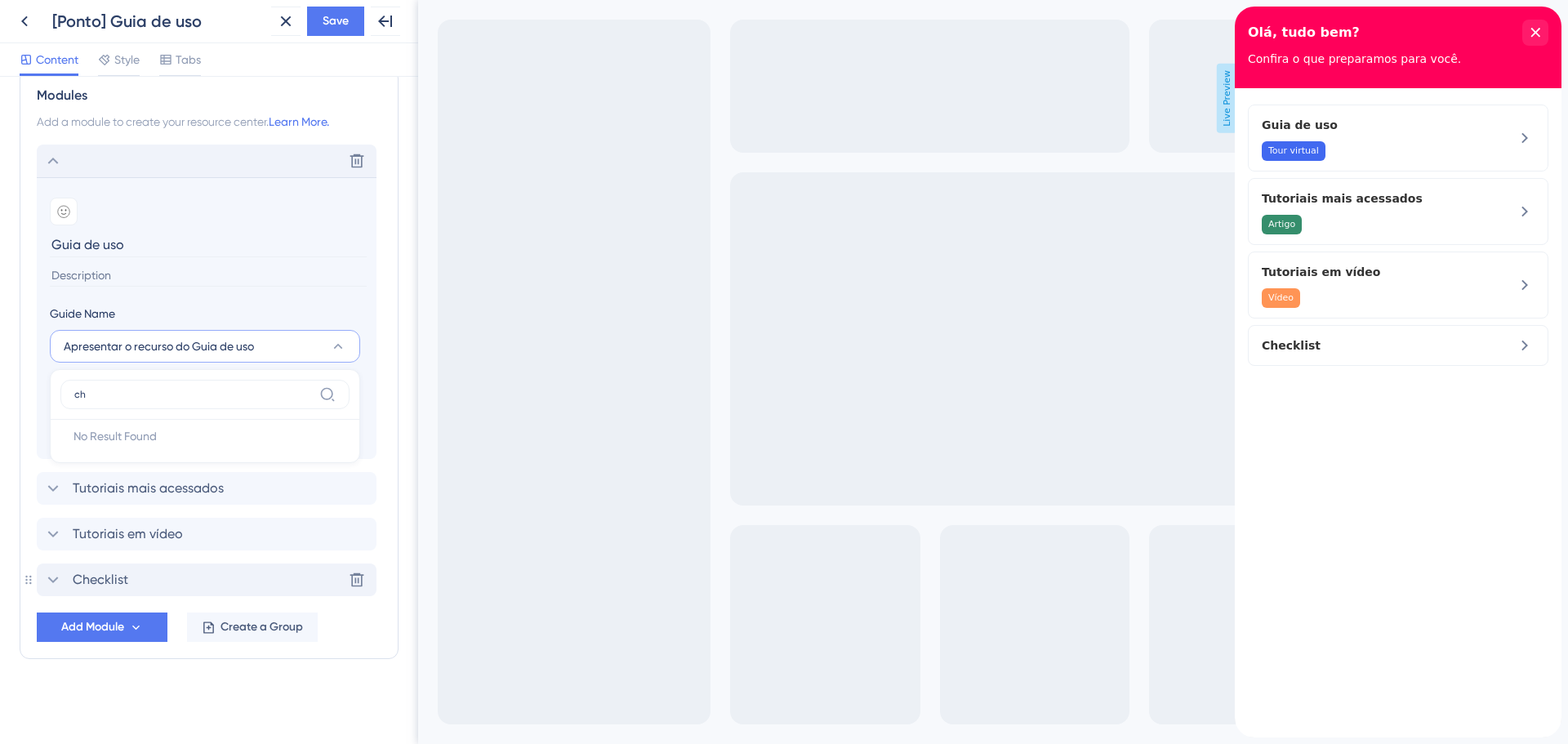
type input "c"
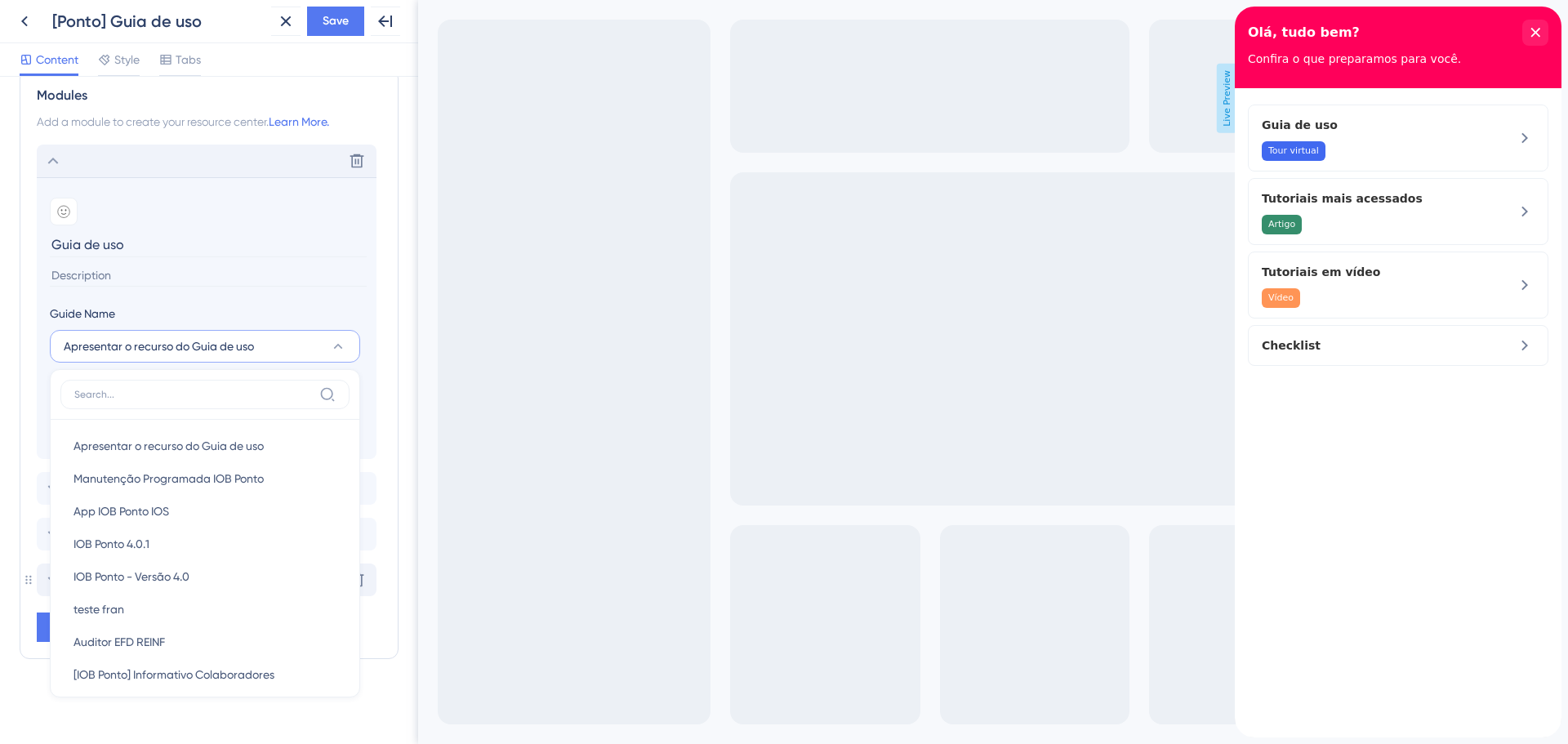
click at [232, 233] on input "Guia de uso" at bounding box center [207, 244] width 316 height 25
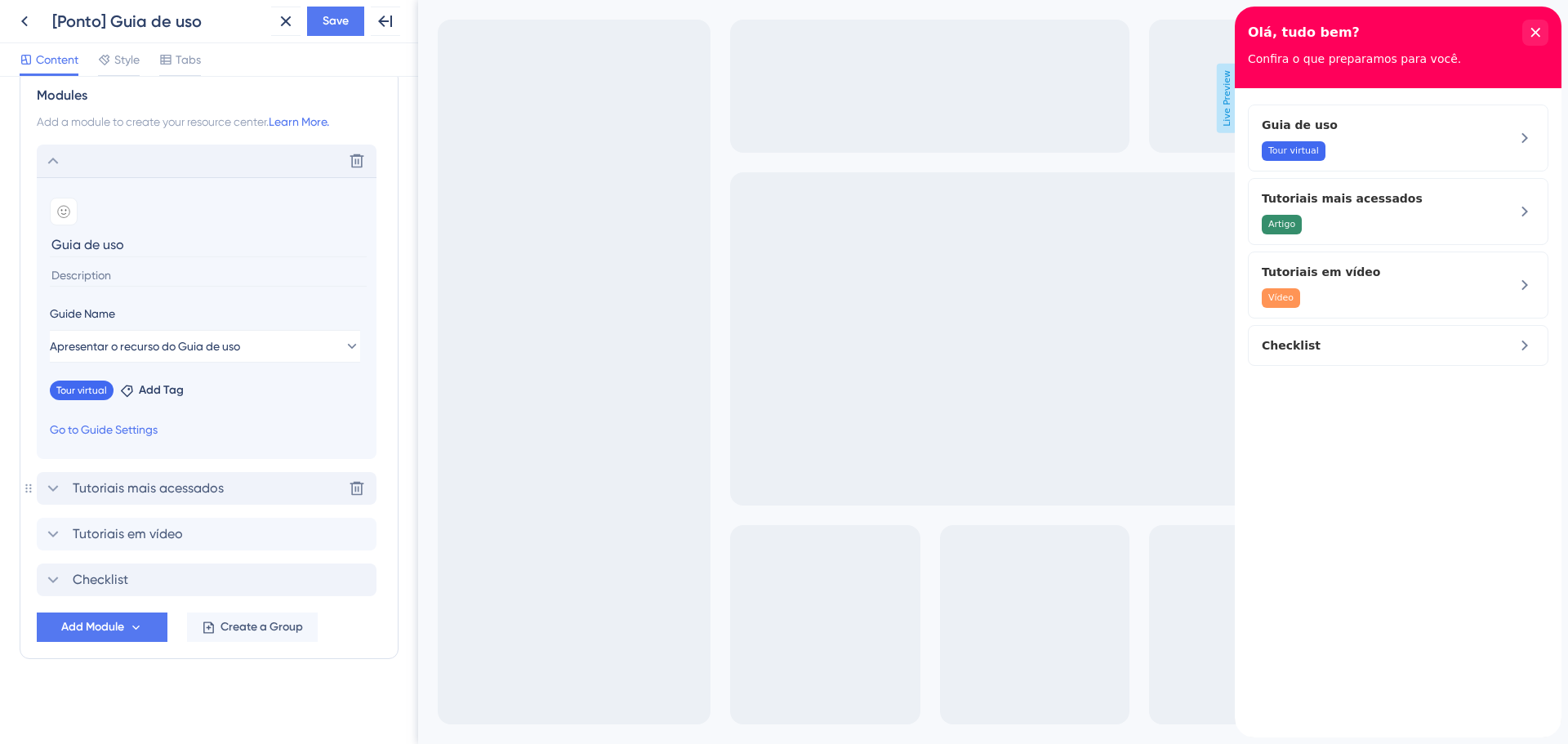
click at [133, 489] on span "Tutoriais mais acessados" at bounding box center [149, 488] width 151 height 19
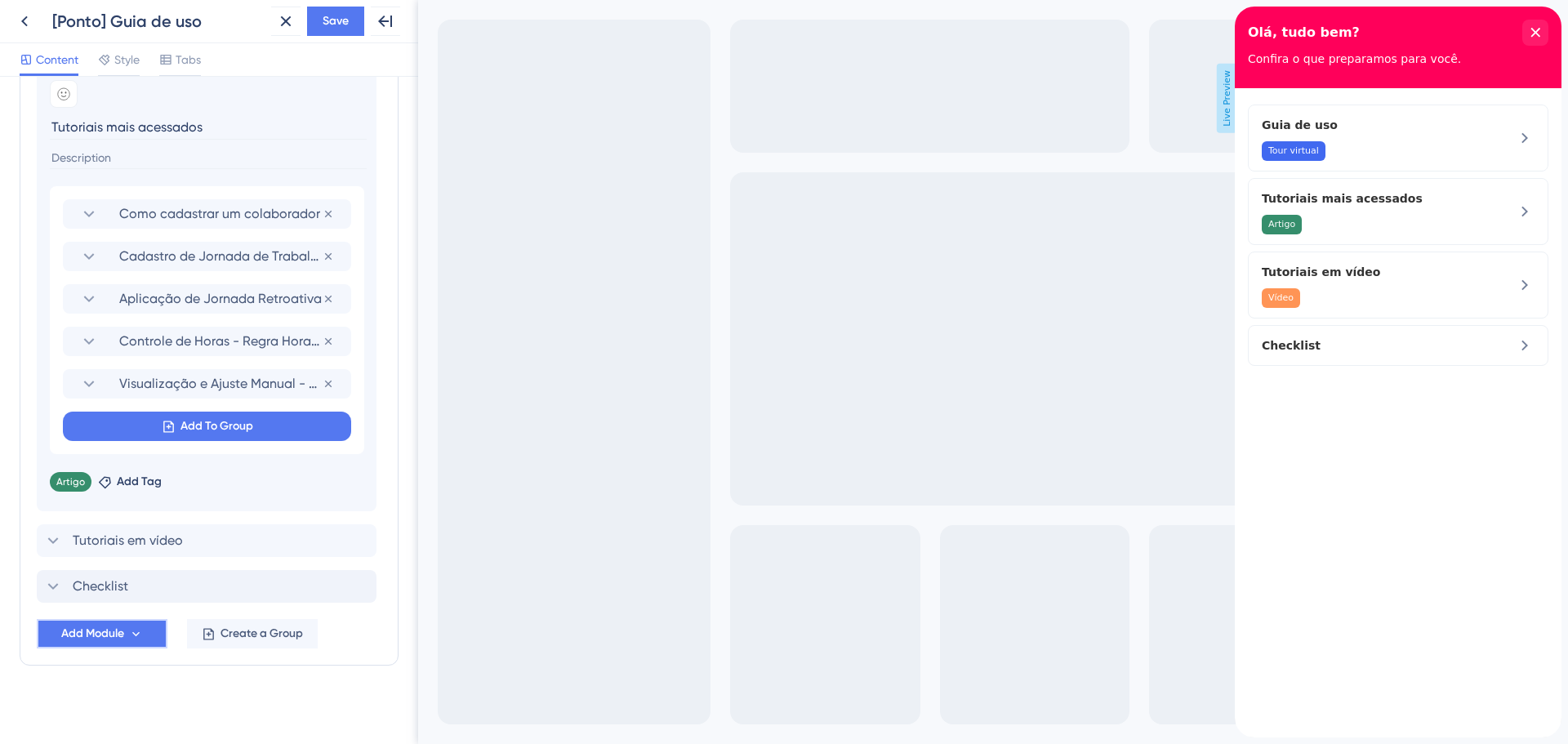
click at [113, 636] on span "Add Module" at bounding box center [92, 633] width 63 height 19
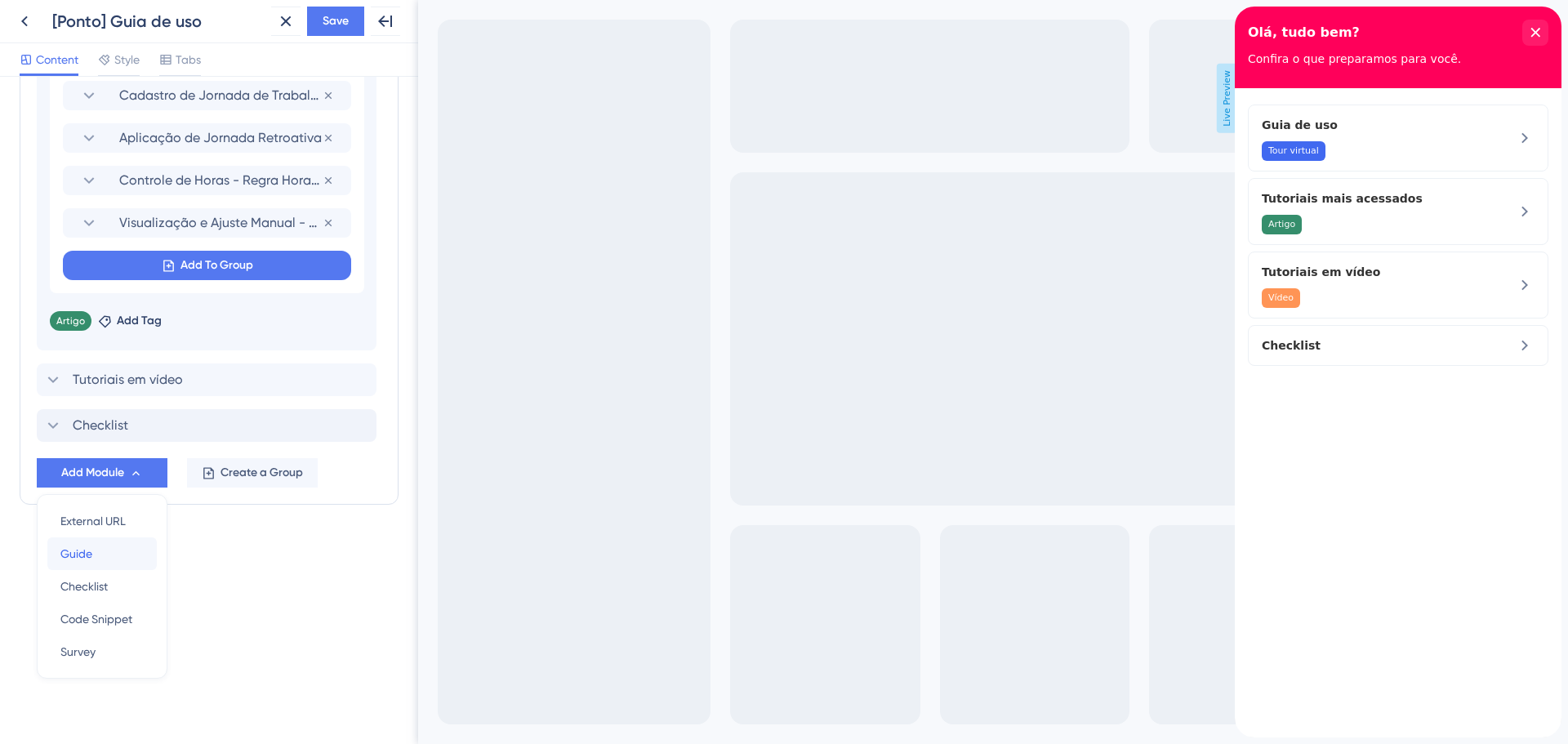
click at [81, 551] on span "Guide" at bounding box center [76, 553] width 32 height 19
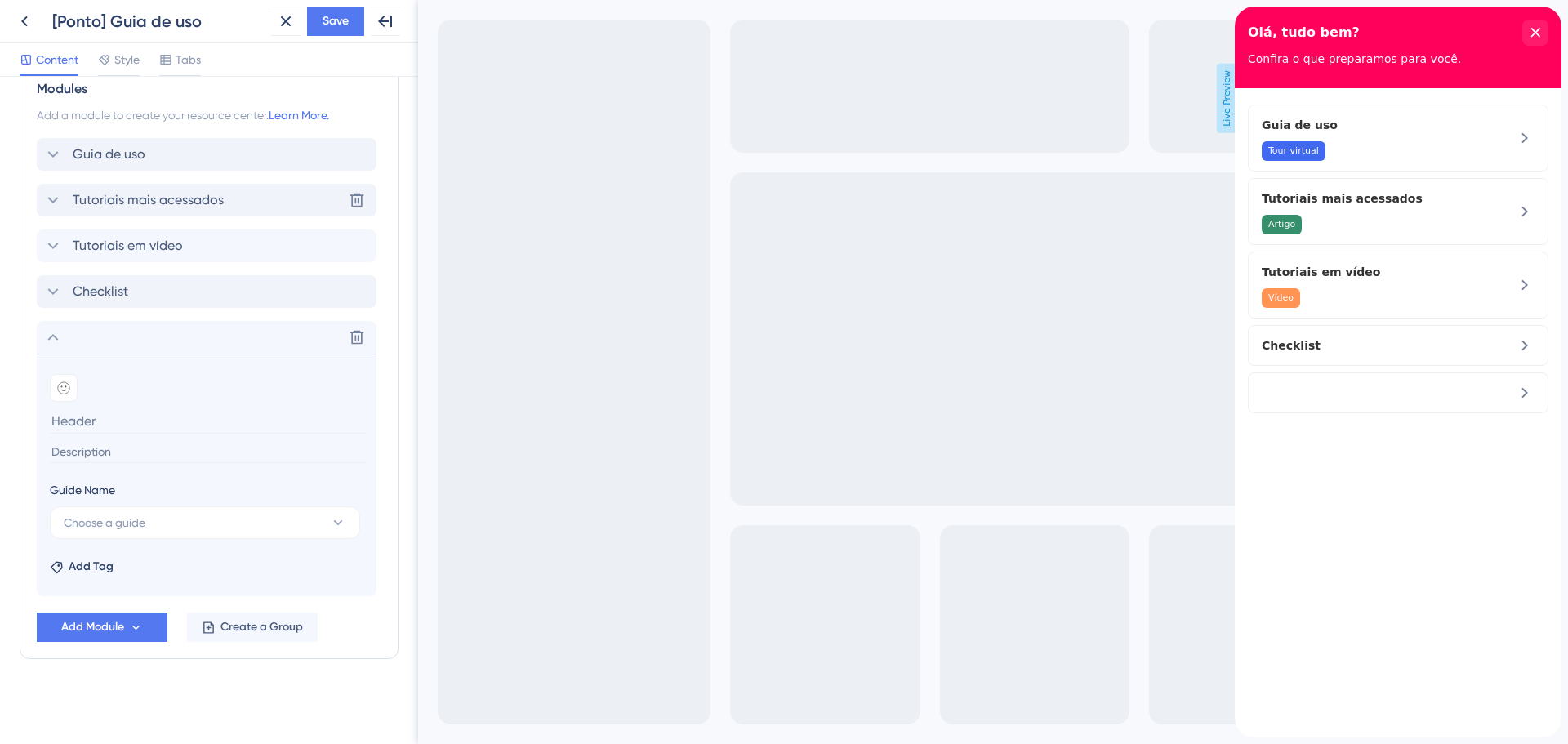
scroll to position [361, 0]
type input "Guia de uso"
click at [118, 526] on span "Choose a guide" at bounding box center [104, 522] width 81 height 19
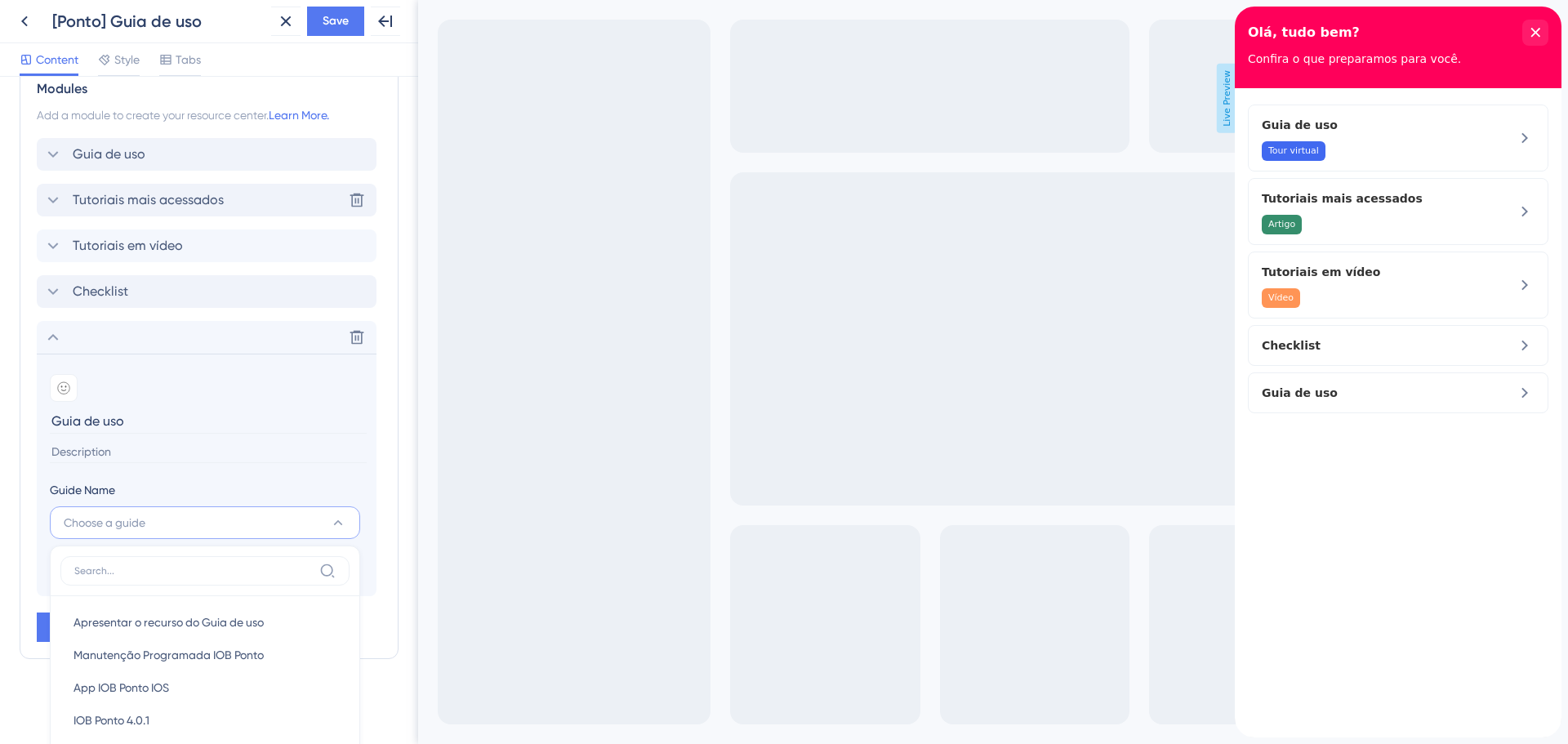
scroll to position [534, 0]
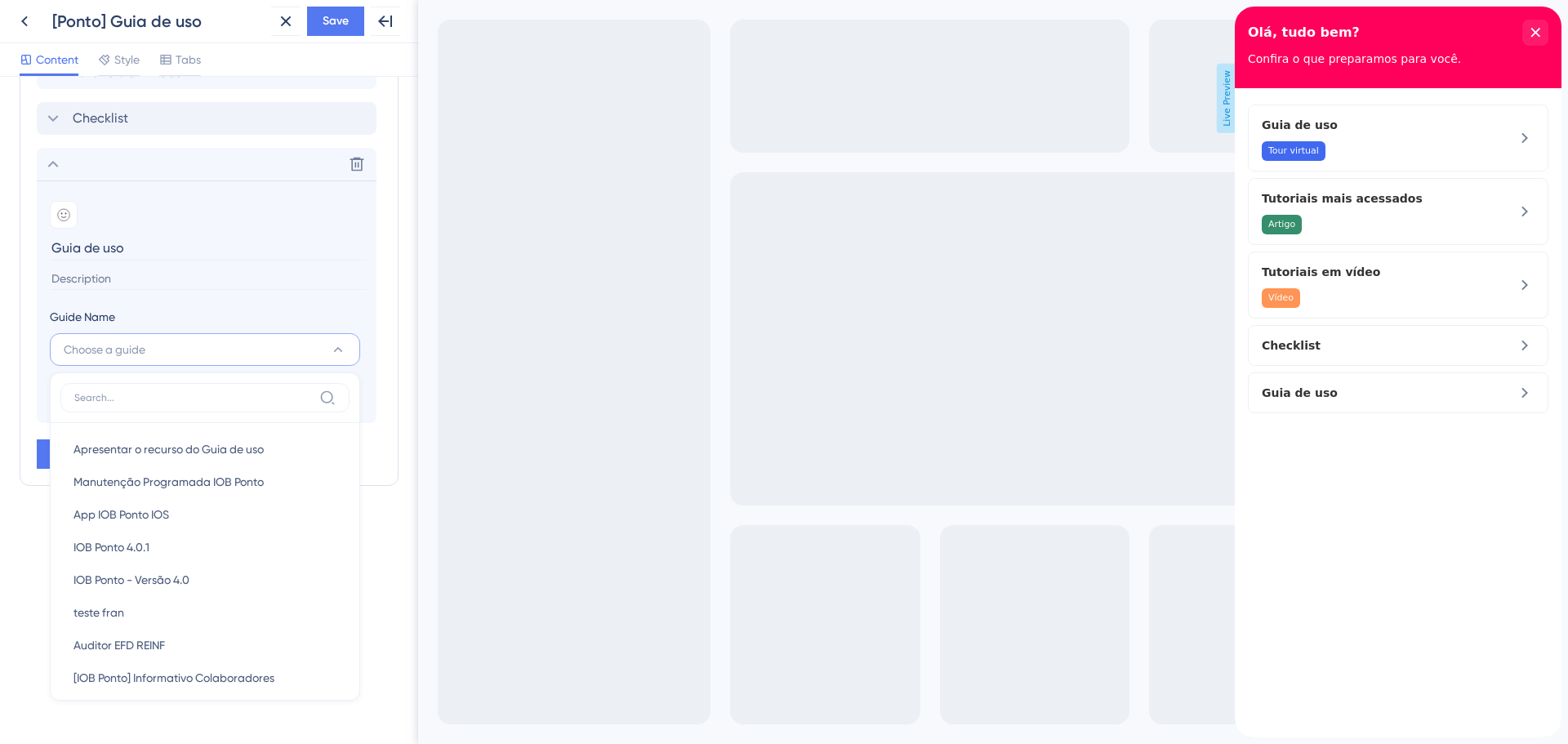
click at [24, 584] on div "Resource Center Header Title Olá, tudo bem? 14 Olá, tudo bem? Subtitle Confira …" at bounding box center [209, 410] width 418 height 668
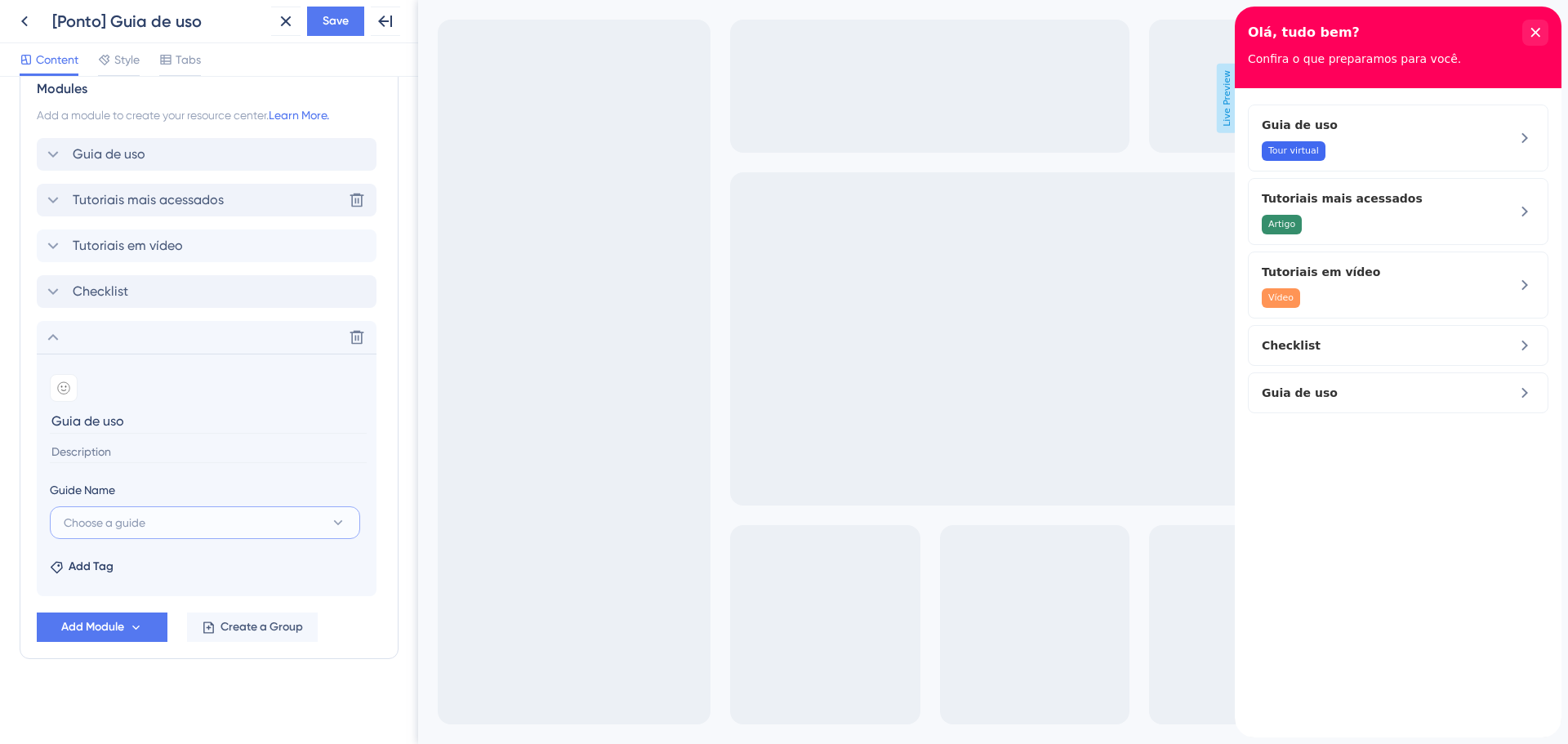
click at [123, 532] on button "Choose a guide" at bounding box center [205, 522] width 311 height 33
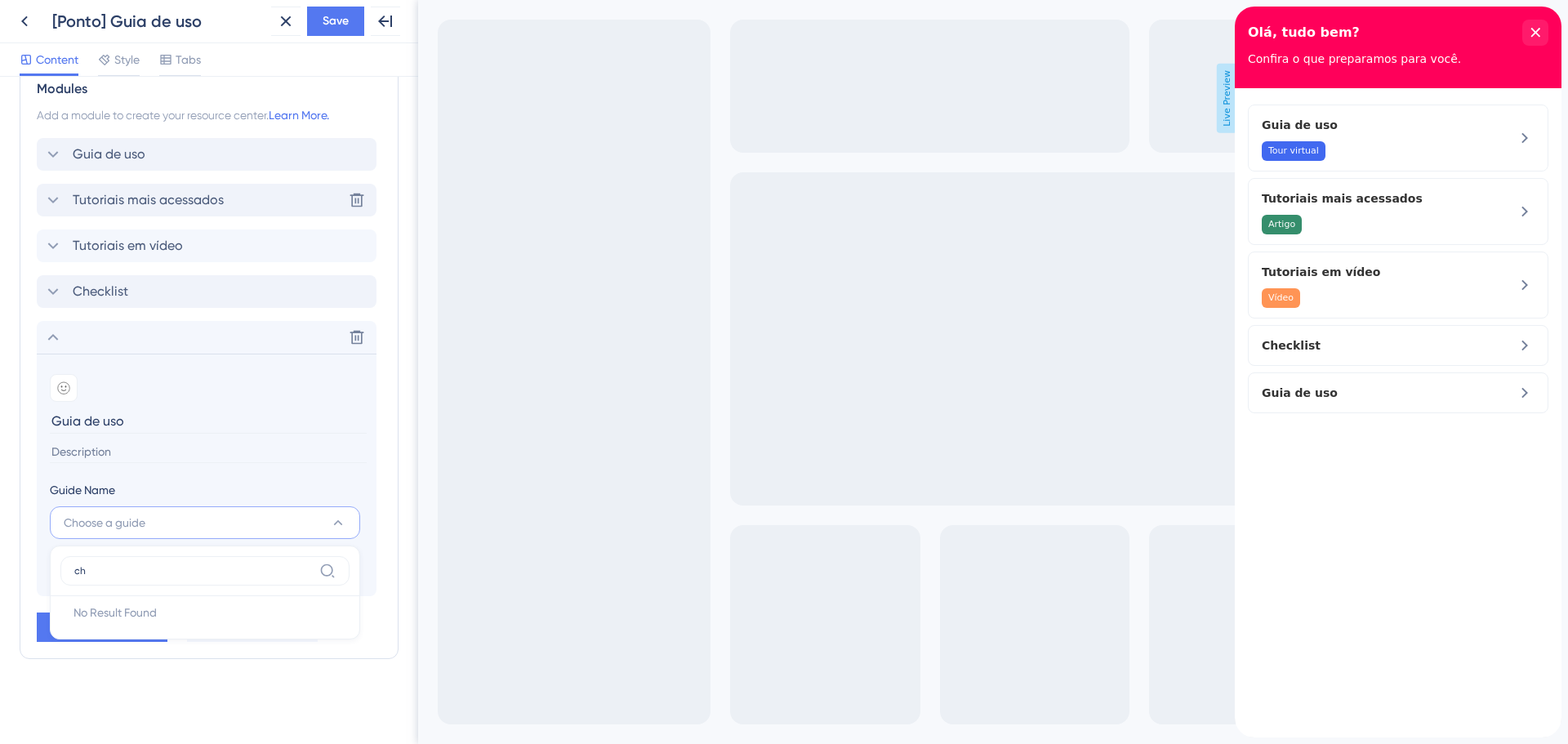
type input "c"
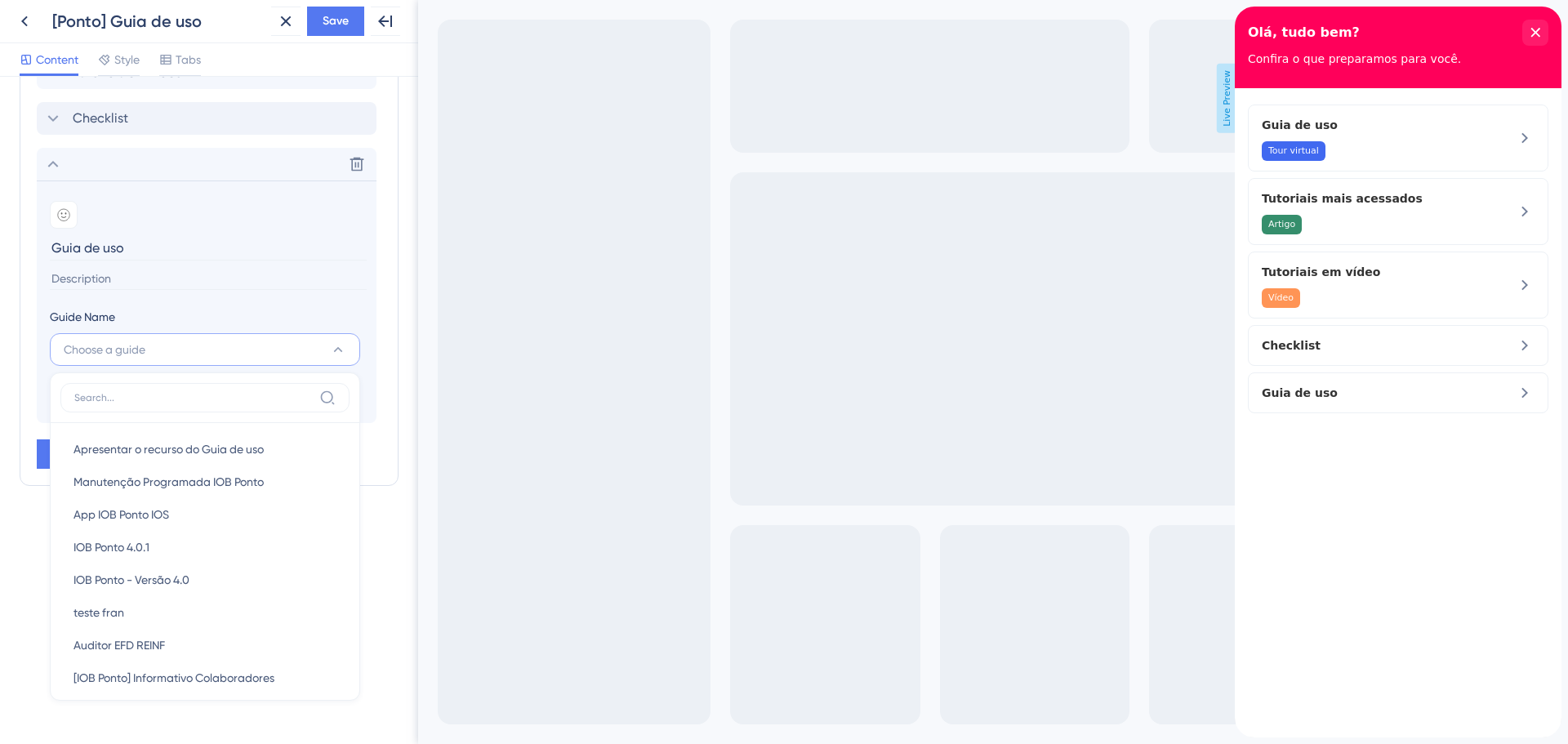
click at [23, 595] on div "Resource Center Header Title Olá, tudo bem? 14 Olá, tudo bem? Subtitle Confira …" at bounding box center [209, 410] width 418 height 668
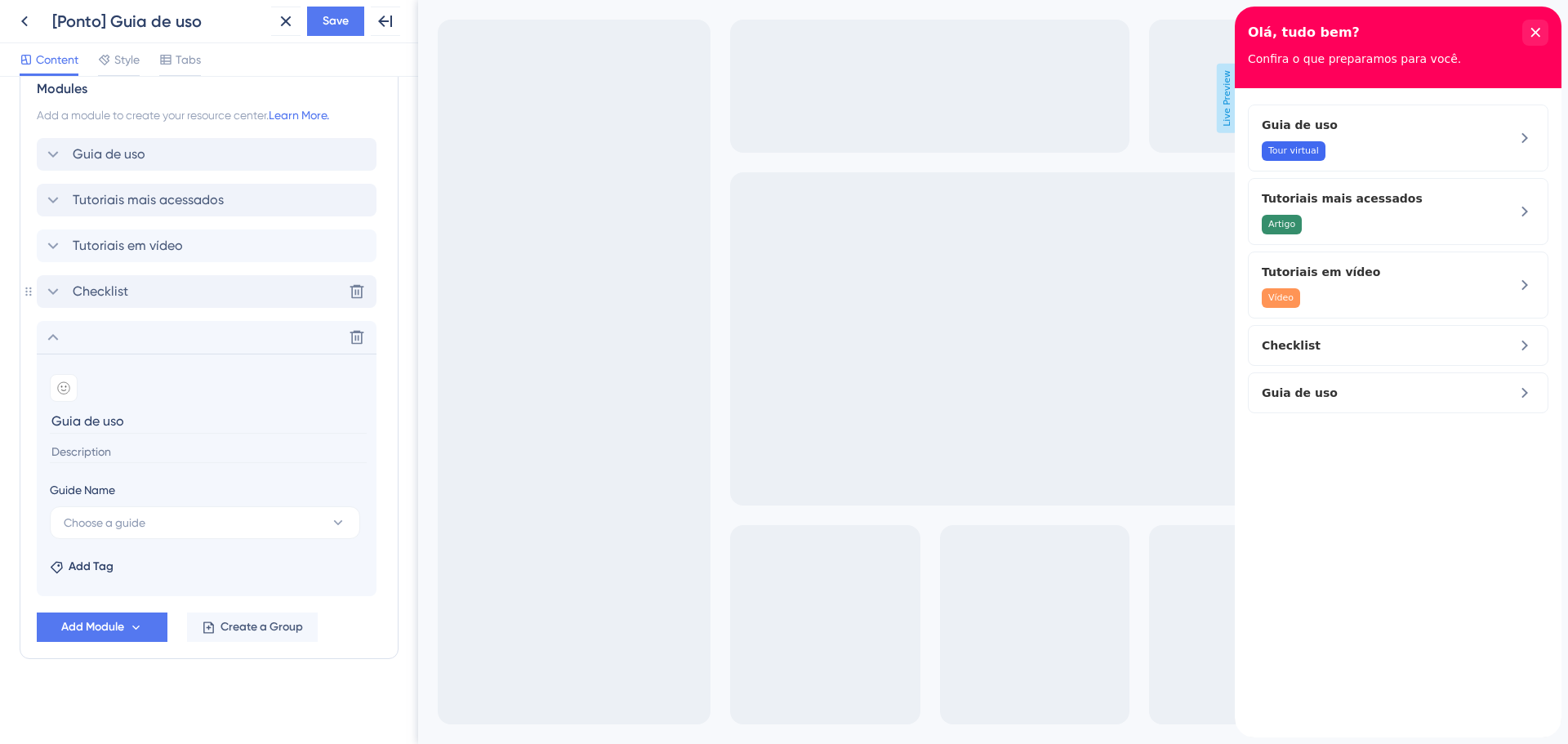
click at [44, 291] on icon at bounding box center [53, 291] width 19 height 19
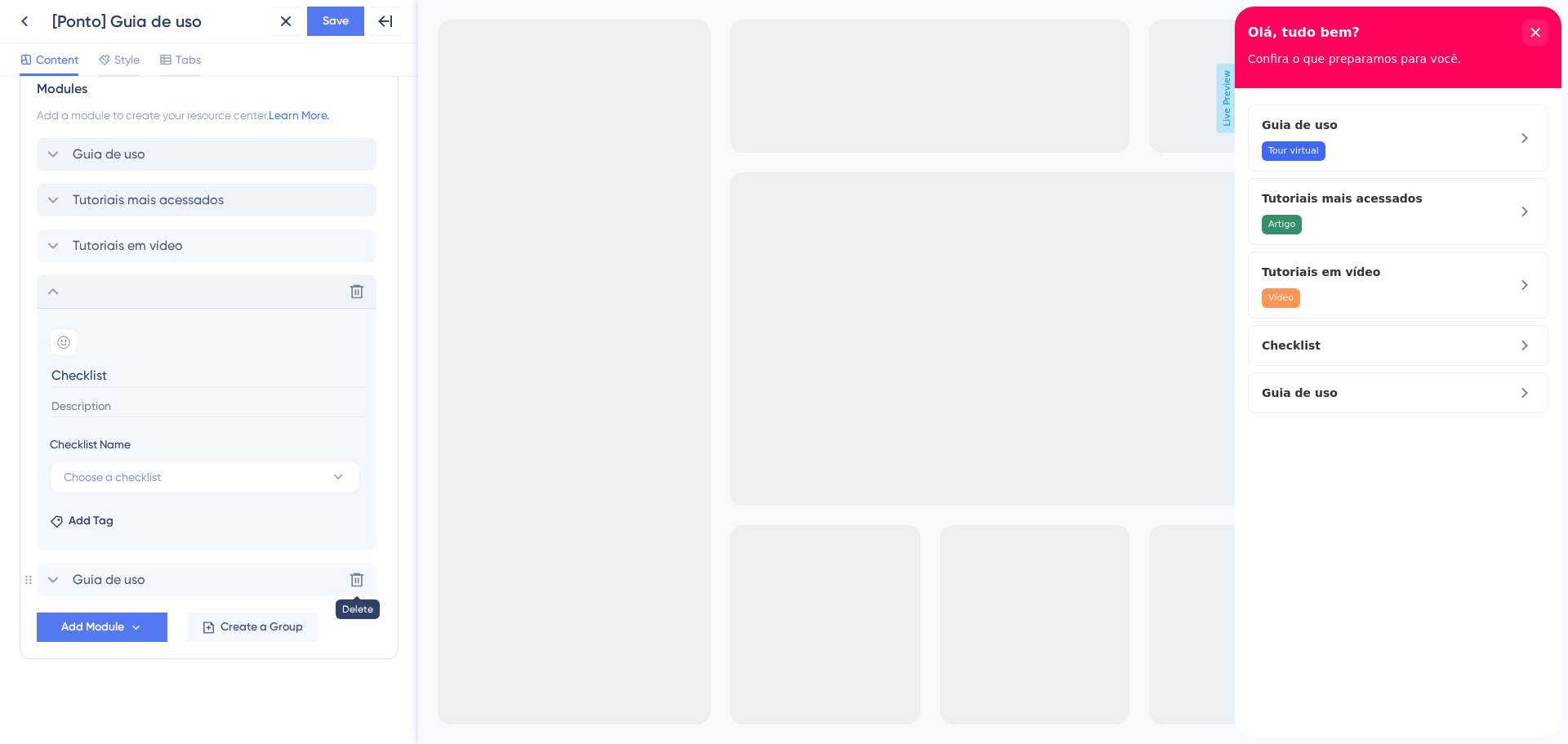
click at [353, 582] on icon at bounding box center [356, 579] width 16 height 16
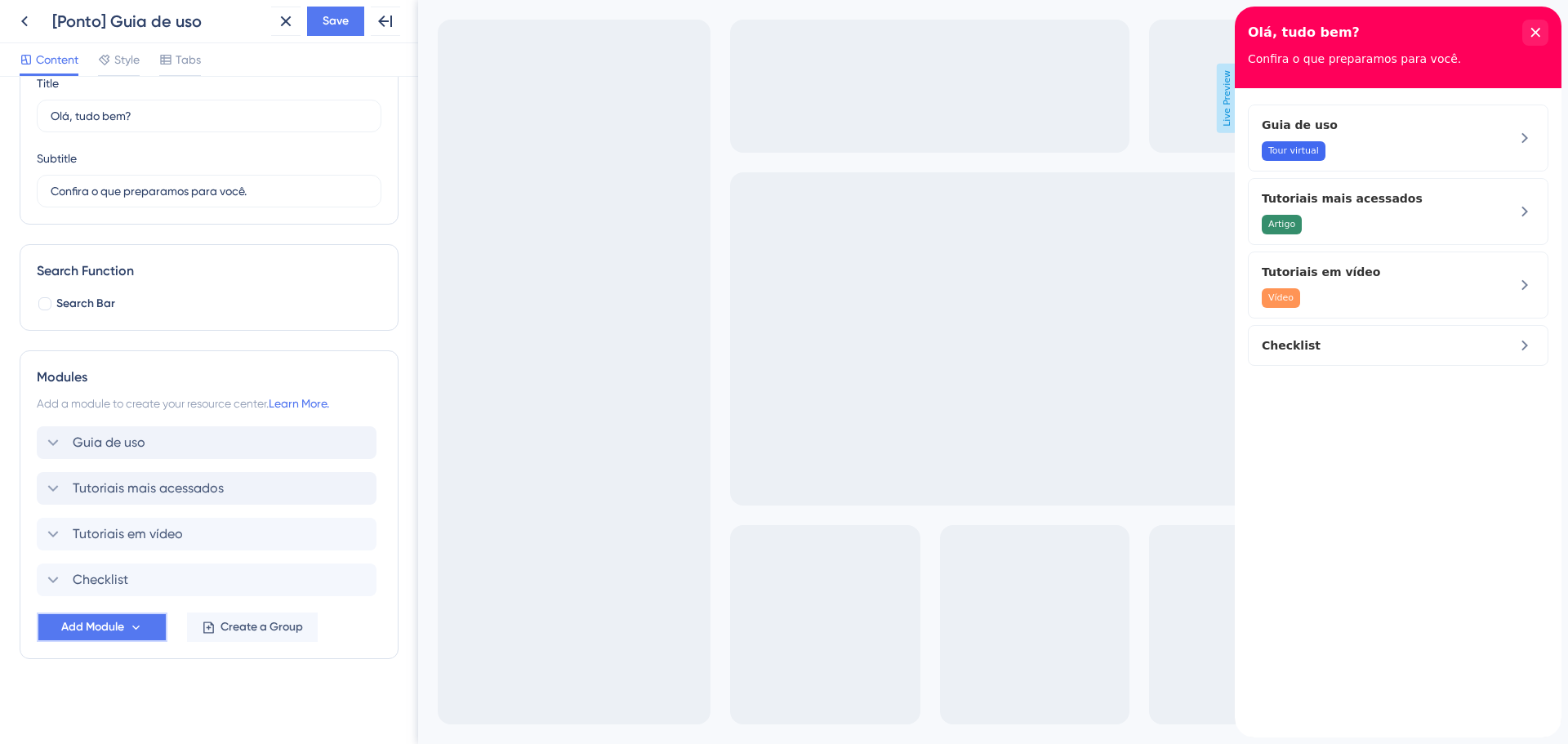
click at [134, 623] on icon at bounding box center [136, 627] width 14 height 14
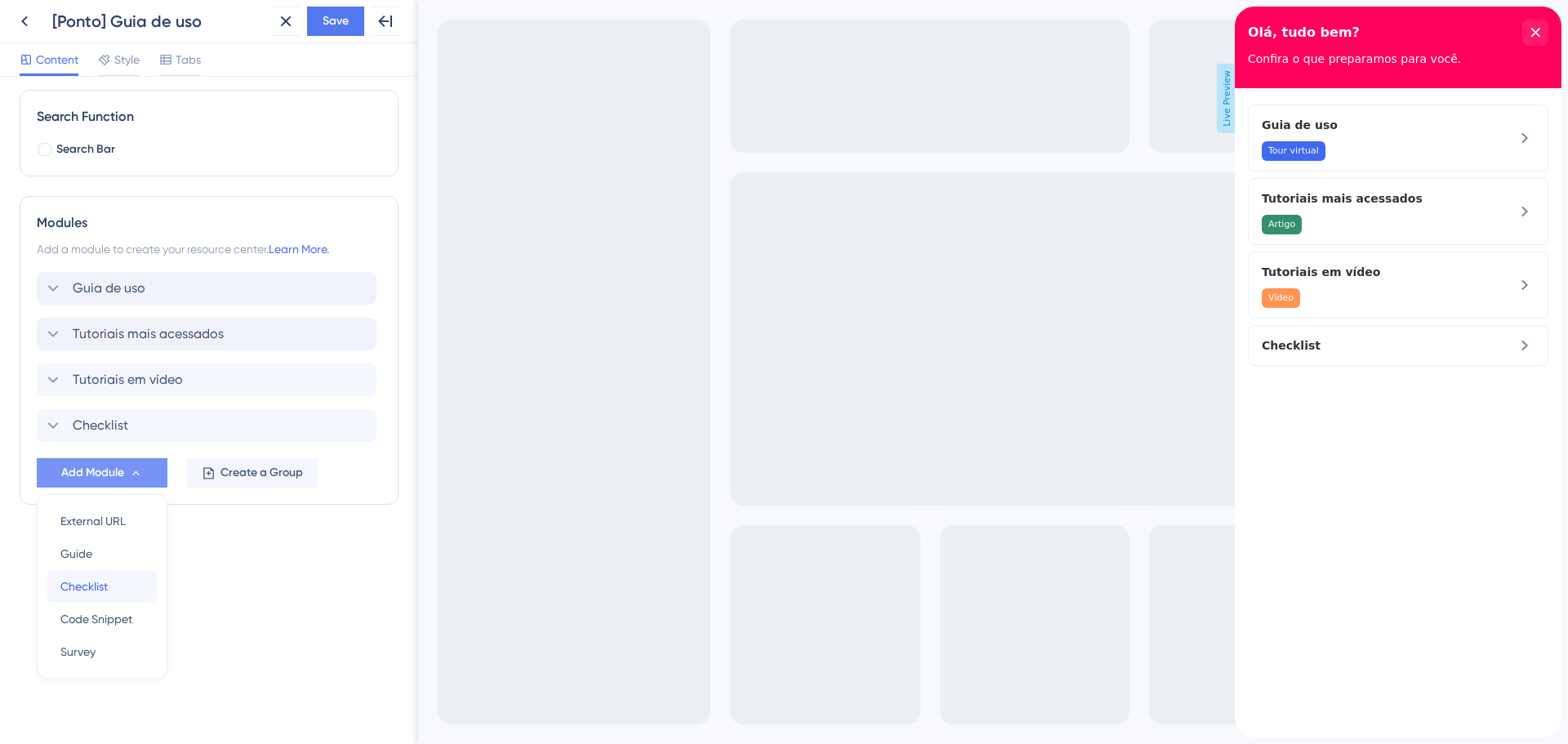
click at [109, 589] on div "Checklist Checklist" at bounding box center [102, 586] width 83 height 33
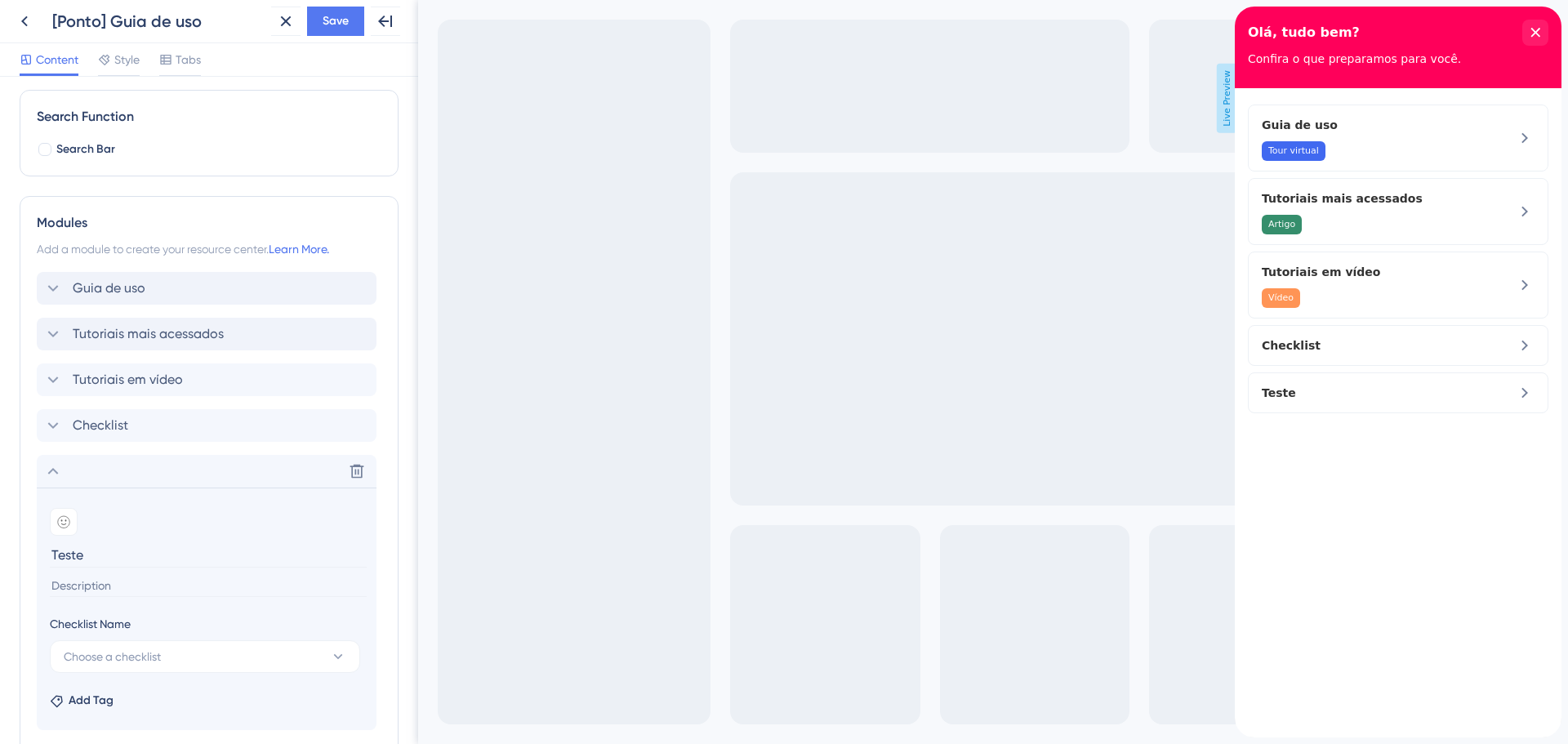
type input "Teste 1"
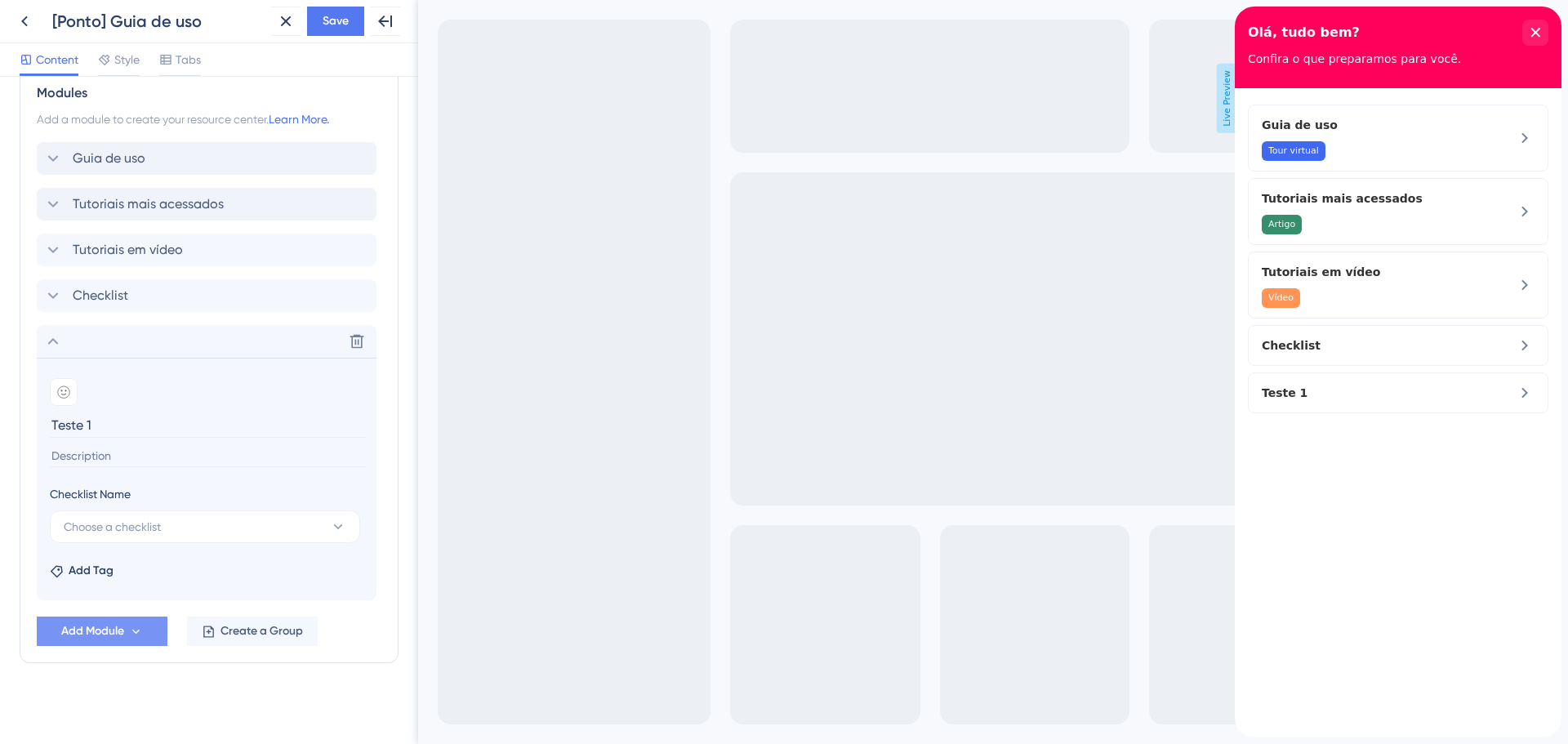
scroll to position [361, 0]
click at [50, 291] on icon at bounding box center [53, 291] width 19 height 19
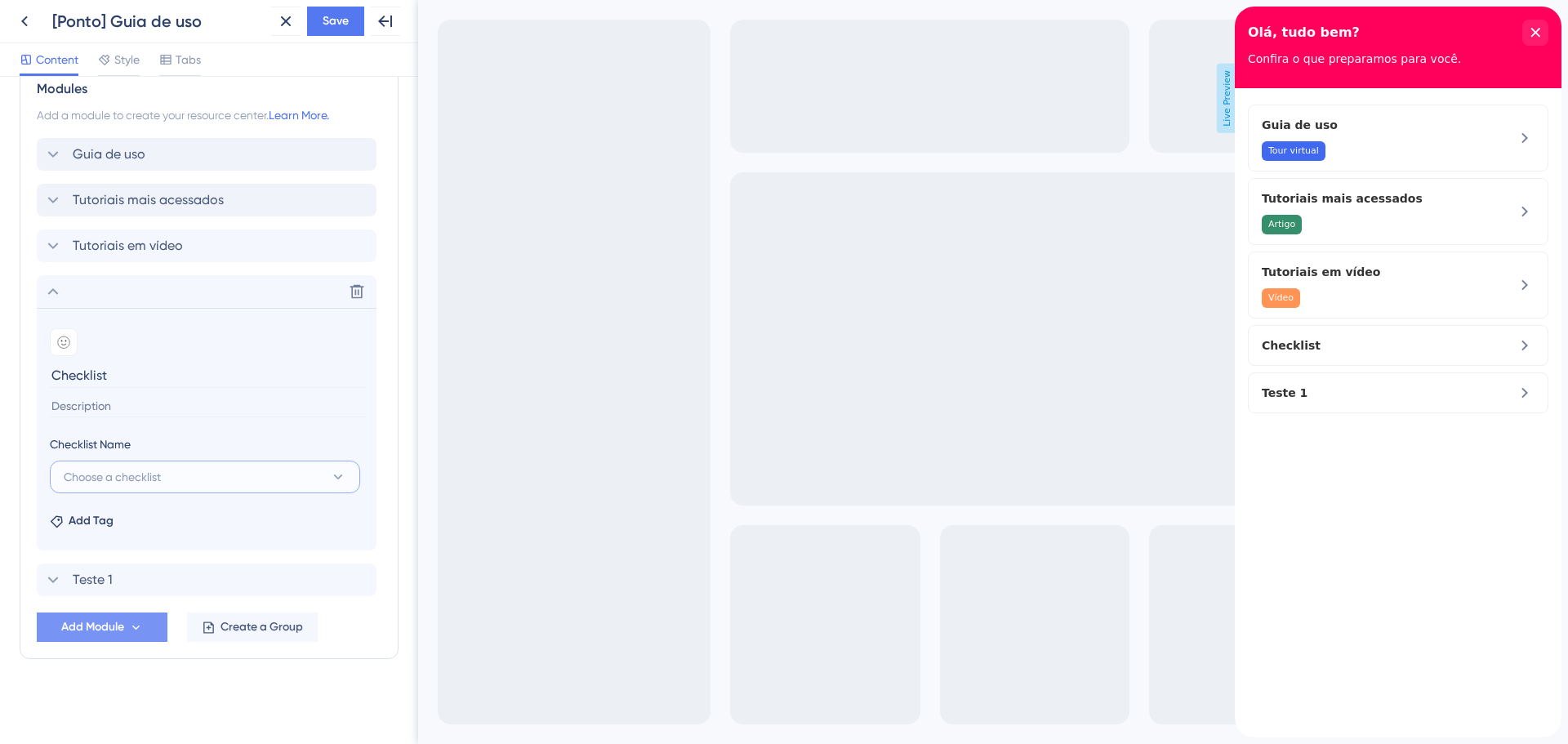
click at [110, 480] on span "Choose a checklist" at bounding box center [112, 476] width 97 height 19
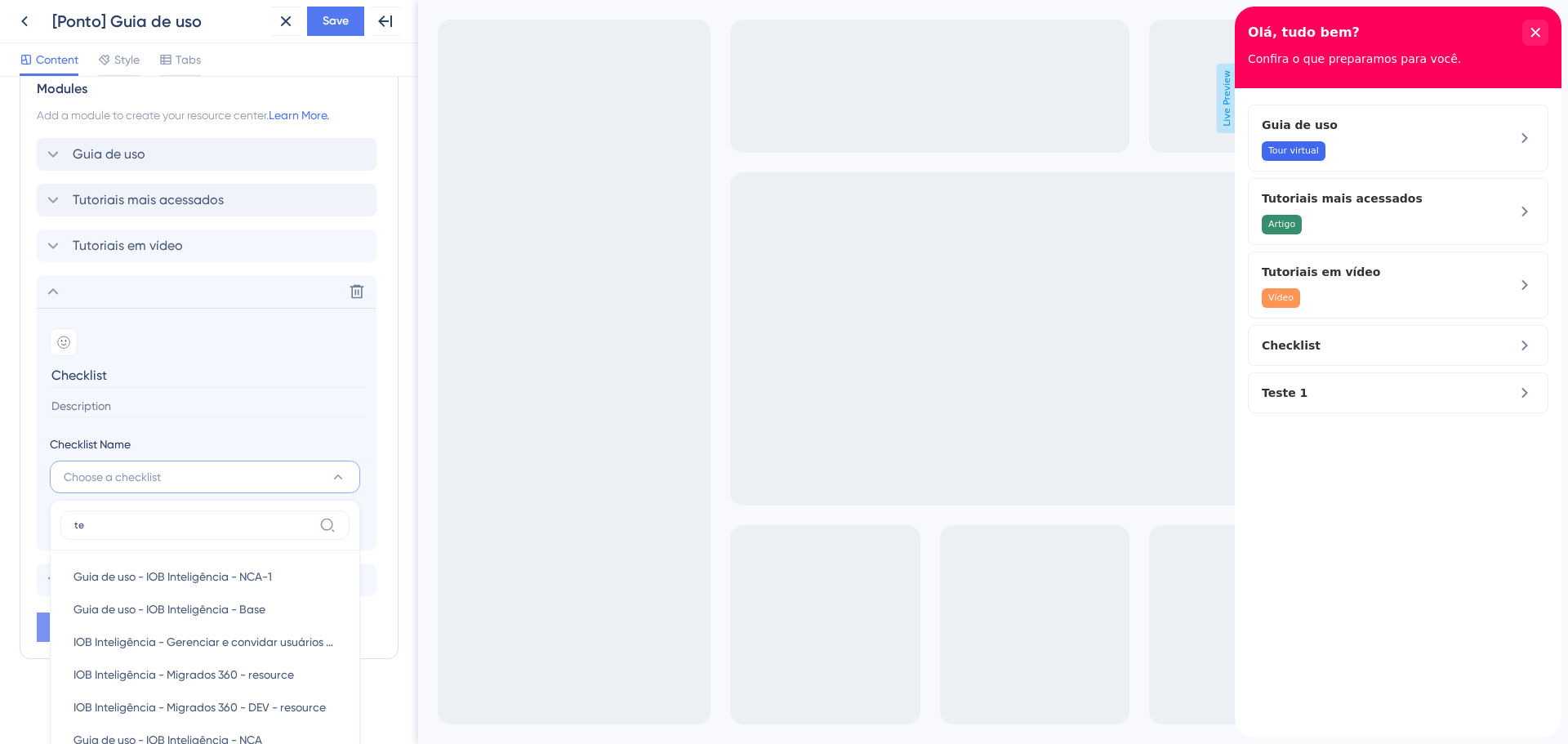
scroll to position [583, 0]
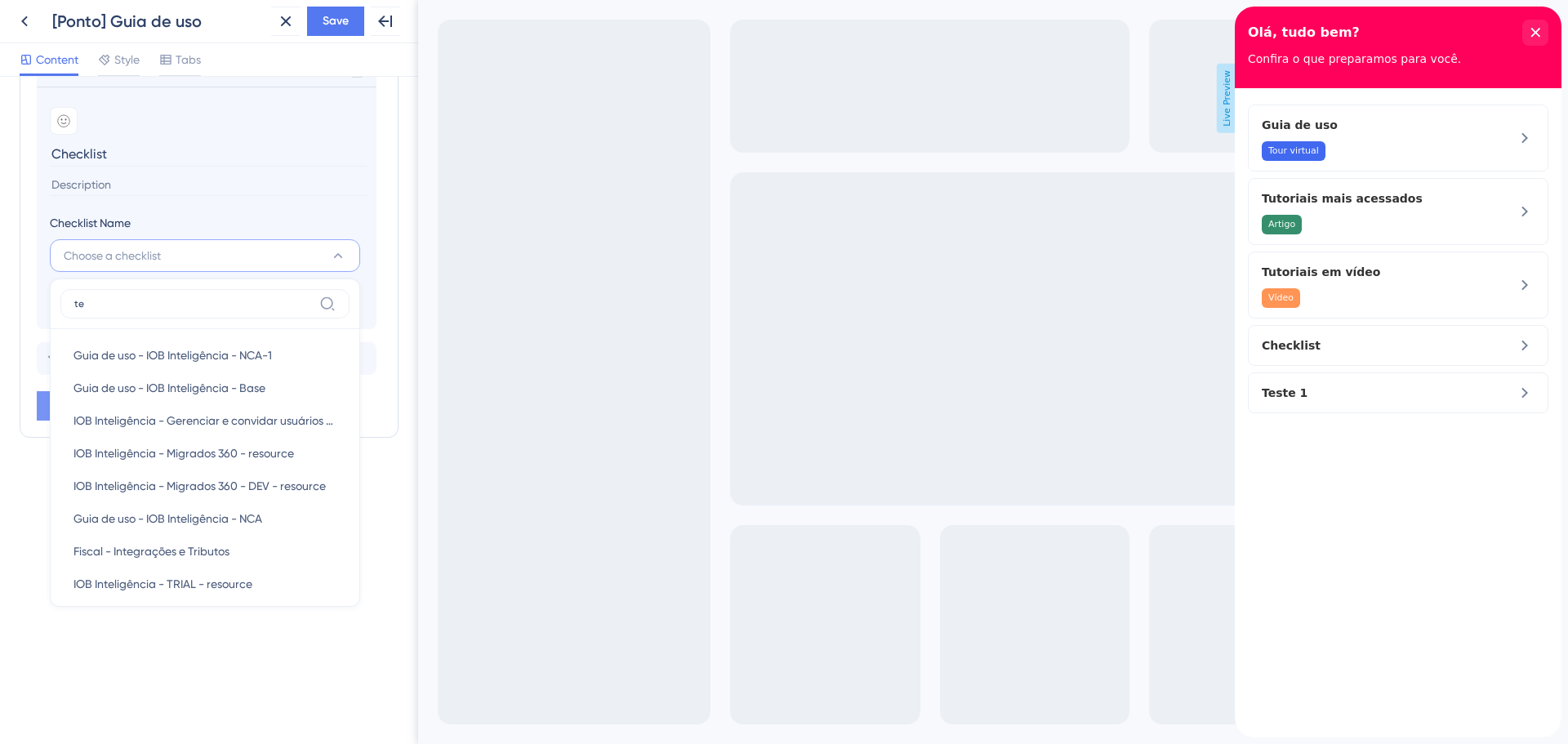
type input "t"
click at [170, 683] on div "Resource Center Header Title Olá, tudo bem? 14 Olá, tudo bem? Subtitle Confira …" at bounding box center [209, 410] width 418 height 668
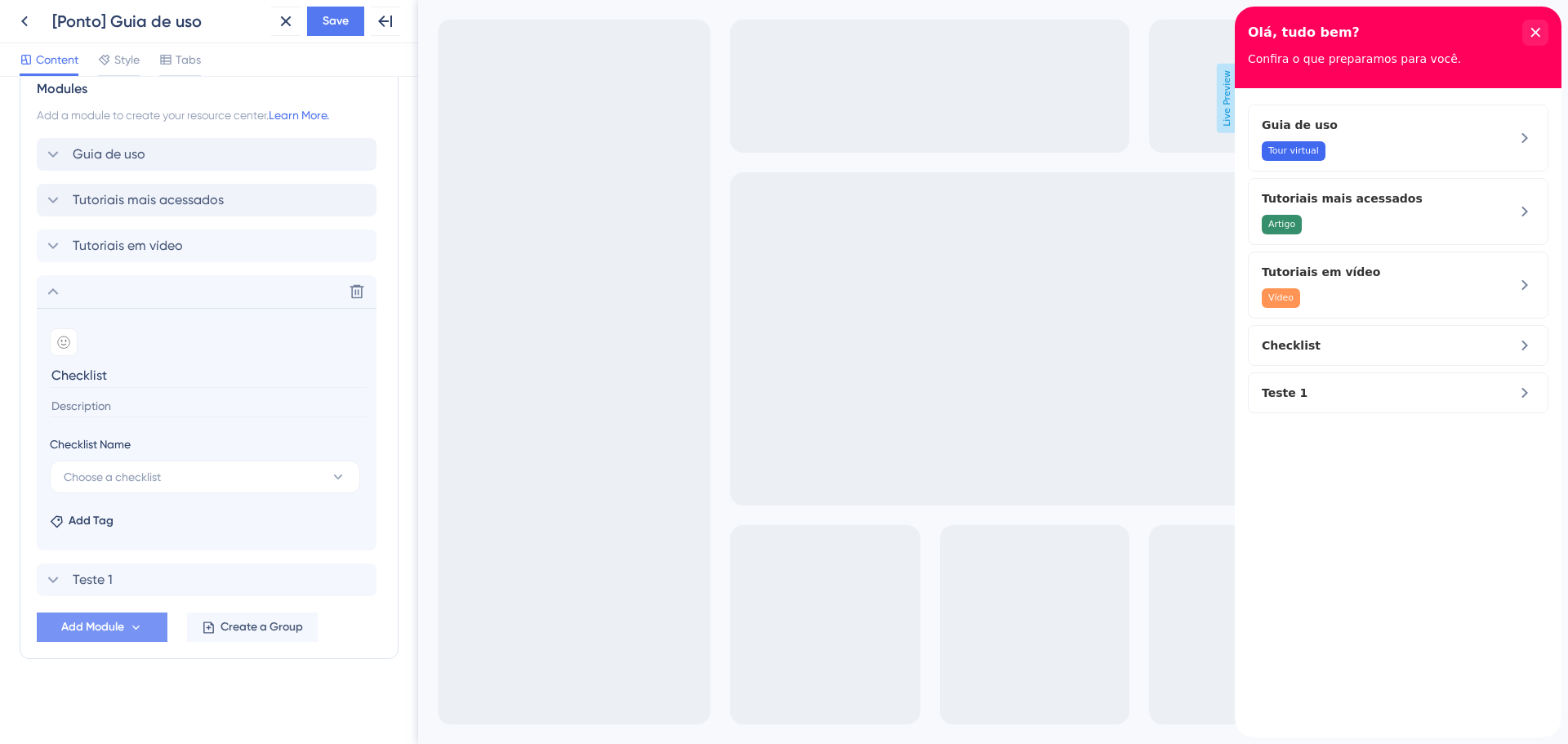
scroll to position [361, 0]
